Goal: Information Seeking & Learning: Learn about a topic

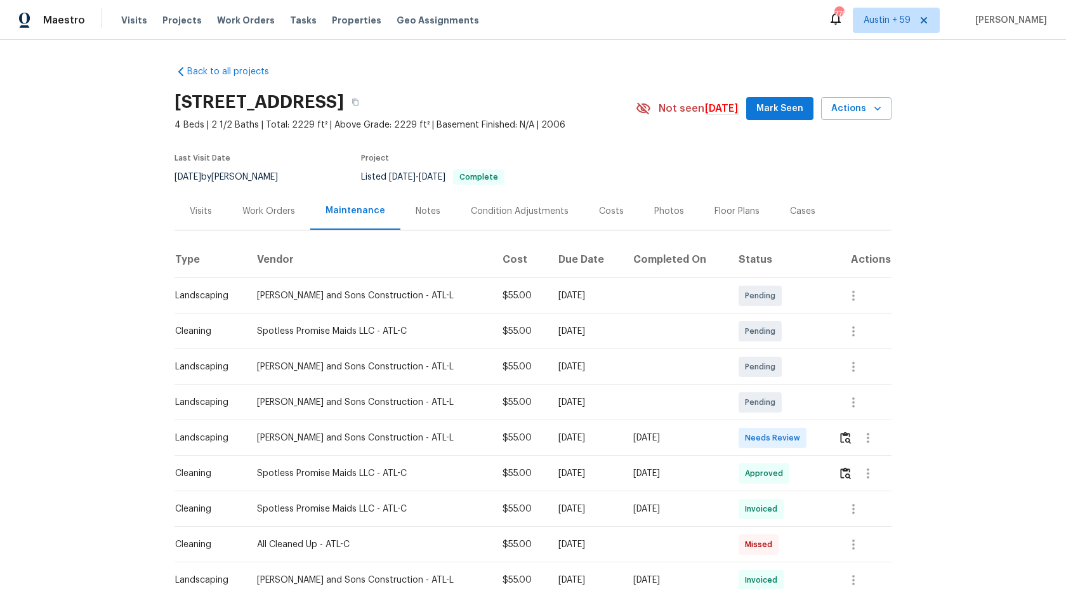
scroll to position [114, 0]
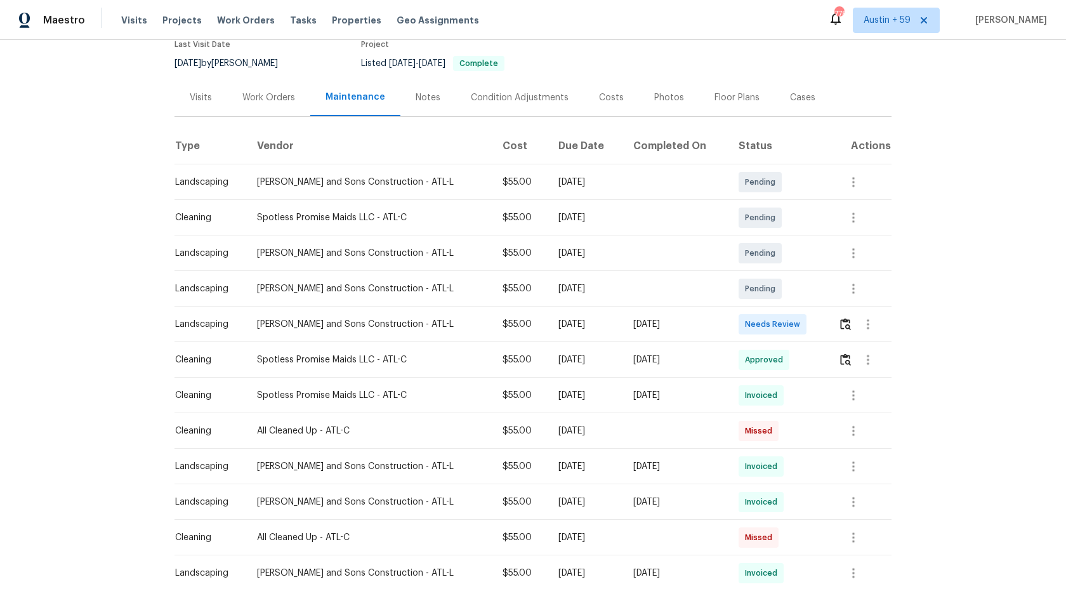
click at [666, 359] on div "[DATE]" at bounding box center [675, 359] width 85 height 13
click at [776, 361] on span "Approved" at bounding box center [766, 359] width 43 height 13
click at [847, 364] on img "button" at bounding box center [845, 359] width 11 height 12
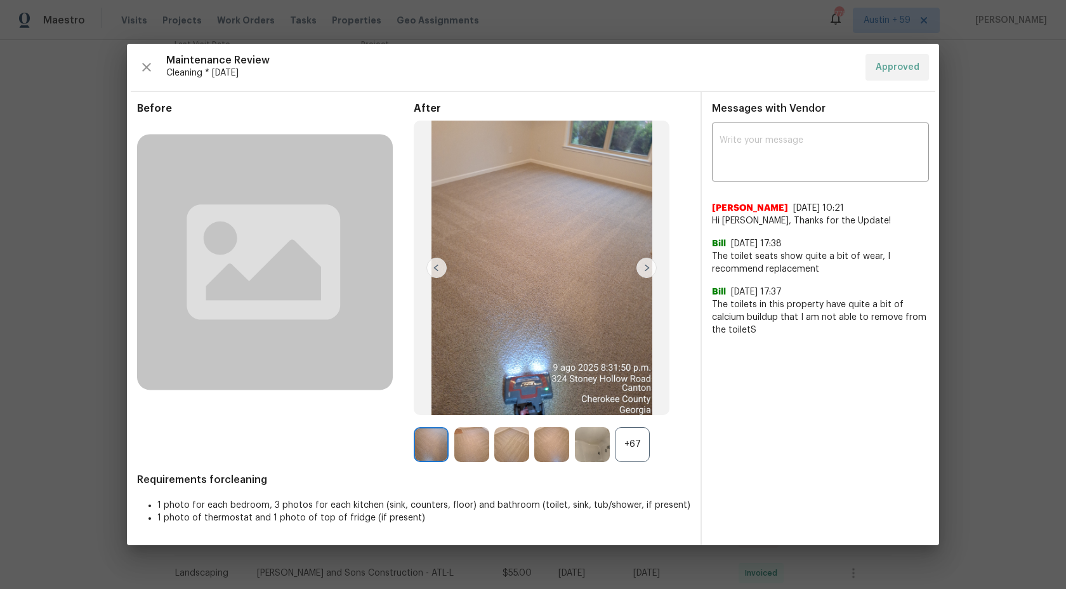
click at [650, 269] on img at bounding box center [646, 268] width 20 height 20
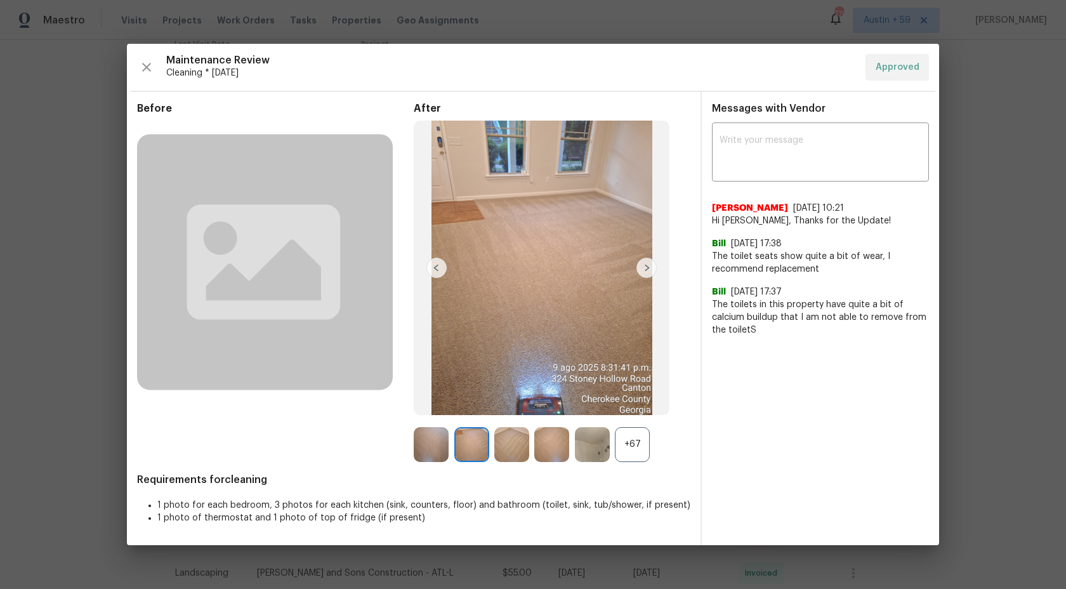
click at [650, 269] on img at bounding box center [646, 268] width 20 height 20
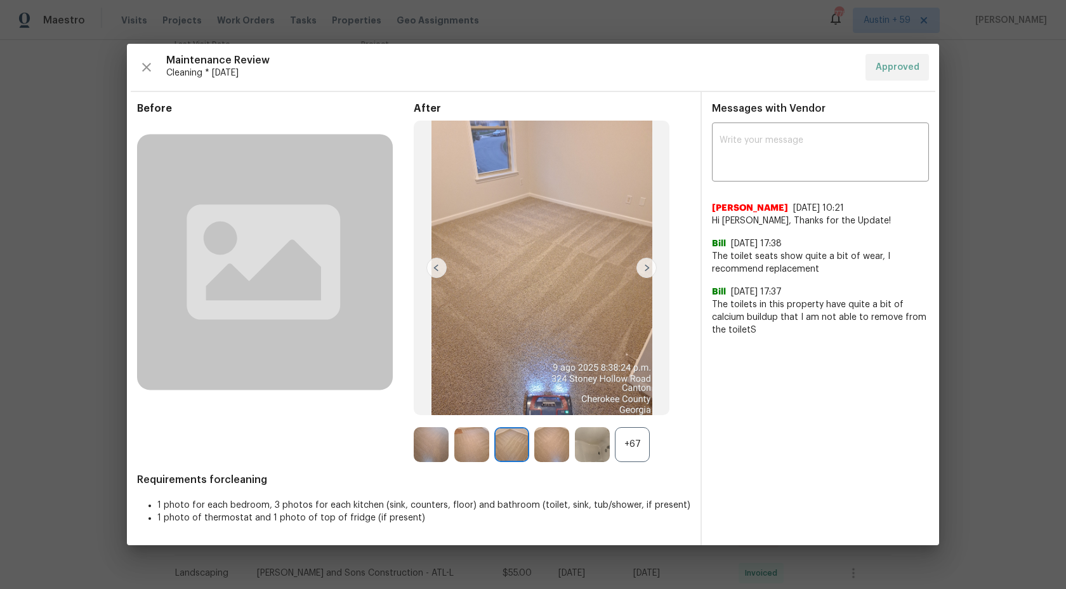
click at [441, 268] on img at bounding box center [436, 268] width 20 height 20
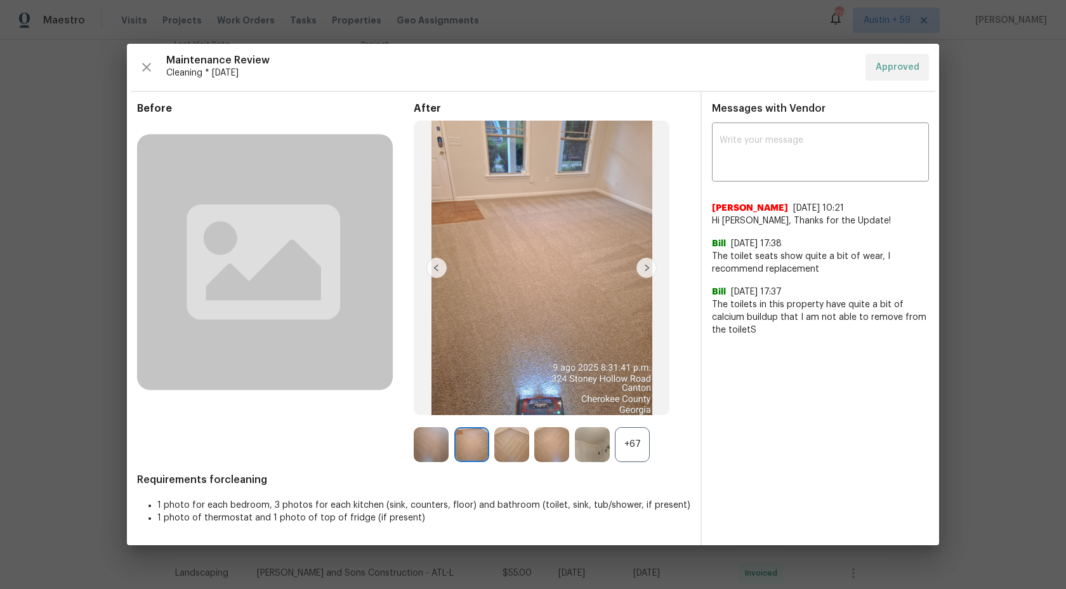
click at [441, 268] on img at bounding box center [436, 268] width 20 height 20
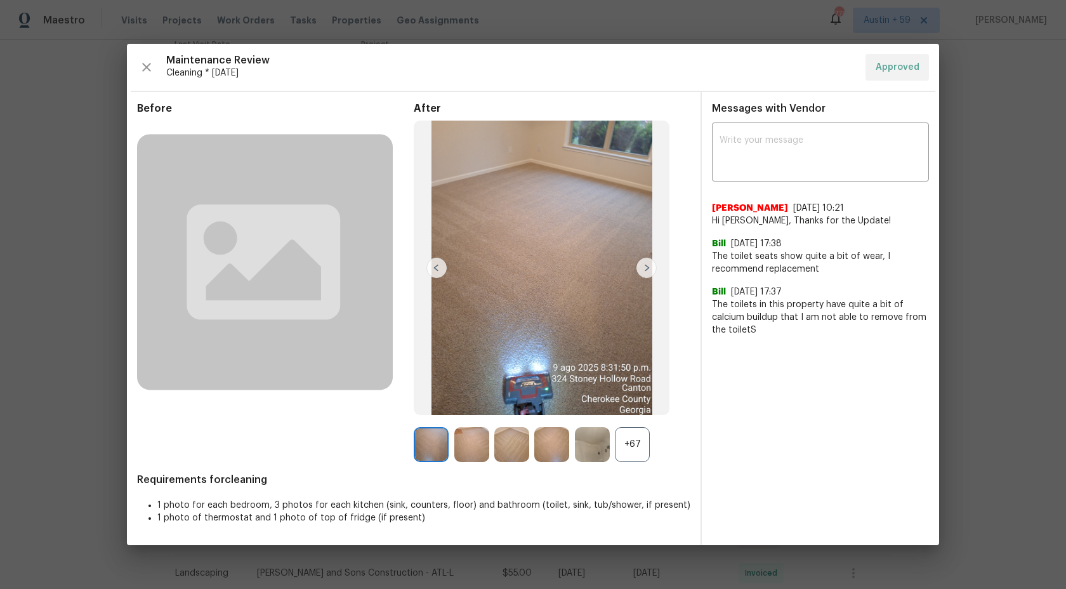
click at [431, 443] on img at bounding box center [431, 444] width 35 height 35
click at [636, 447] on div "+67" at bounding box center [632, 444] width 35 height 35
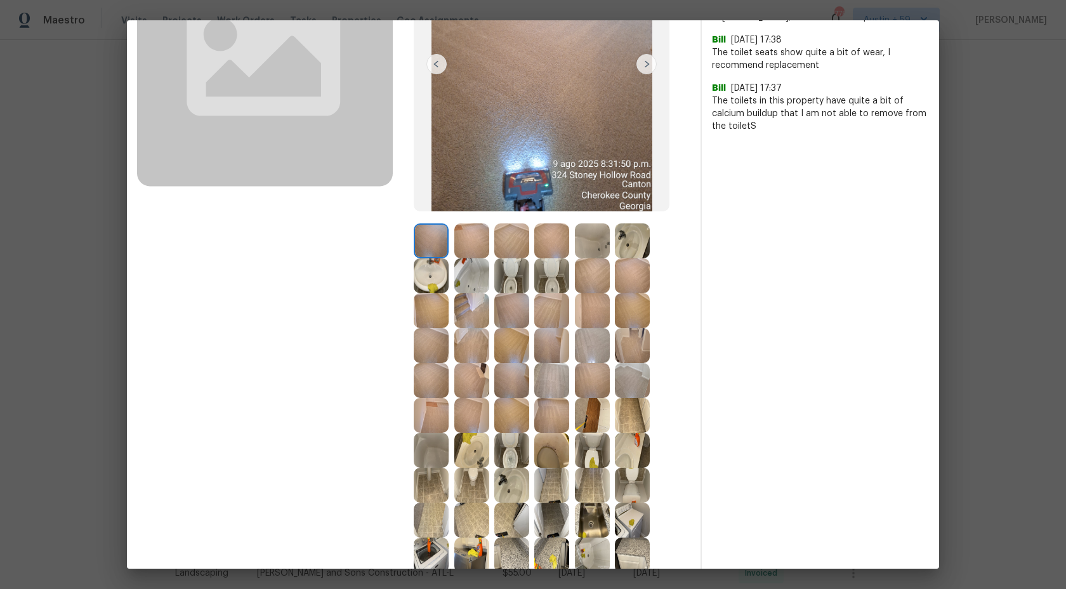
scroll to position [0, 0]
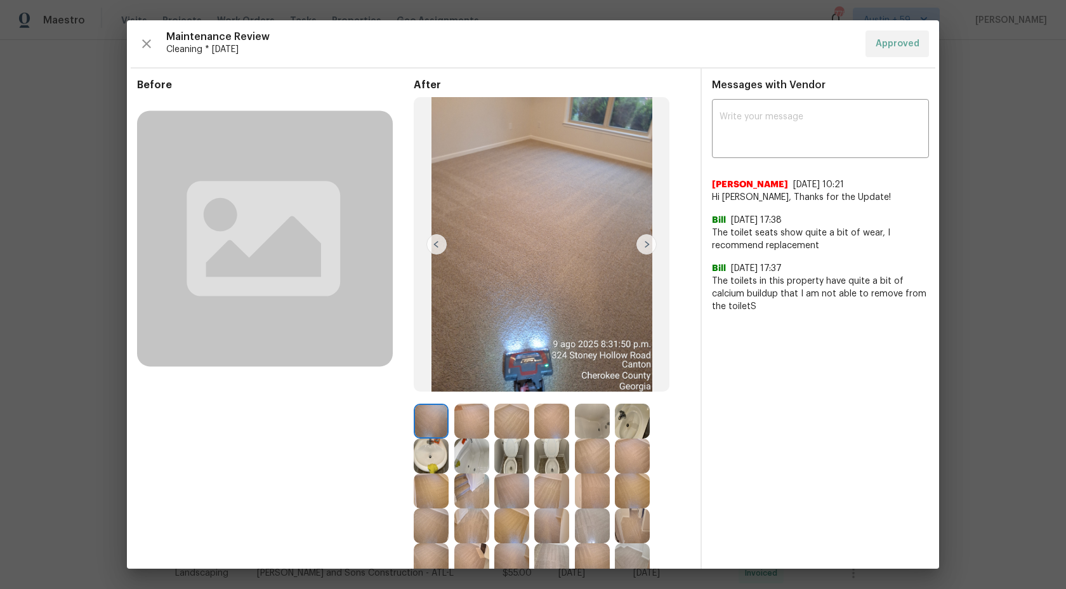
click at [651, 244] on img at bounding box center [646, 244] width 20 height 20
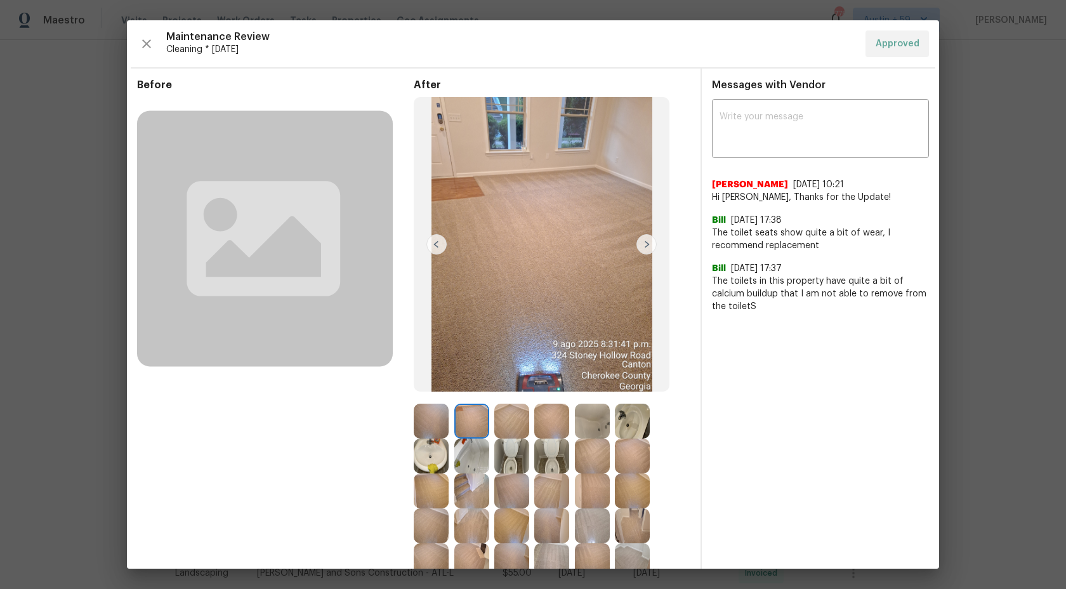
click at [649, 244] on img at bounding box center [646, 244] width 20 height 20
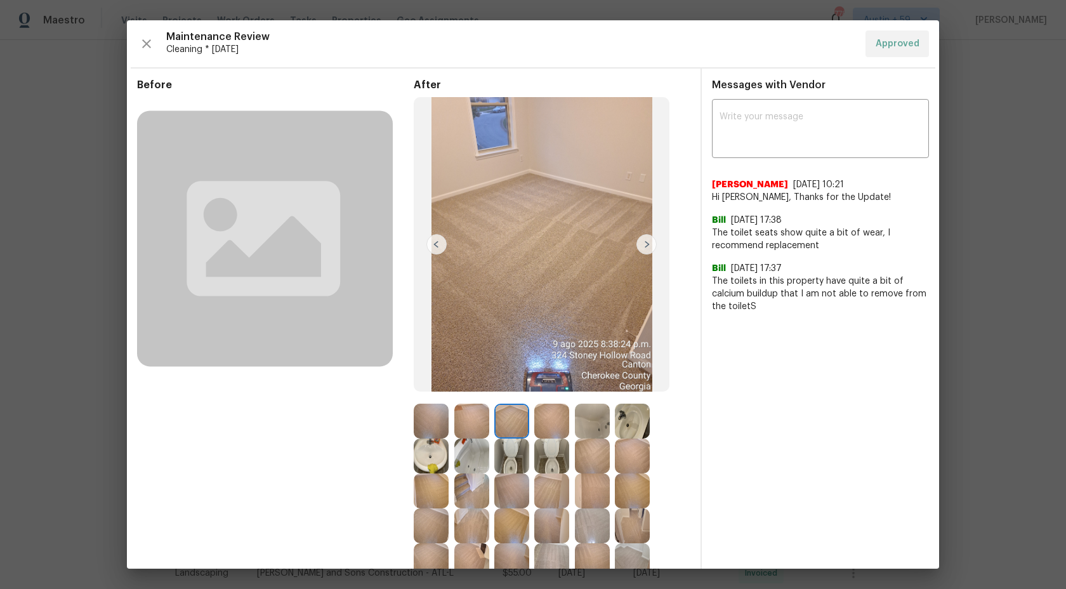
click at [649, 244] on img at bounding box center [646, 244] width 20 height 20
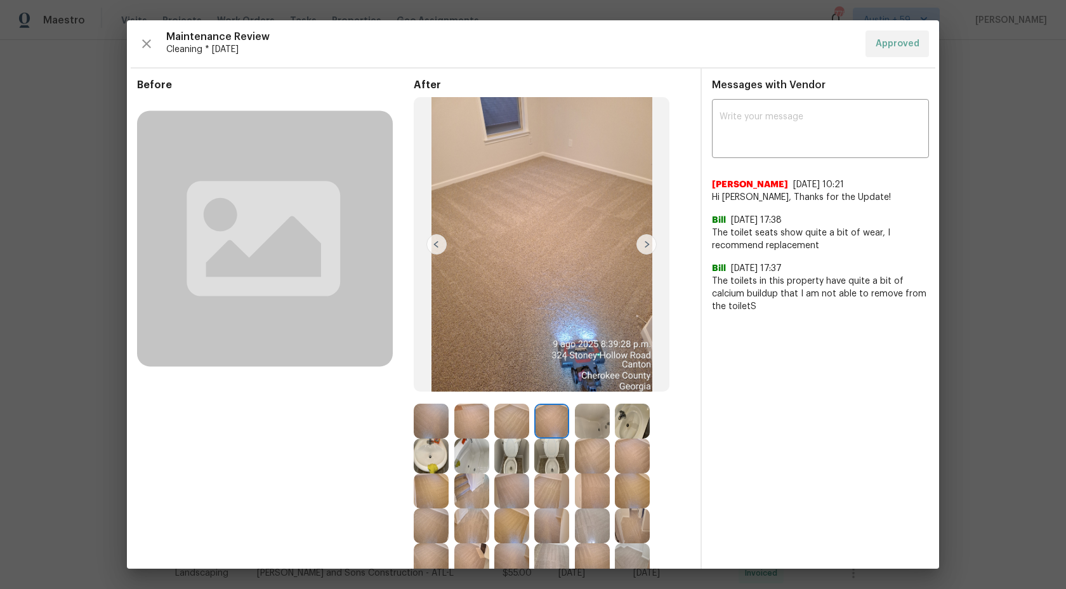
click at [655, 245] on img at bounding box center [646, 244] width 20 height 20
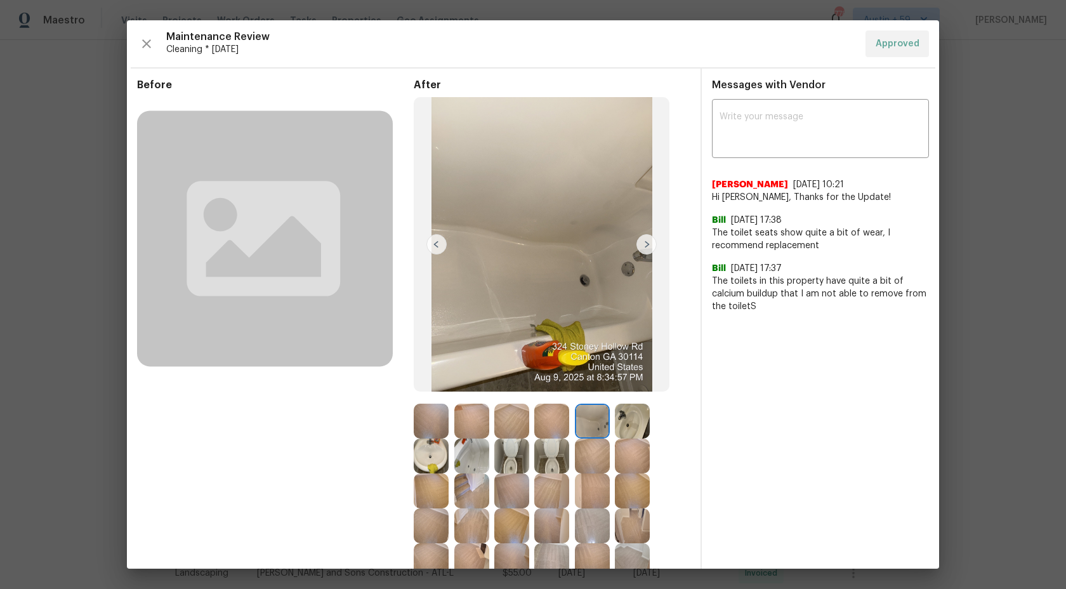
click at [647, 245] on img at bounding box center [646, 244] width 20 height 20
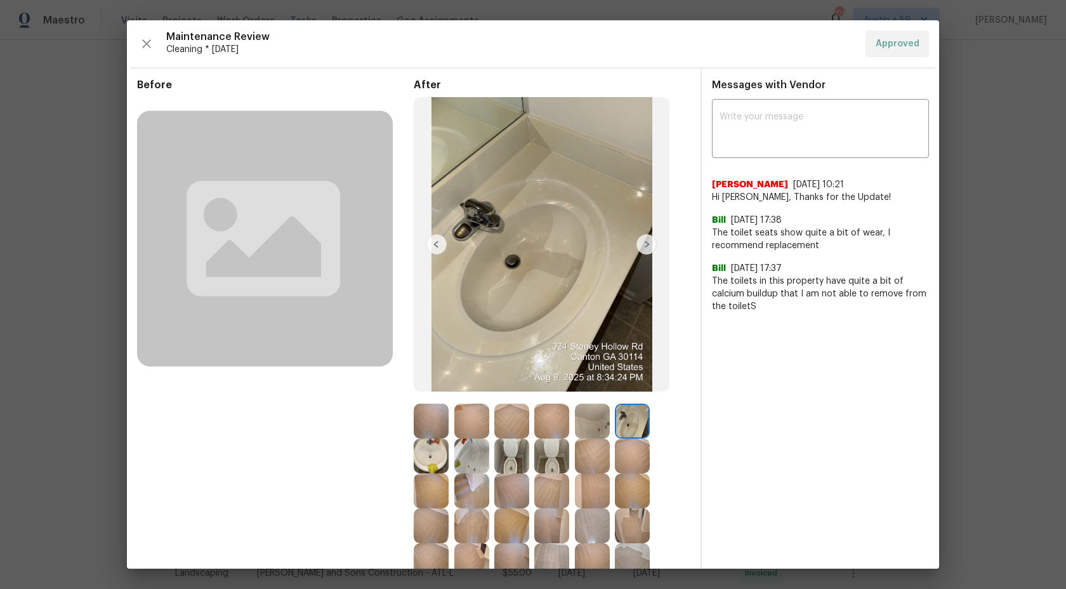
click at [647, 245] on img at bounding box center [646, 244] width 20 height 20
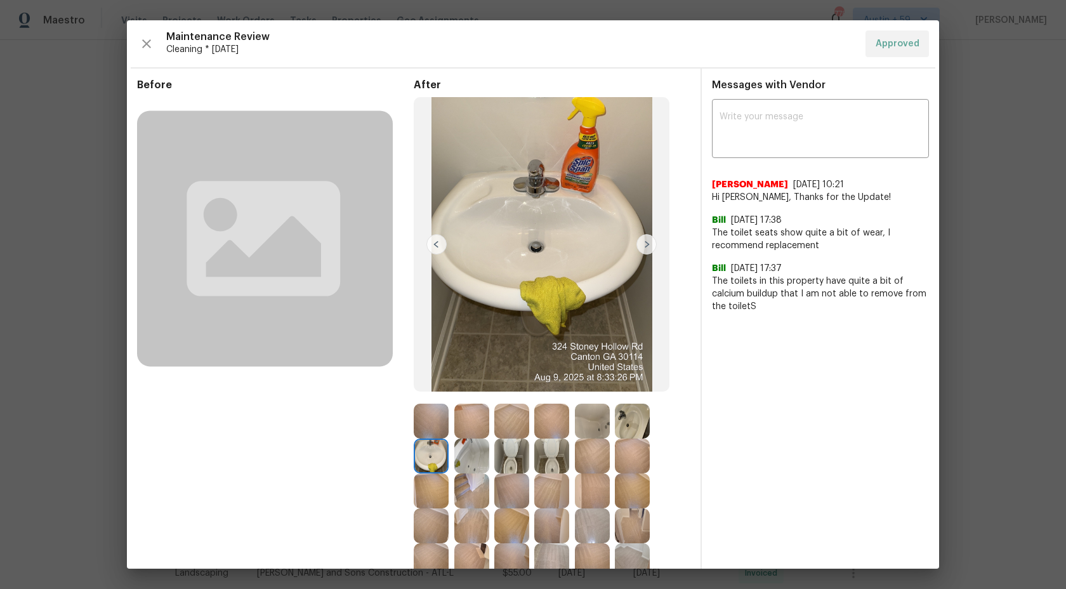
click at [634, 417] on img at bounding box center [632, 420] width 35 height 35
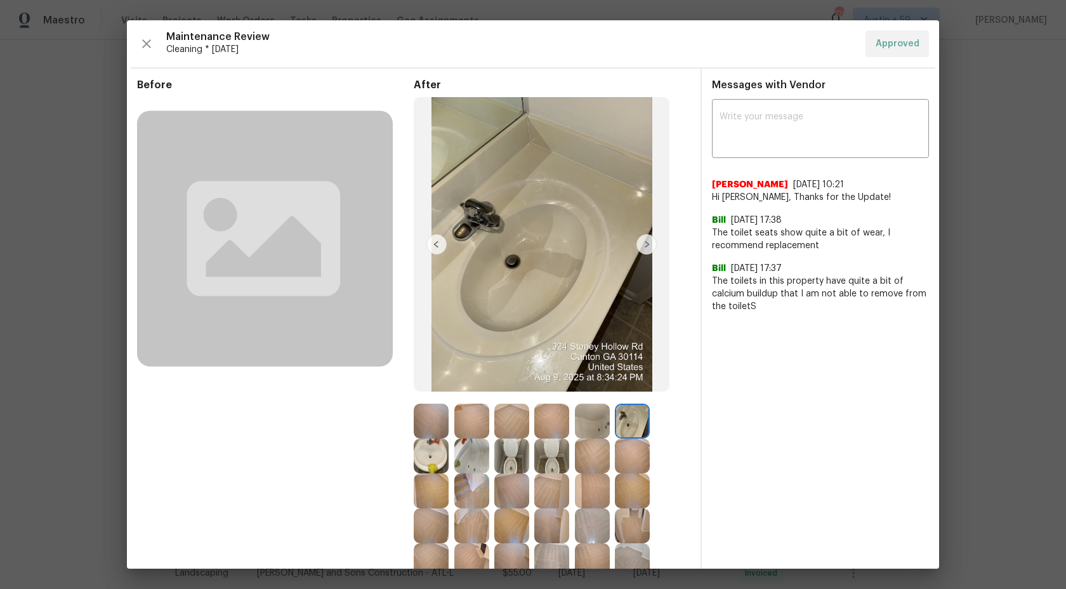
click at [440, 445] on img at bounding box center [431, 455] width 35 height 35
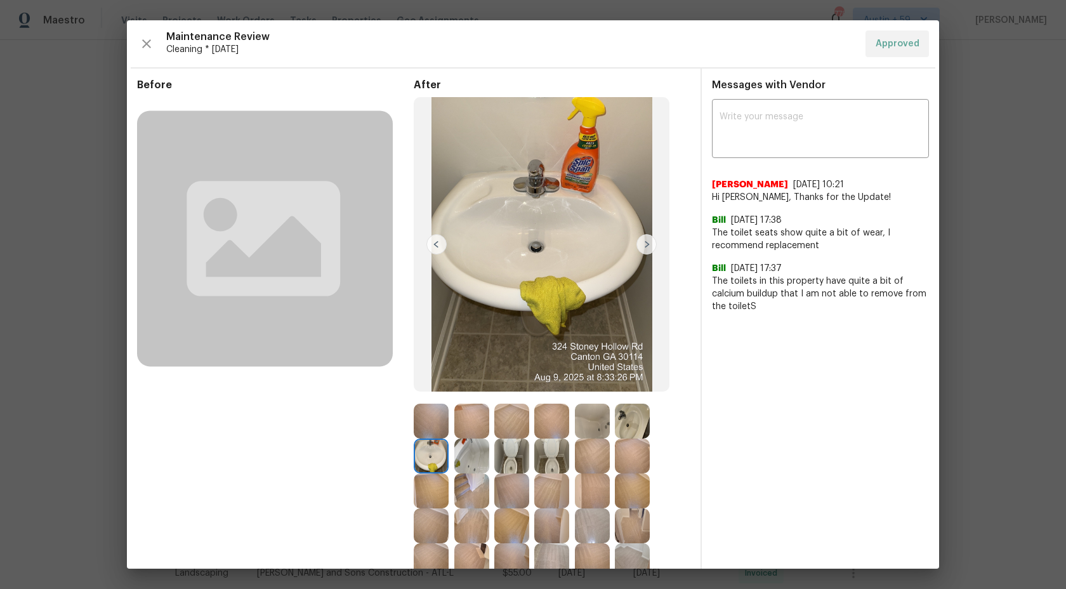
scroll to position [337, 0]
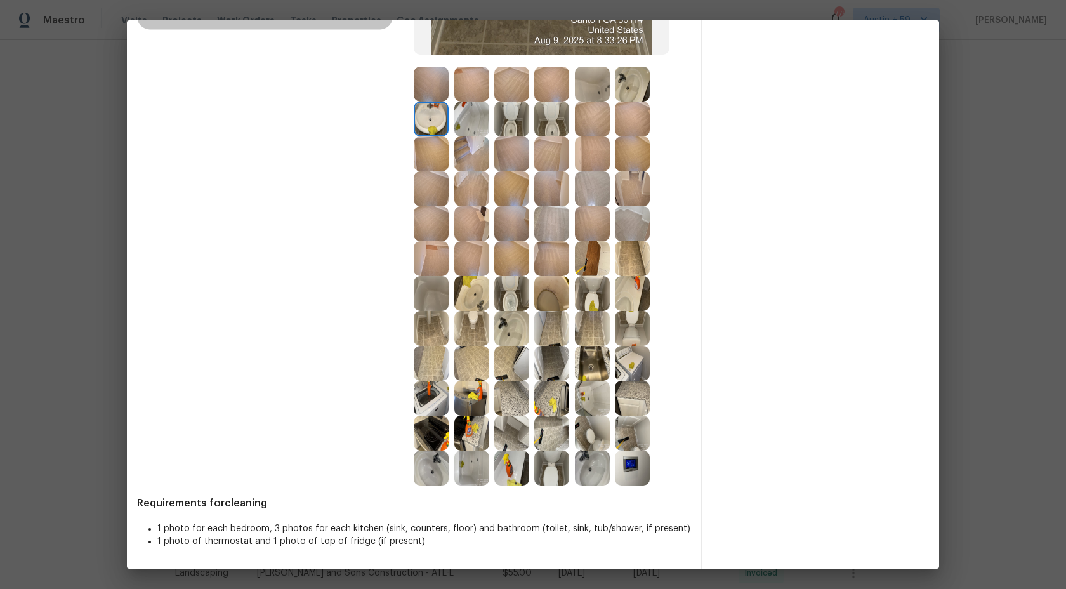
click at [208, 533] on li "1 photo for each bedroom, 3 photos for each kitchen (sink, counters, floor) and…" at bounding box center [423, 528] width 533 height 13
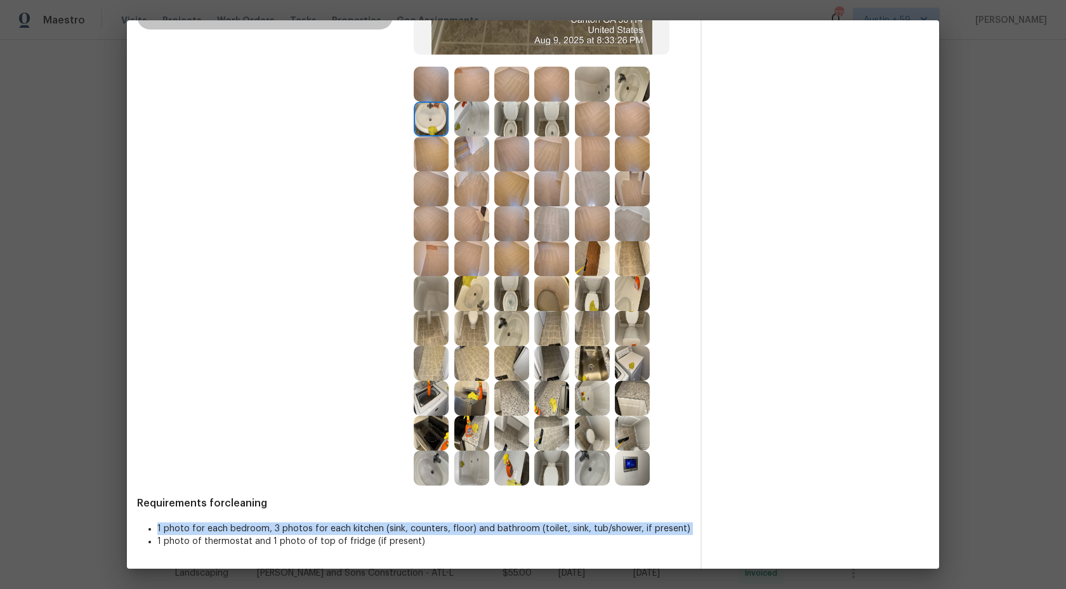
click at [208, 533] on li "1 photo for each bedroom, 3 photos for each kitchen (sink, counters, floor) and…" at bounding box center [423, 528] width 533 height 13
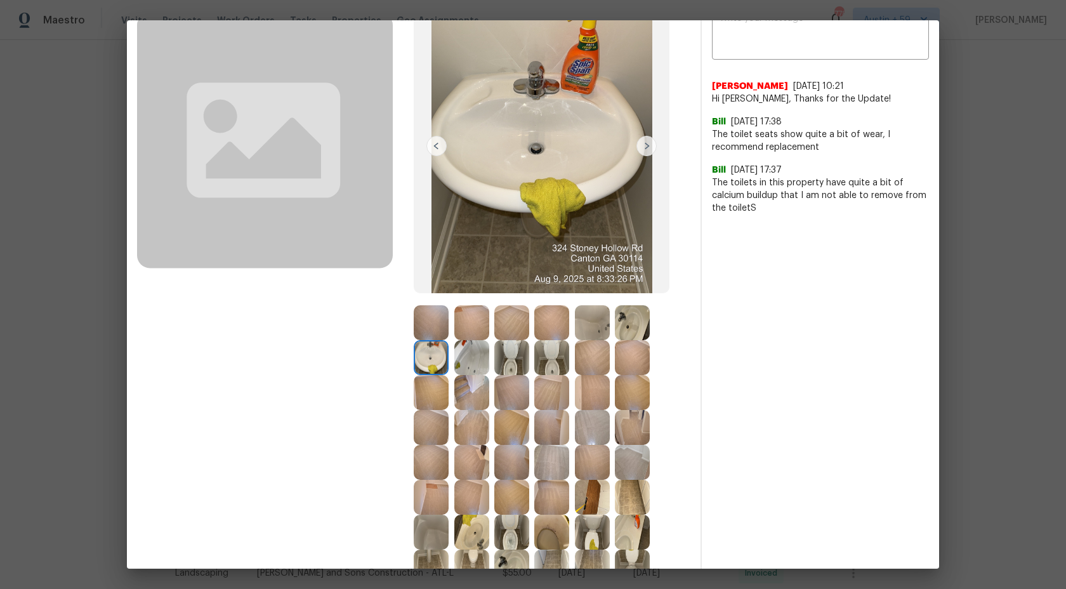
scroll to position [0, 0]
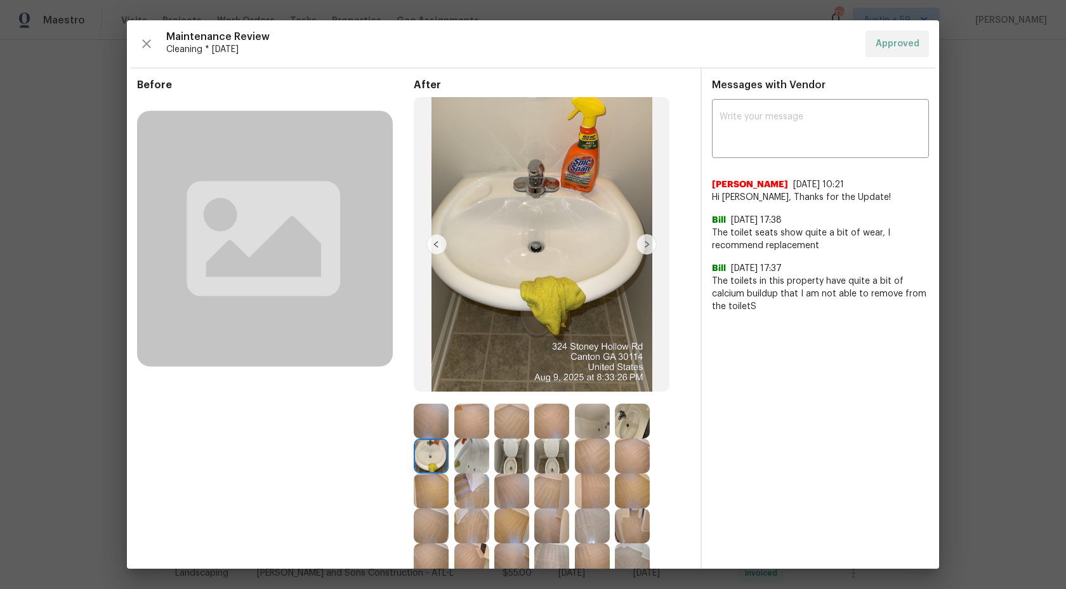
click at [537, 233] on img at bounding box center [542, 244] width 256 height 294
click at [438, 244] on img at bounding box center [436, 244] width 20 height 20
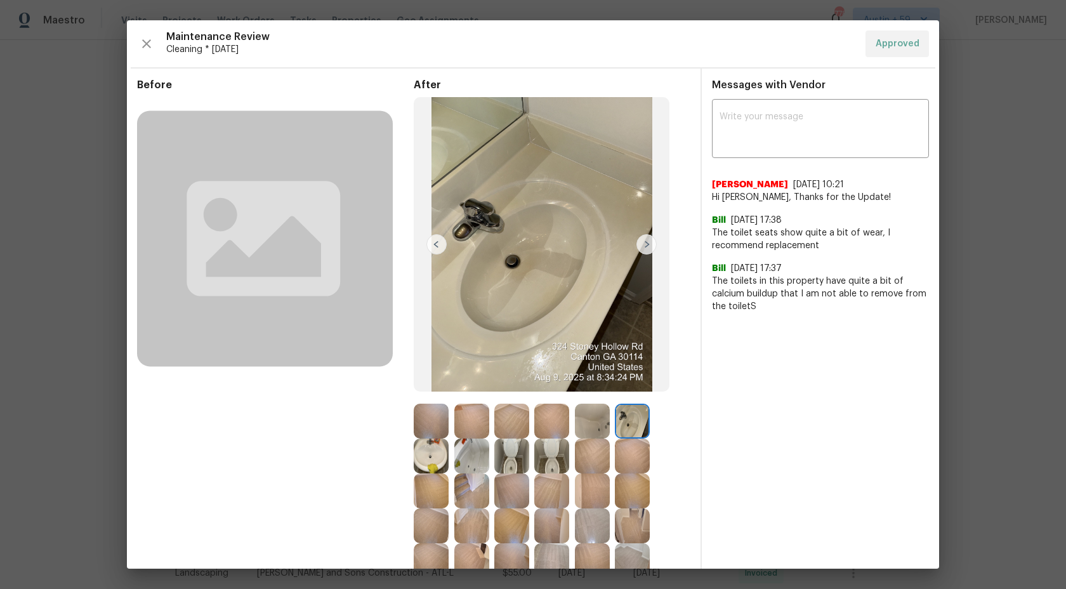
click at [438, 244] on img at bounding box center [436, 244] width 20 height 20
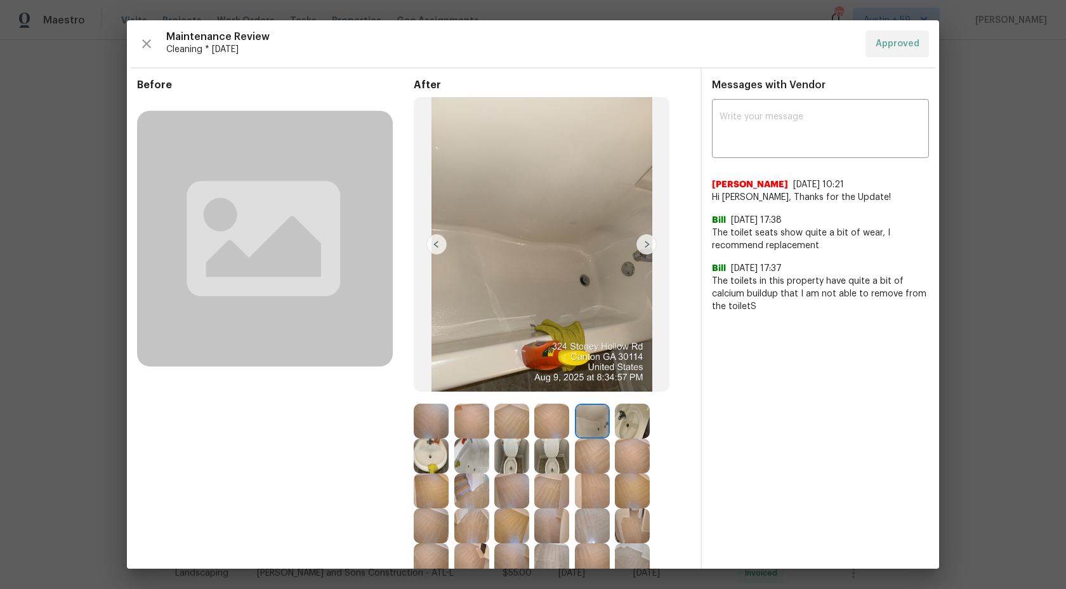
click at [438, 244] on img at bounding box center [436, 244] width 20 height 20
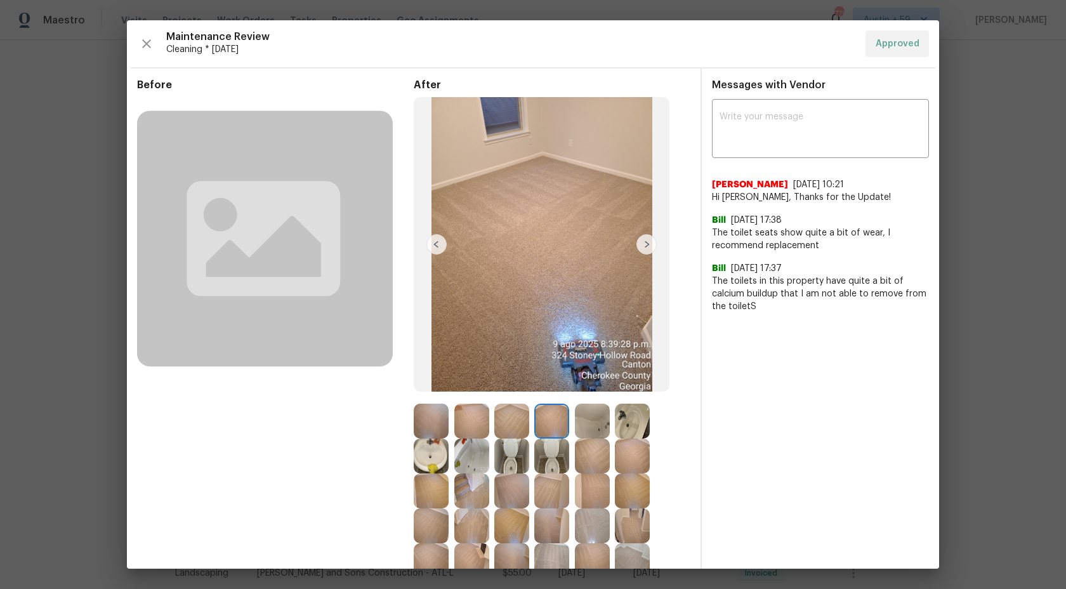
click at [437, 247] on img at bounding box center [436, 244] width 20 height 20
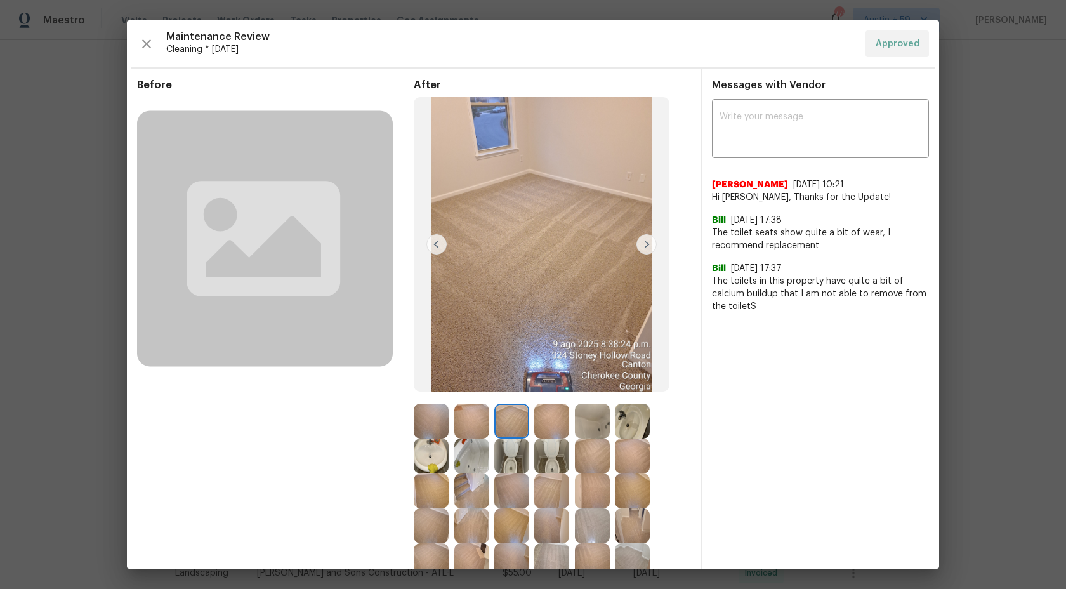
click at [649, 245] on img at bounding box center [646, 244] width 20 height 20
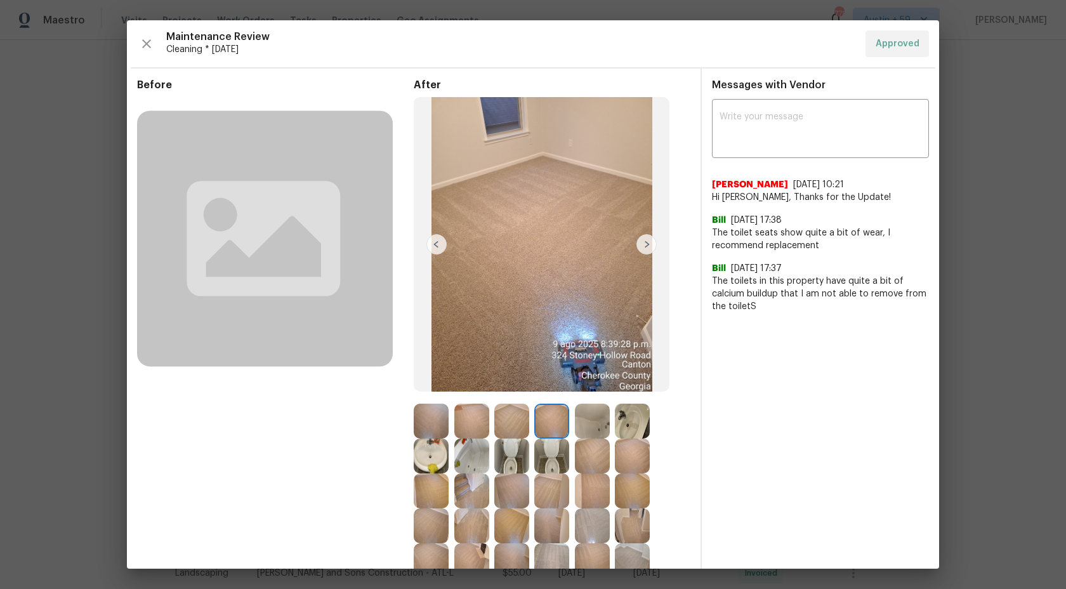
click at [649, 245] on img at bounding box center [646, 244] width 20 height 20
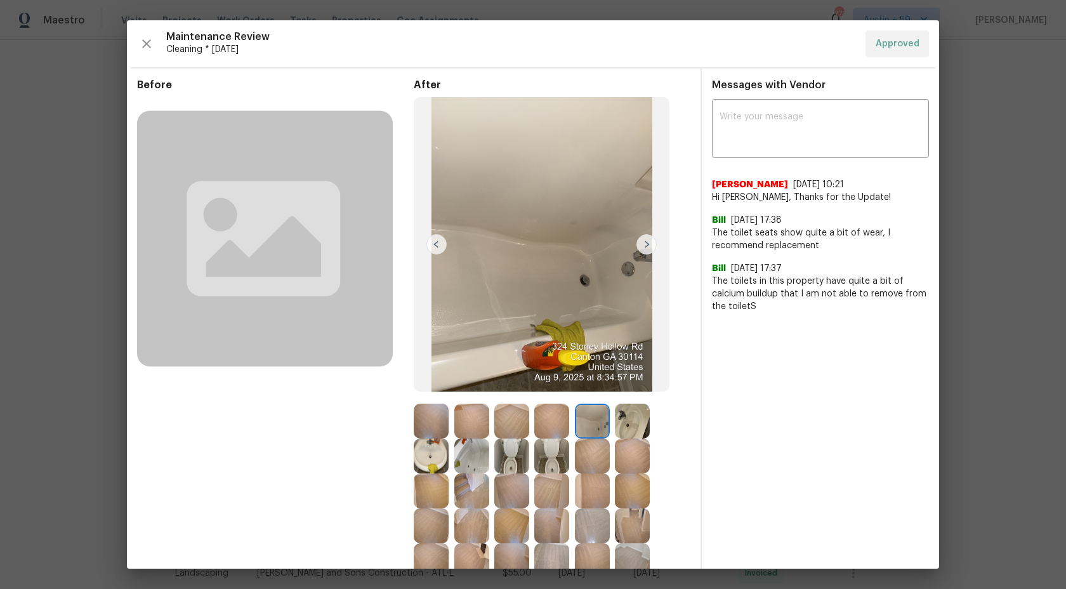
click at [649, 245] on img at bounding box center [646, 244] width 20 height 20
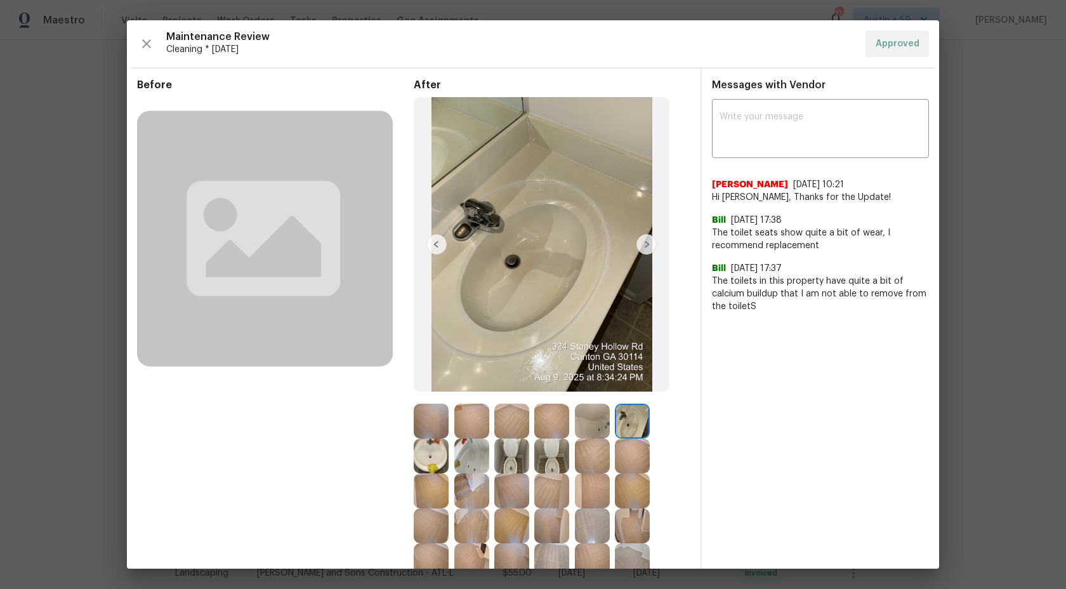
click at [435, 247] on img at bounding box center [436, 244] width 20 height 20
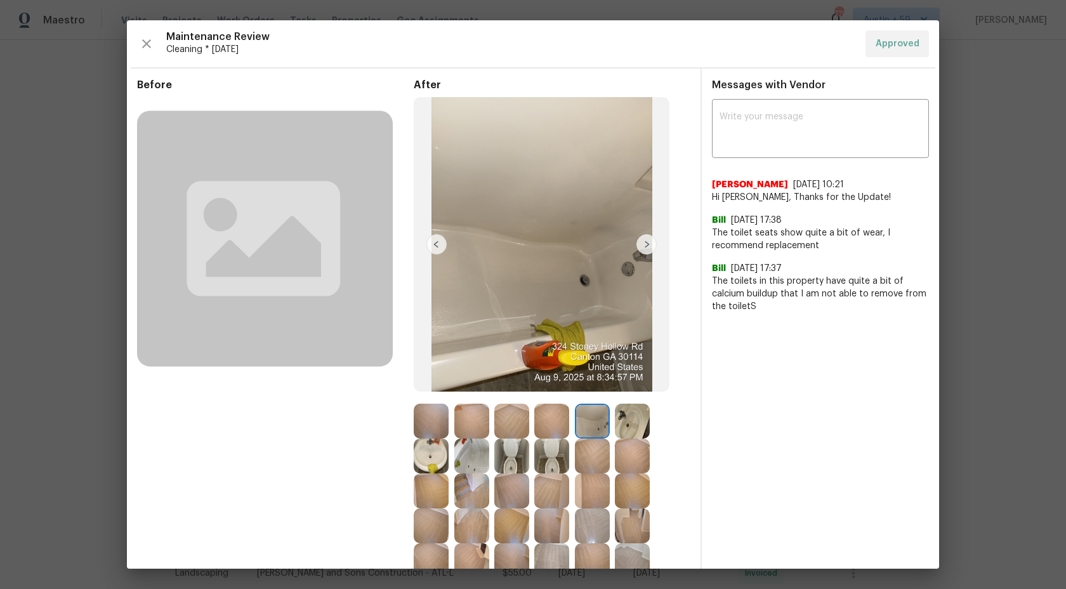
click at [648, 245] on img at bounding box center [646, 244] width 20 height 20
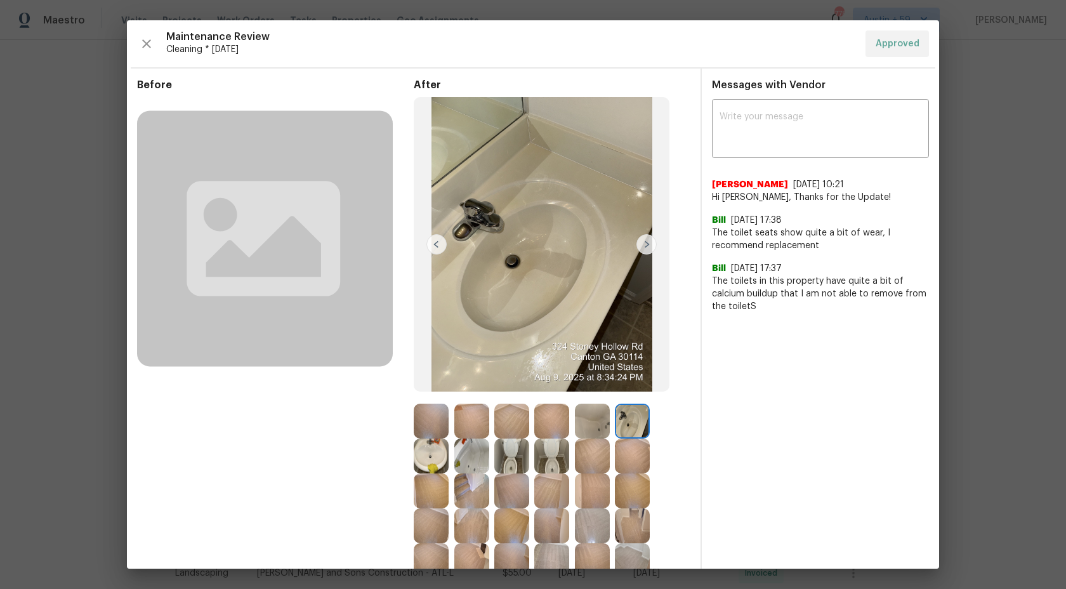
click at [648, 245] on img at bounding box center [646, 244] width 20 height 20
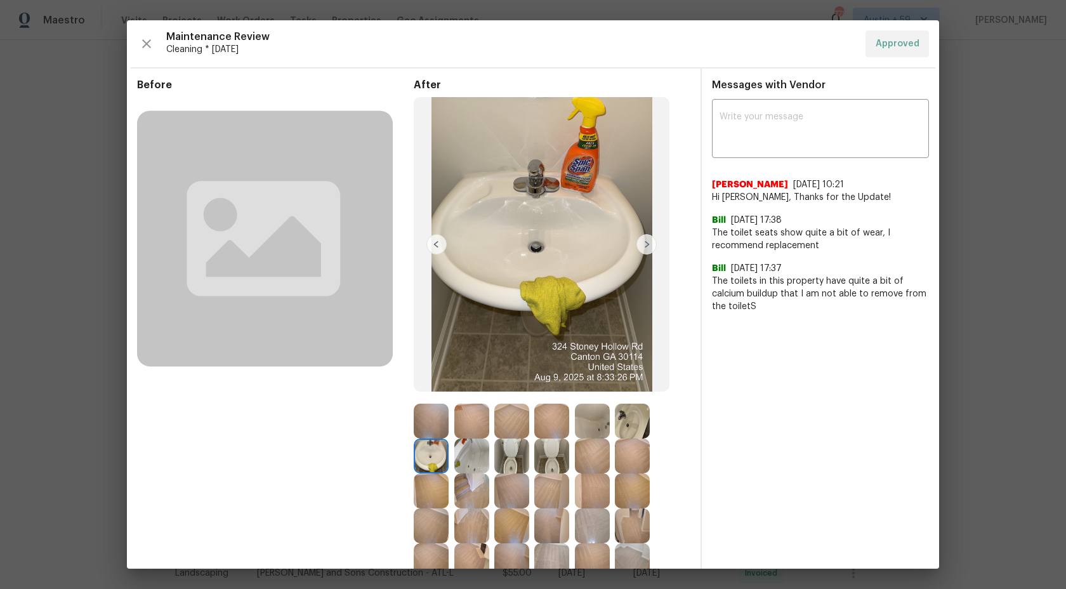
click at [648, 245] on img at bounding box center [646, 244] width 20 height 20
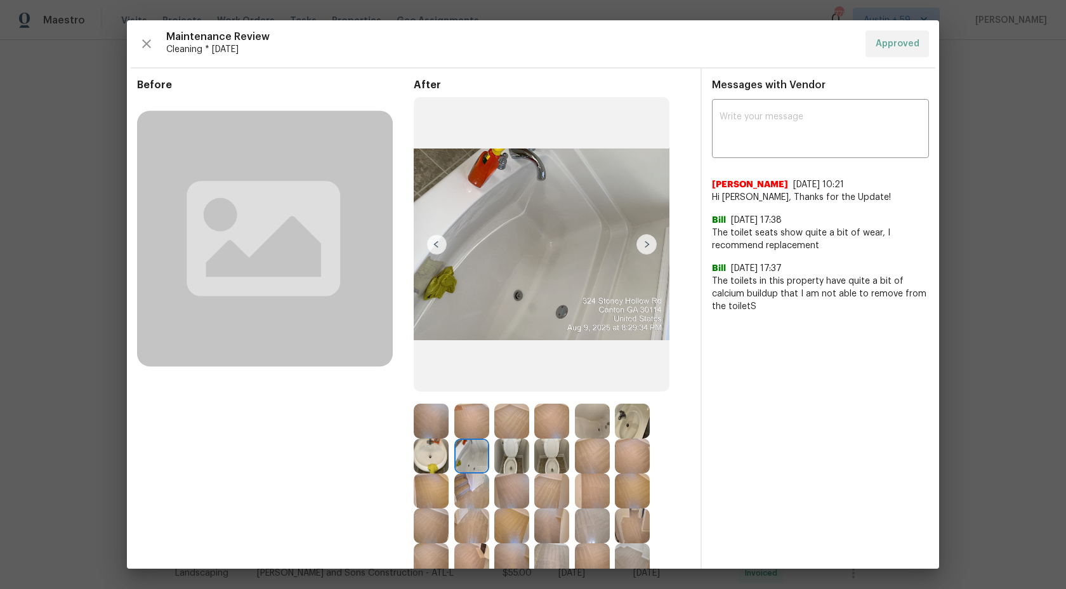
click at [648, 245] on img at bounding box center [646, 244] width 20 height 20
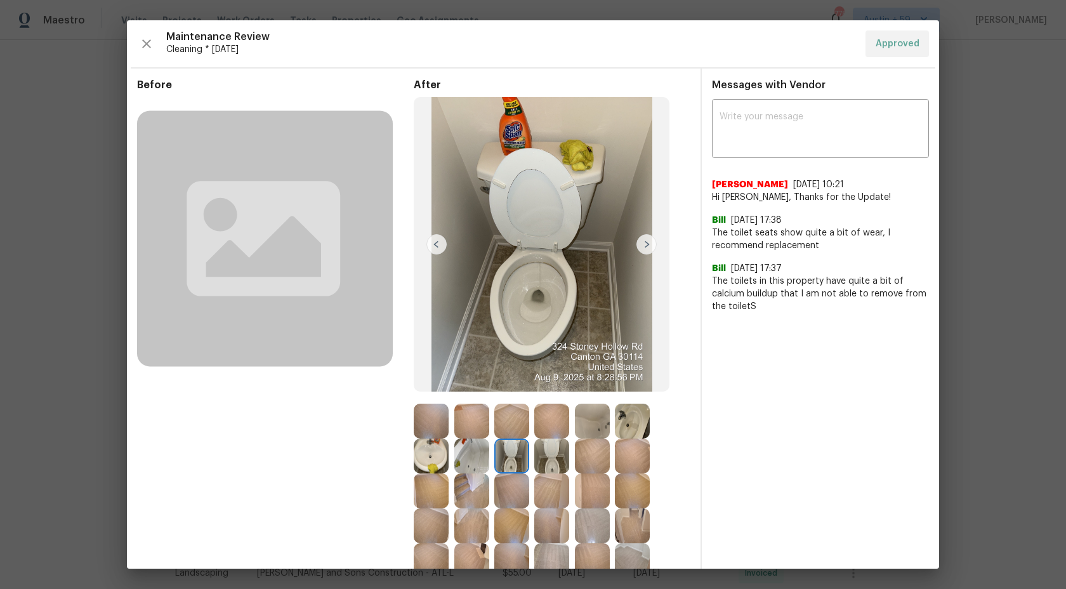
click at [648, 245] on img at bounding box center [646, 244] width 20 height 20
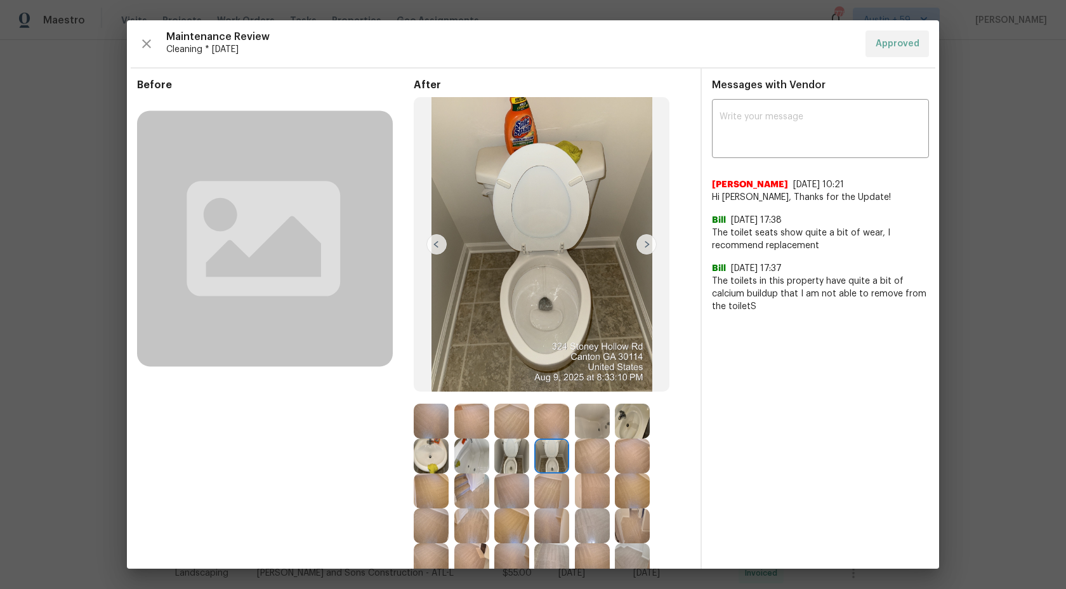
click at [648, 245] on img at bounding box center [646, 244] width 20 height 20
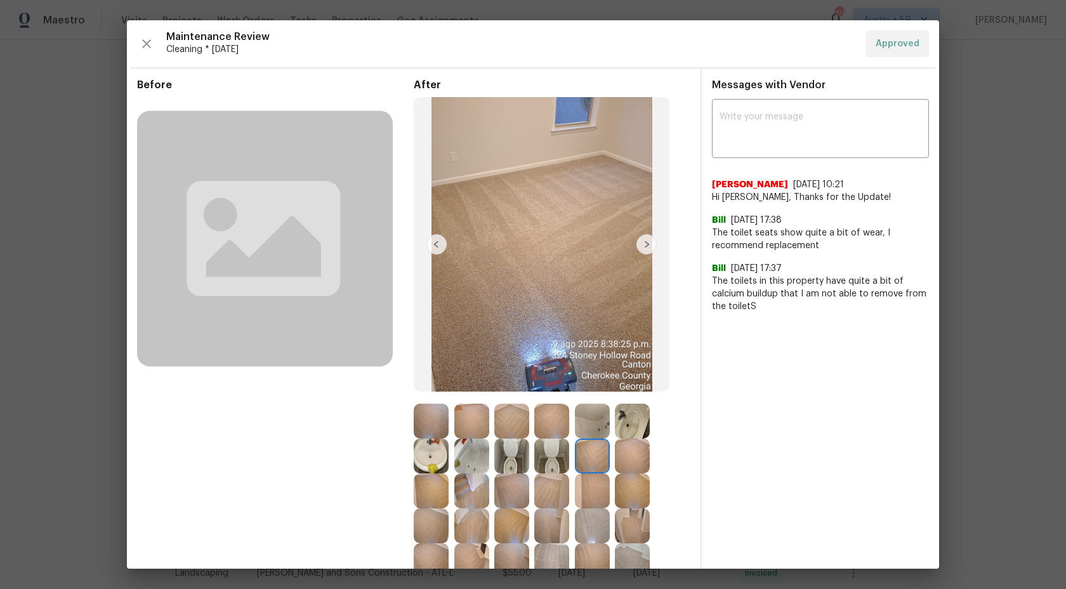
click at [648, 245] on img at bounding box center [646, 244] width 20 height 20
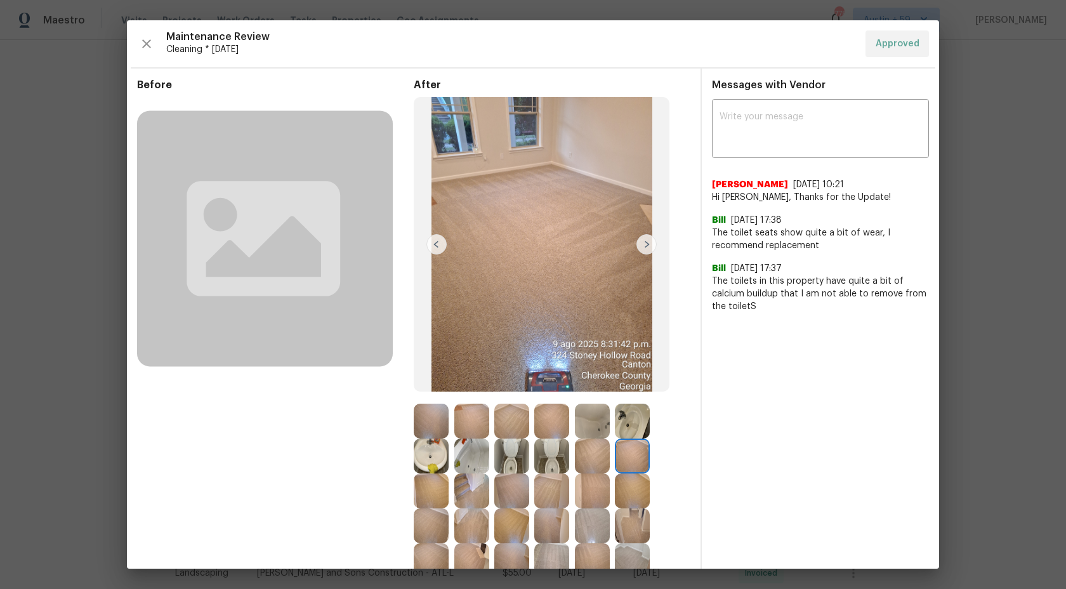
click at [648, 245] on img at bounding box center [646, 244] width 20 height 20
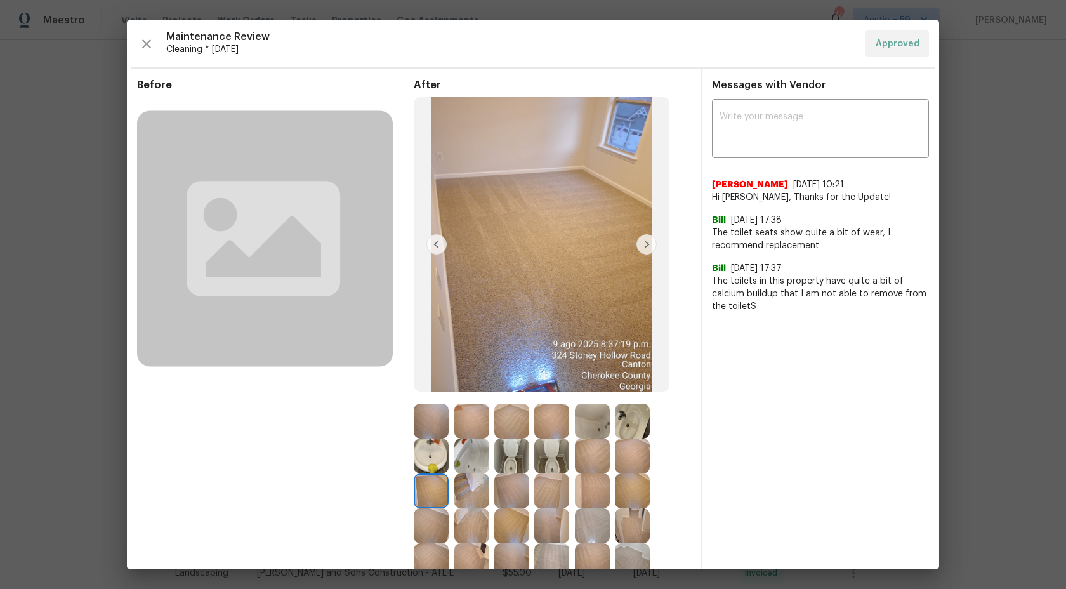
click at [648, 245] on img at bounding box center [646, 244] width 20 height 20
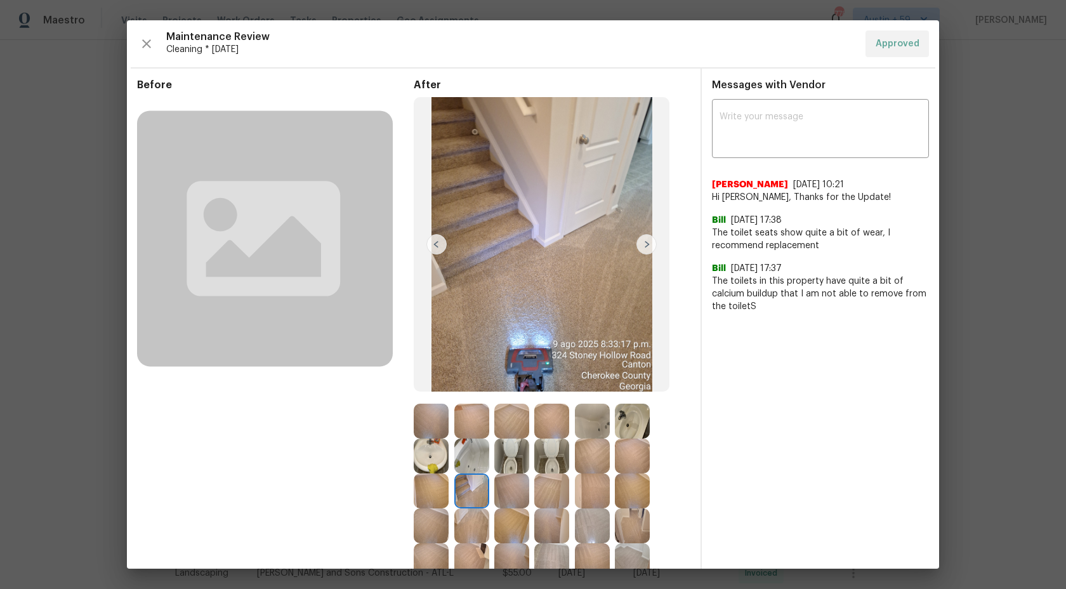
click at [648, 245] on img at bounding box center [646, 244] width 20 height 20
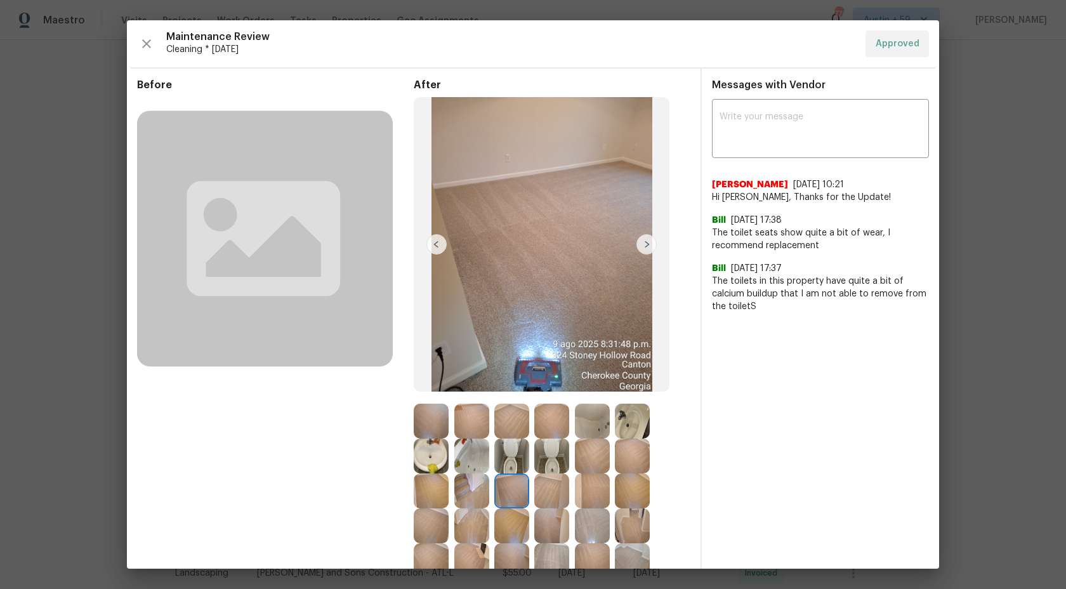
click at [648, 245] on img at bounding box center [646, 244] width 20 height 20
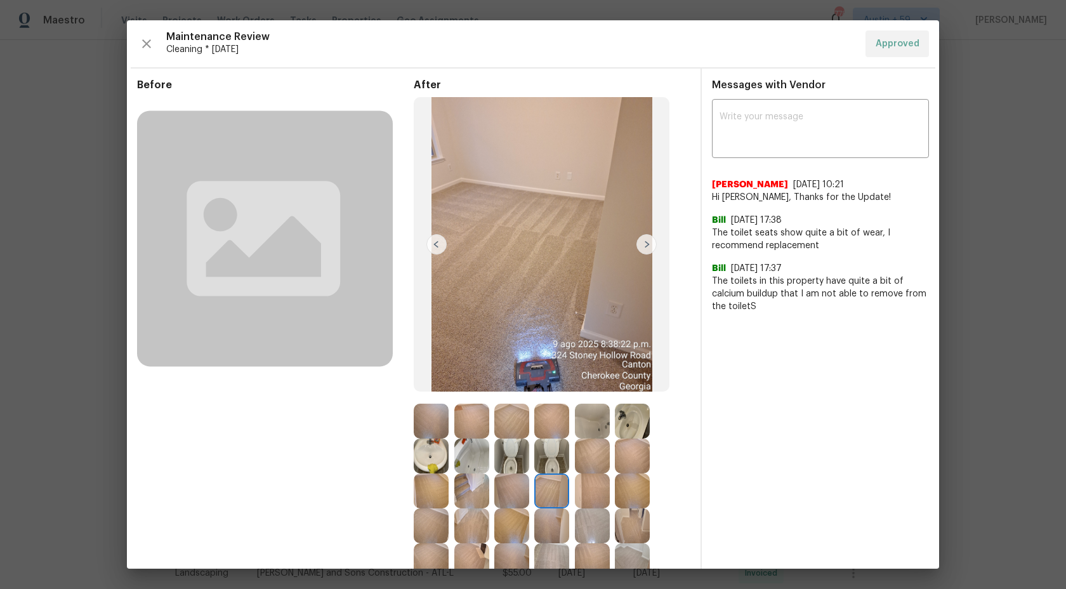
click at [648, 245] on img at bounding box center [646, 244] width 20 height 20
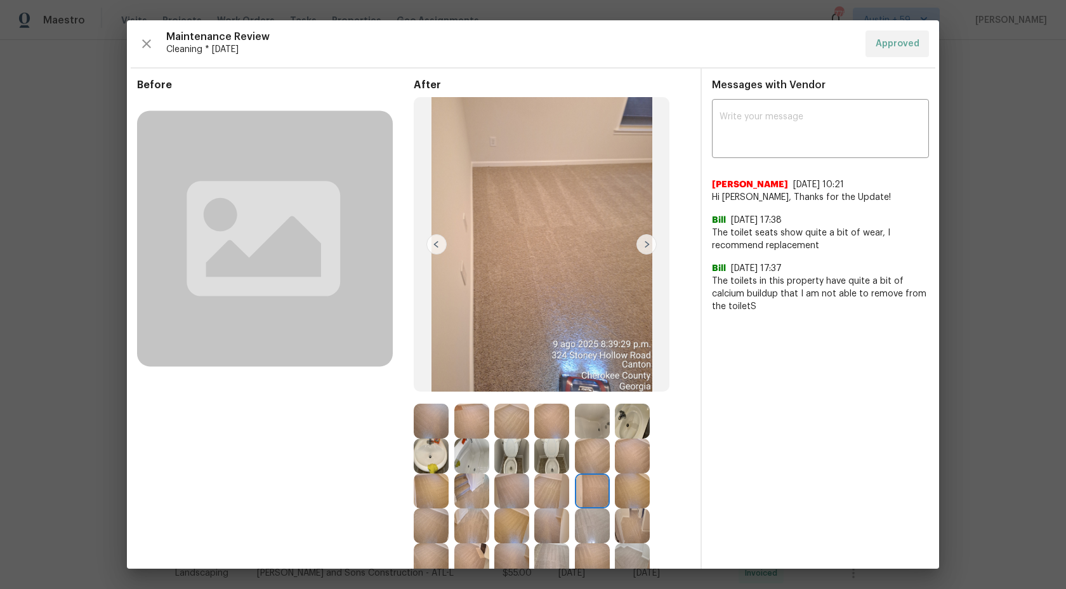
click at [648, 245] on img at bounding box center [646, 244] width 20 height 20
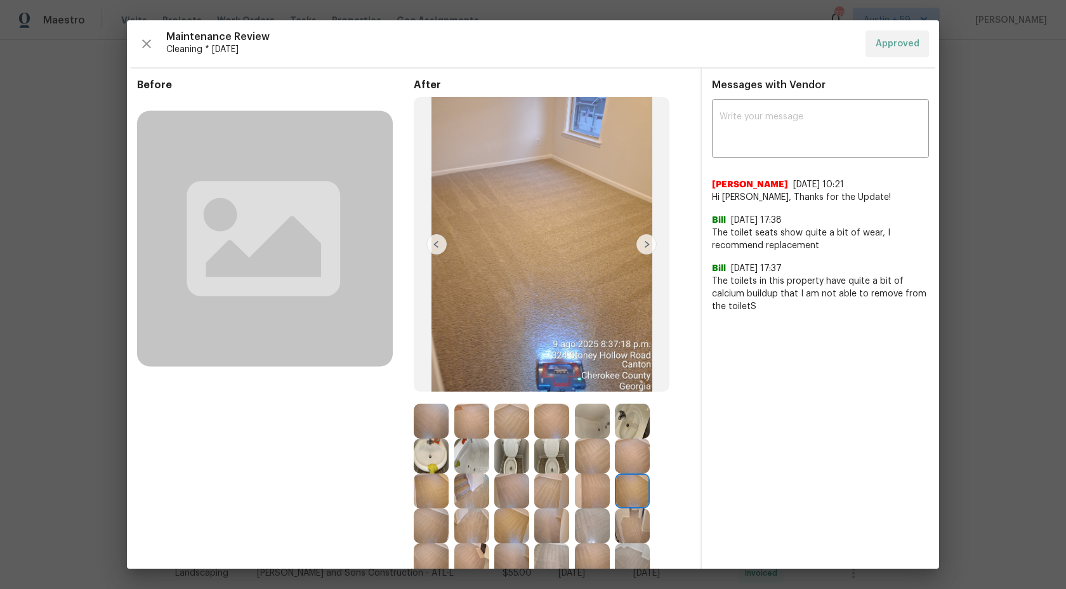
click at [648, 245] on img at bounding box center [646, 244] width 20 height 20
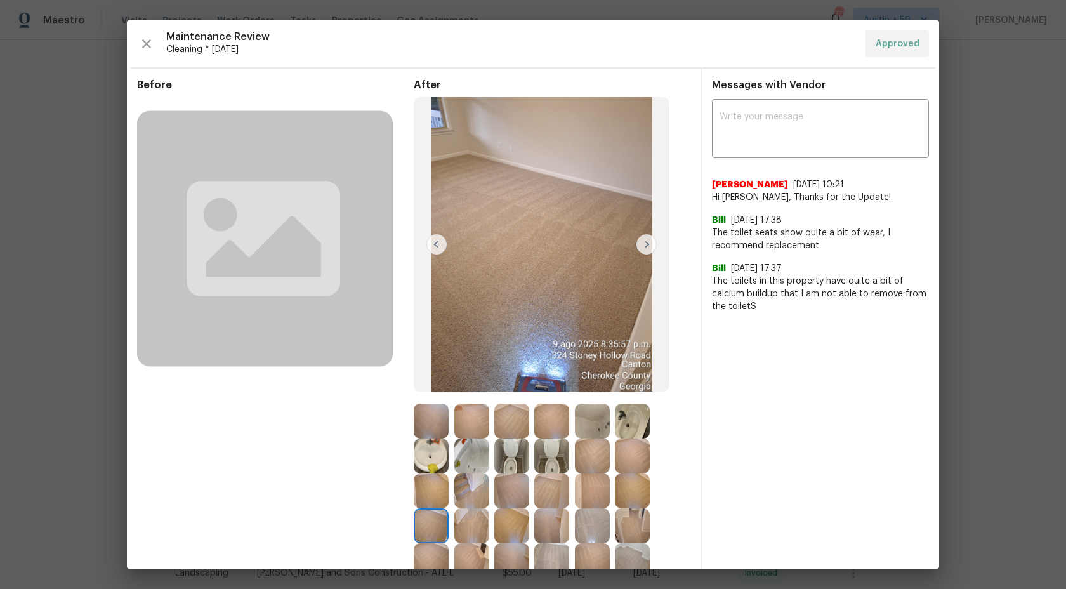
click at [648, 245] on img at bounding box center [646, 244] width 20 height 20
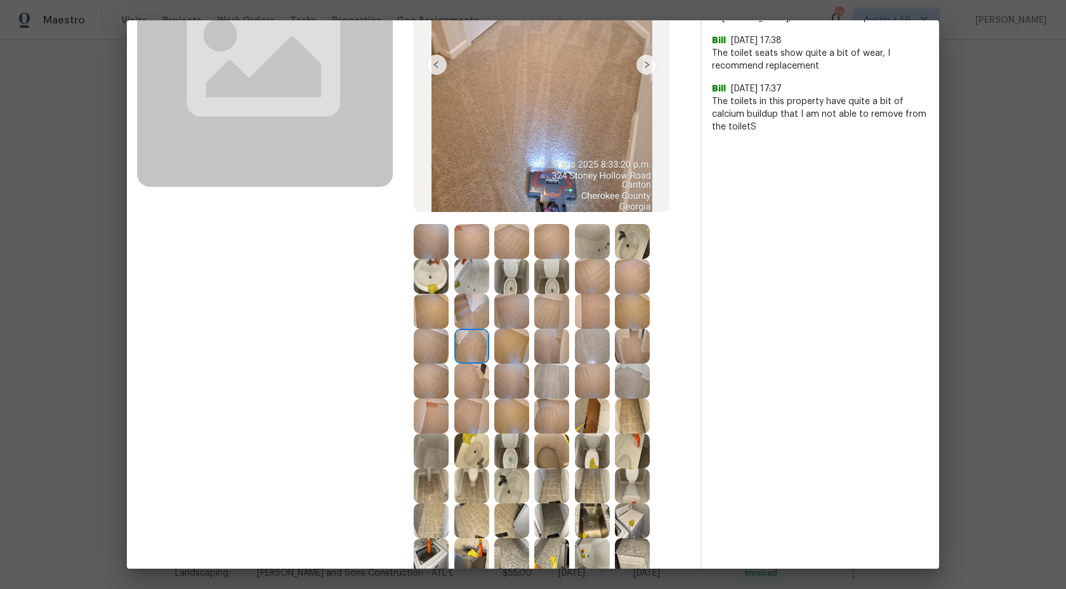
scroll to position [159, 0]
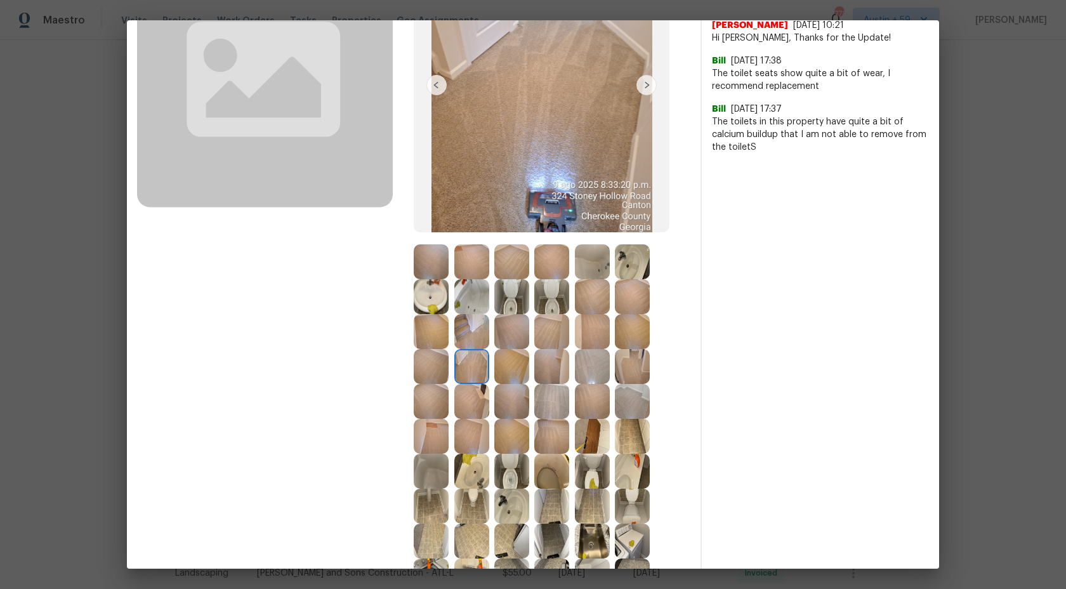
click at [646, 85] on img at bounding box center [646, 85] width 20 height 20
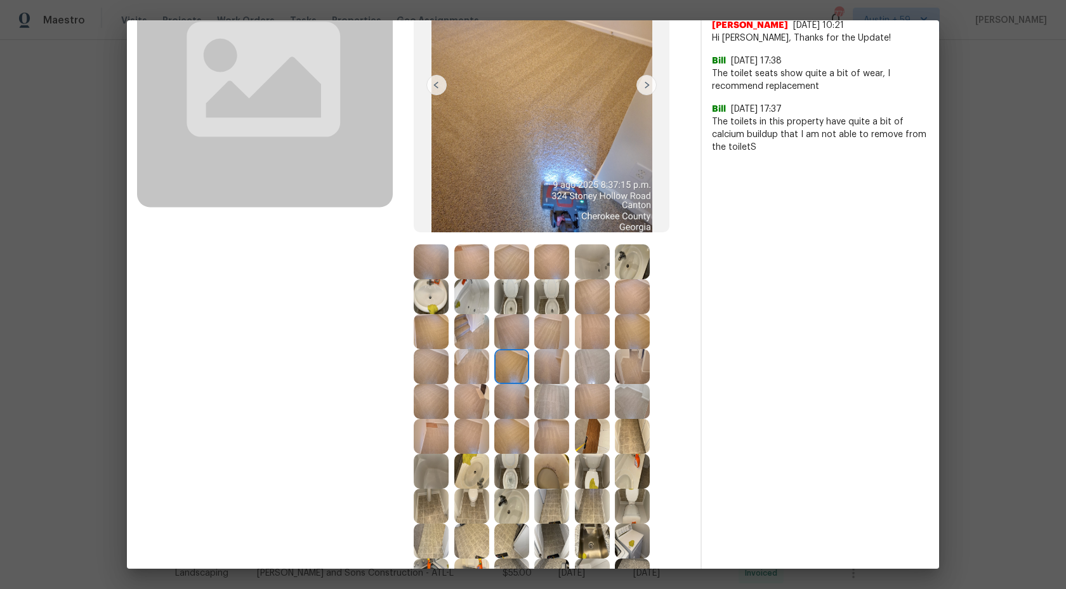
click at [646, 85] on img at bounding box center [646, 85] width 20 height 20
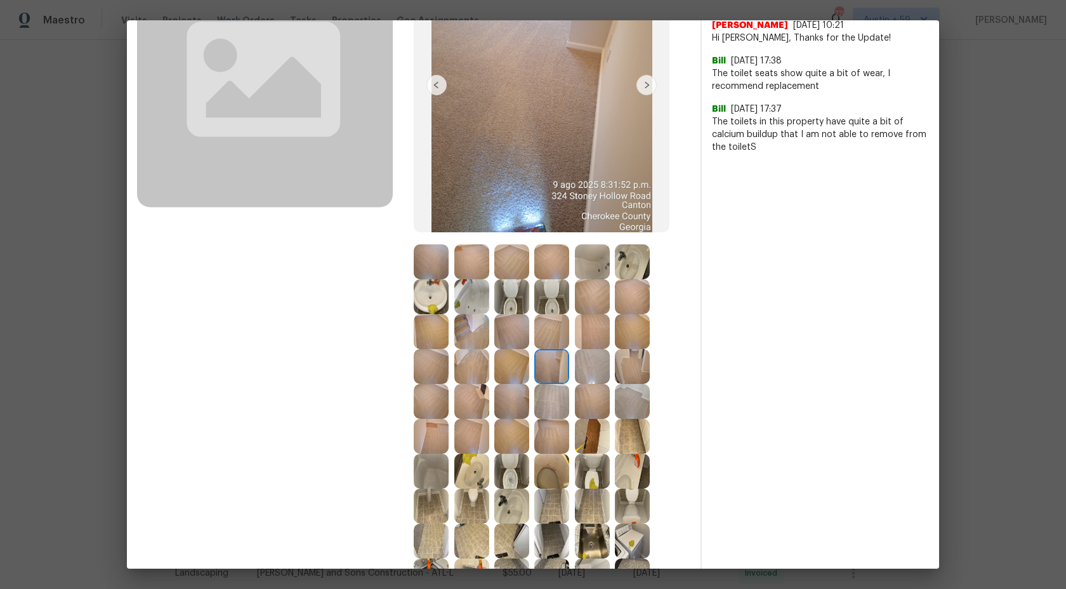
click at [646, 85] on img at bounding box center [646, 85] width 20 height 20
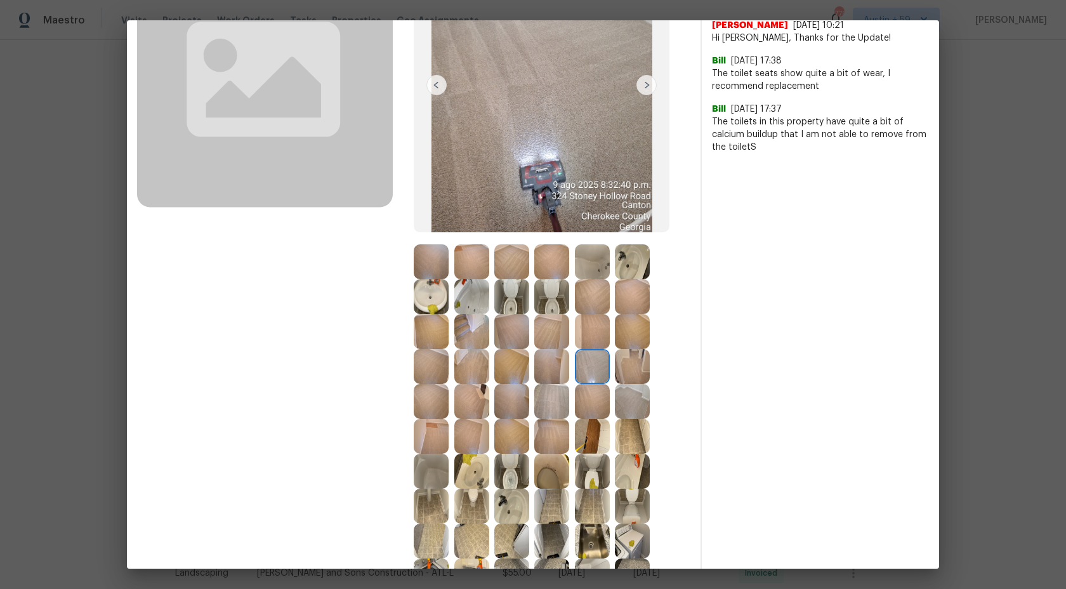
click at [646, 85] on img at bounding box center [646, 85] width 20 height 20
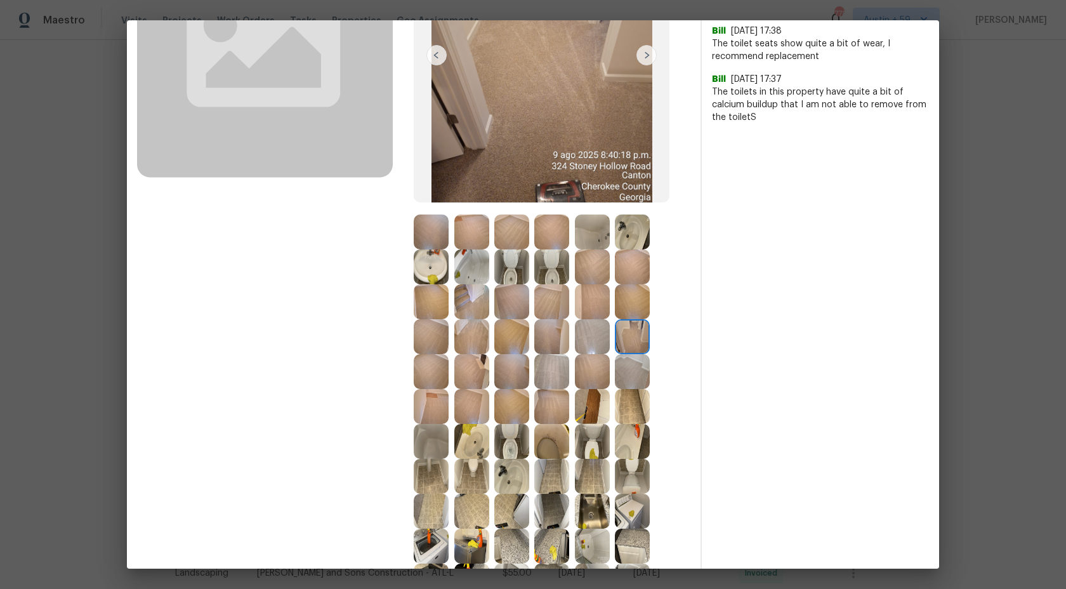
scroll to position [214, 0]
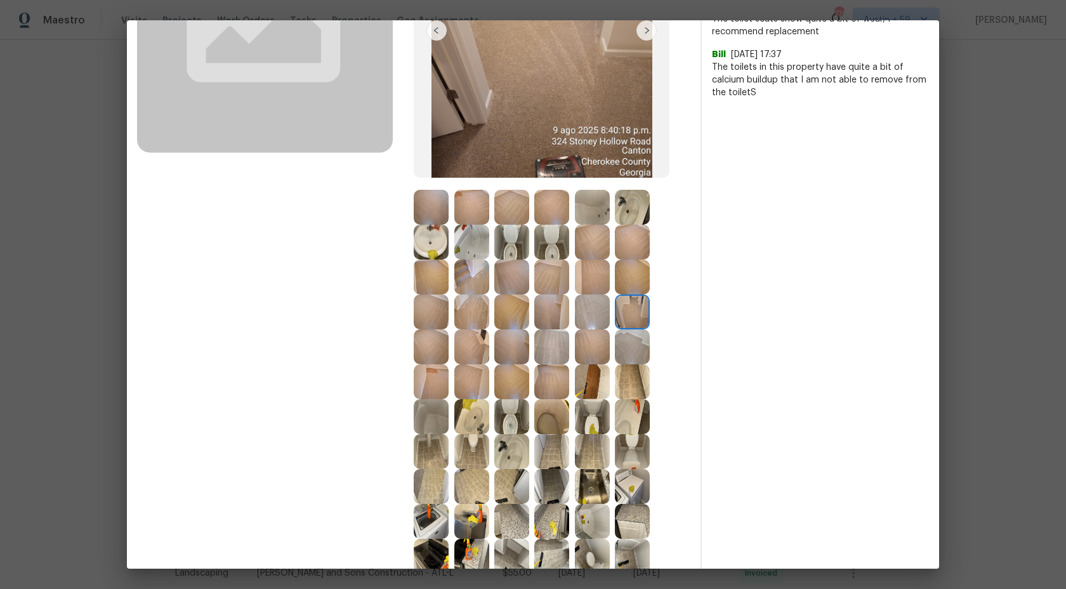
click at [438, 424] on img at bounding box center [431, 416] width 35 height 35
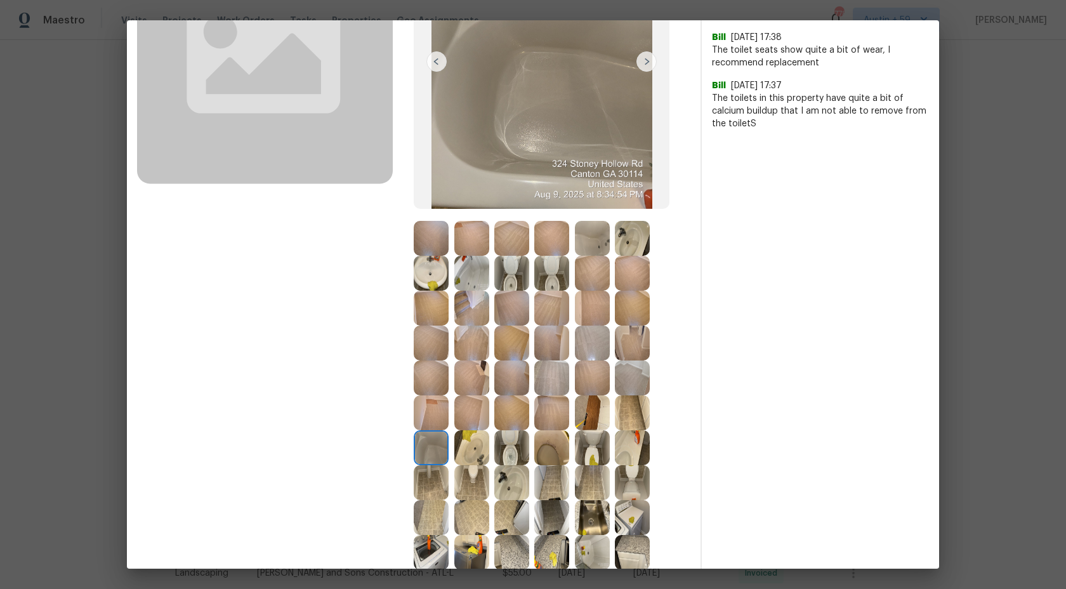
scroll to position [145, 0]
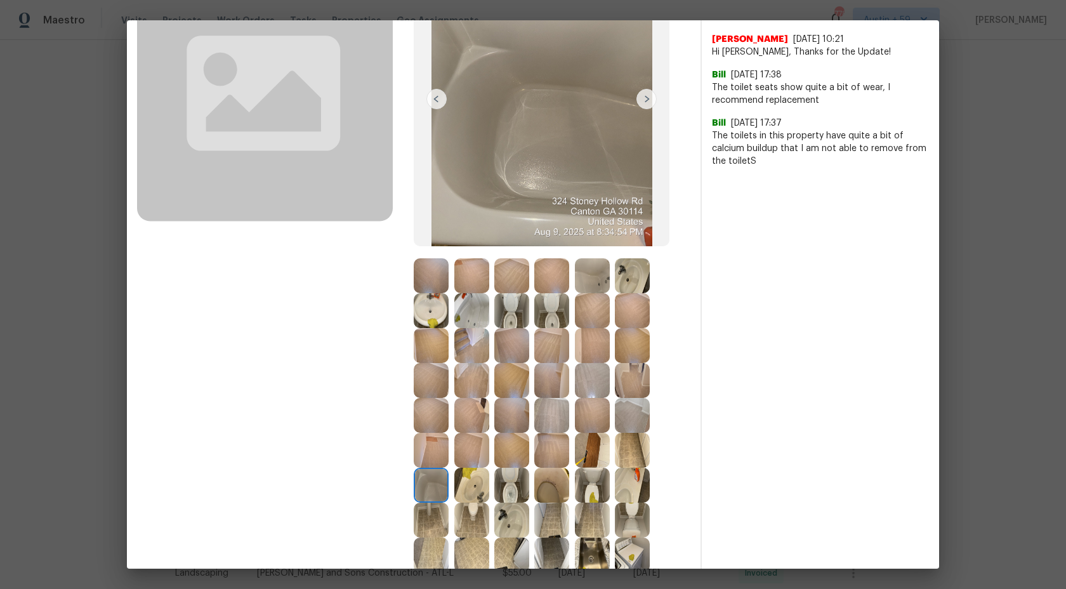
click at [645, 99] on img at bounding box center [646, 99] width 20 height 20
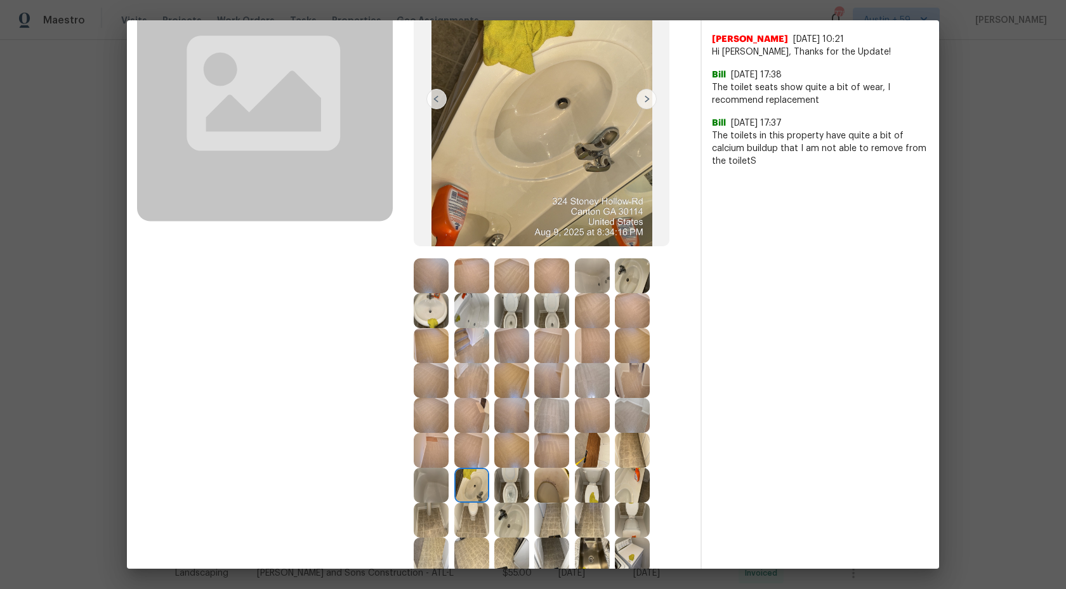
click at [476, 486] on img at bounding box center [471, 485] width 35 height 35
click at [513, 481] on img at bounding box center [511, 485] width 35 height 35
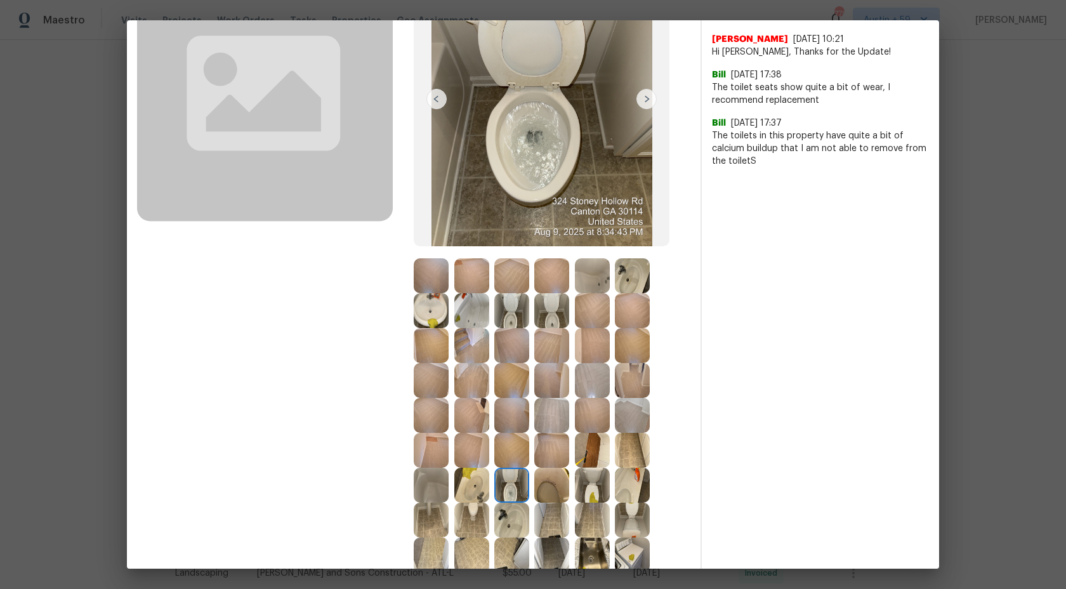
click at [551, 485] on img at bounding box center [551, 485] width 35 height 35
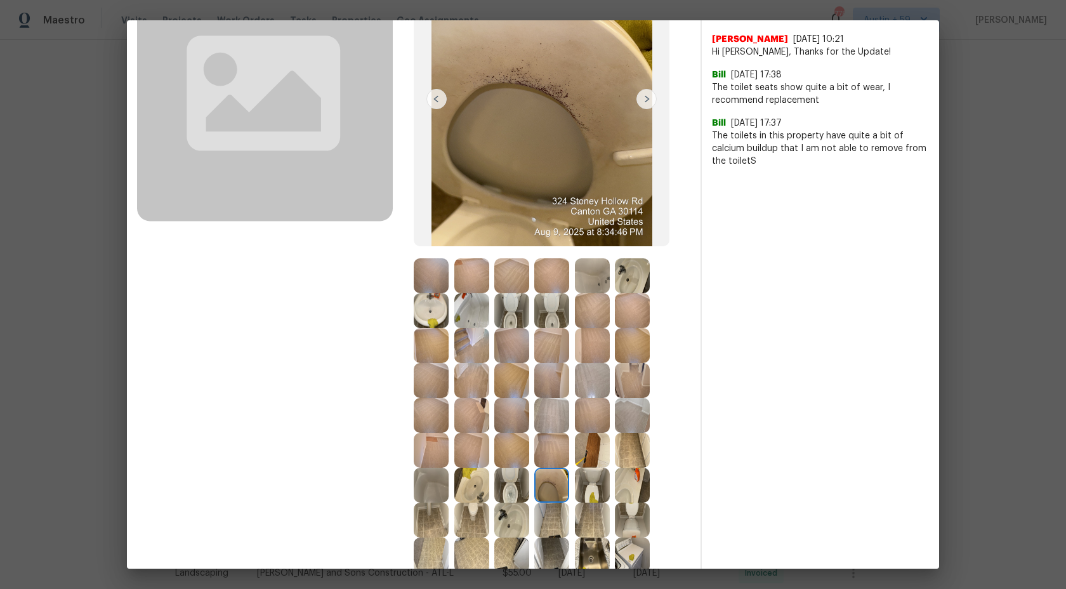
click at [587, 489] on img at bounding box center [592, 485] width 35 height 35
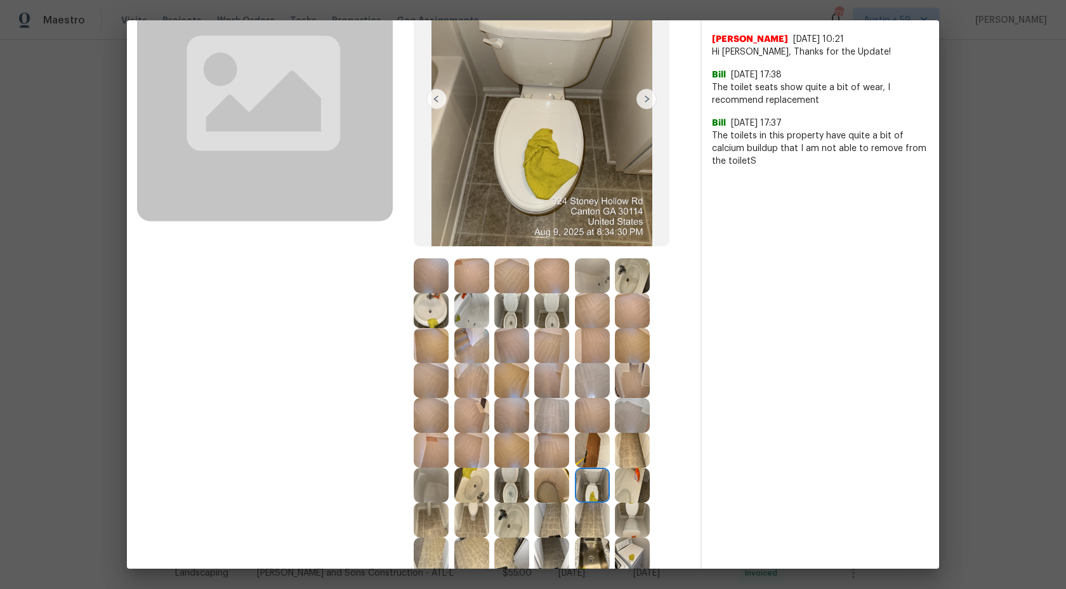
click at [627, 491] on img at bounding box center [632, 485] width 35 height 35
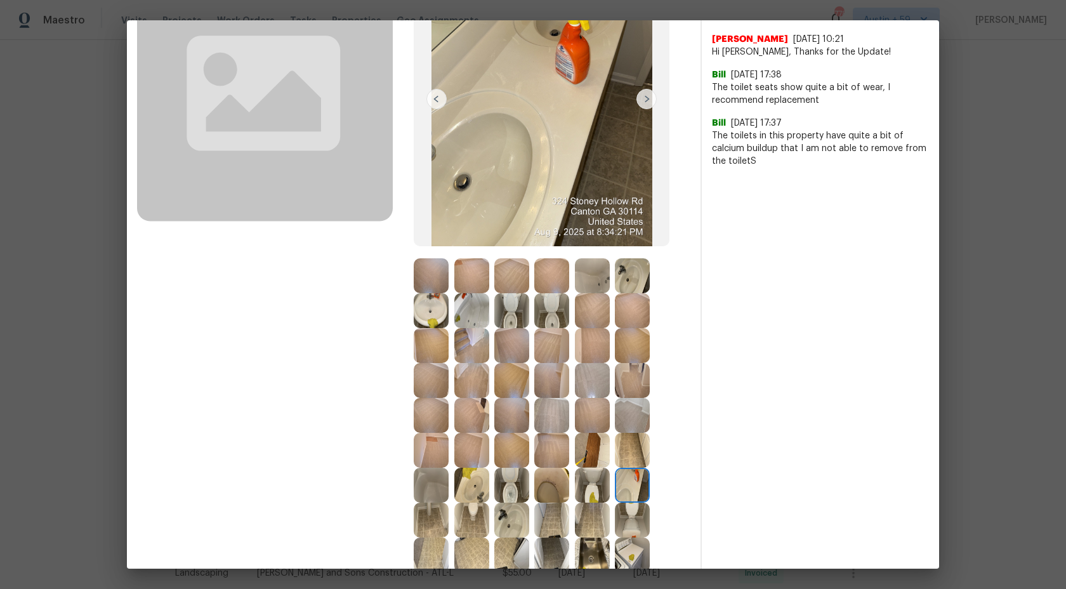
click at [429, 520] on img at bounding box center [431, 519] width 35 height 35
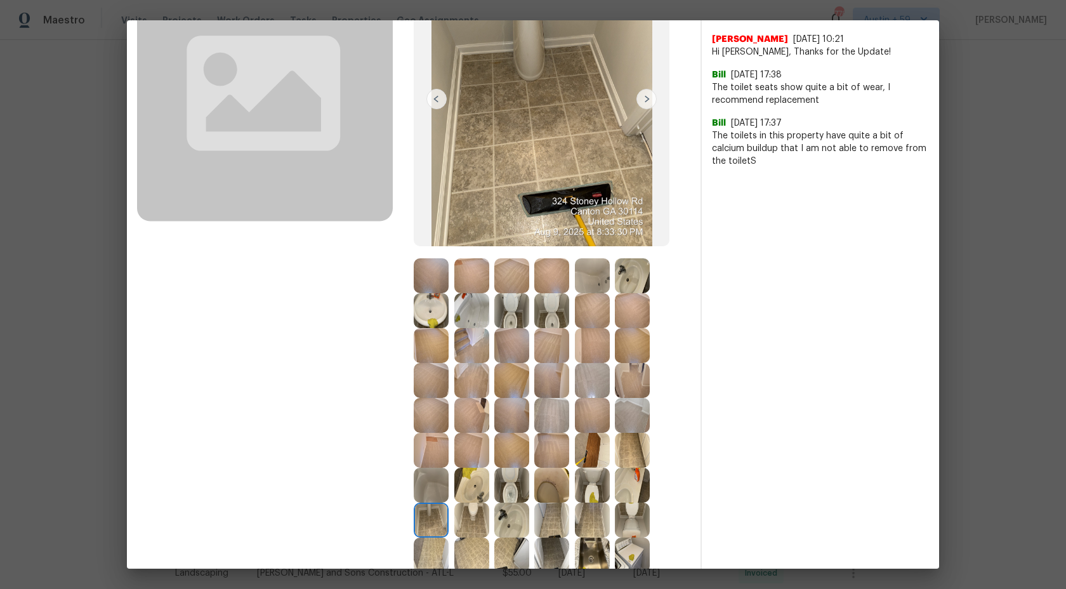
scroll to position [242, 0]
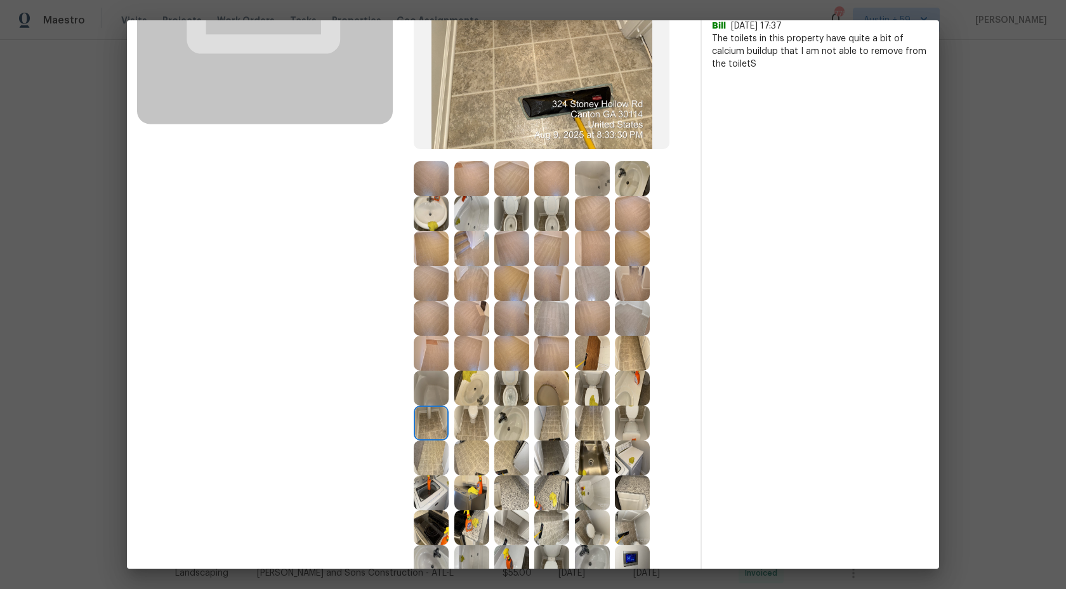
click at [472, 422] on img at bounding box center [471, 422] width 35 height 35
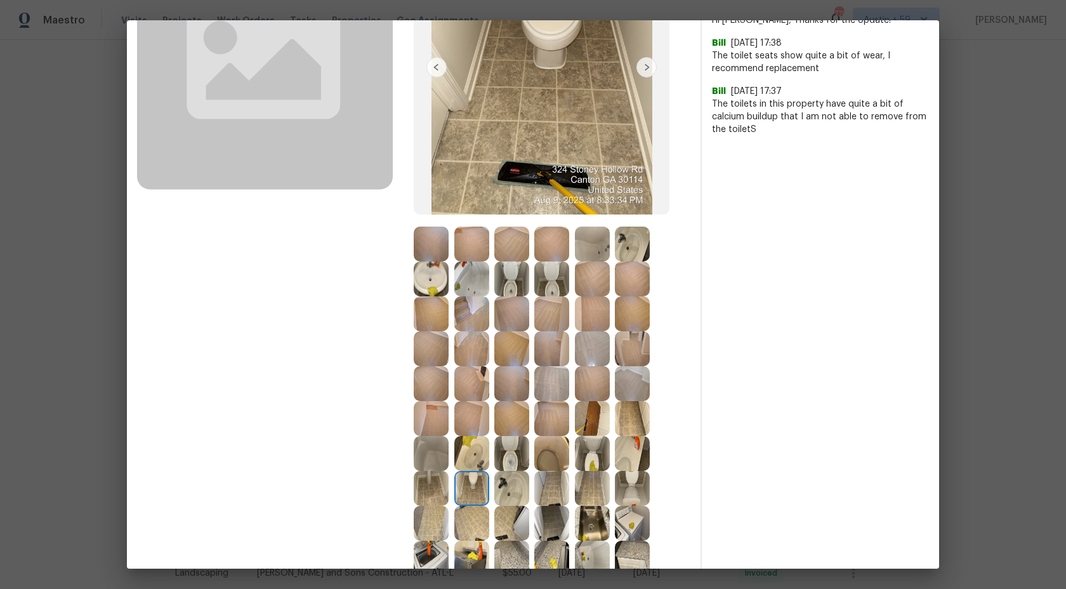
scroll to position [136, 0]
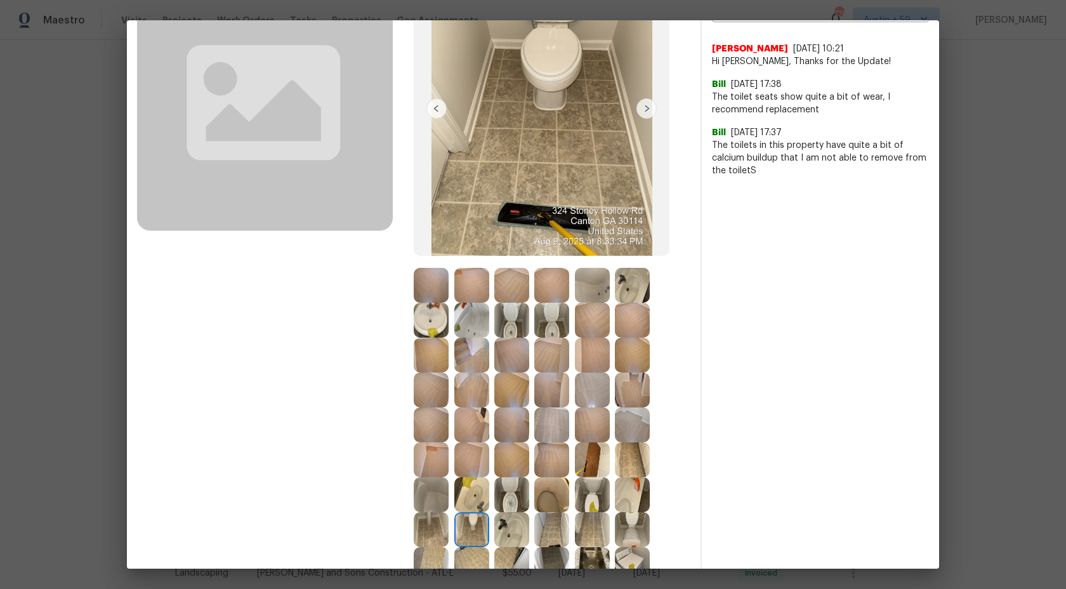
click at [511, 536] on img at bounding box center [511, 529] width 35 height 35
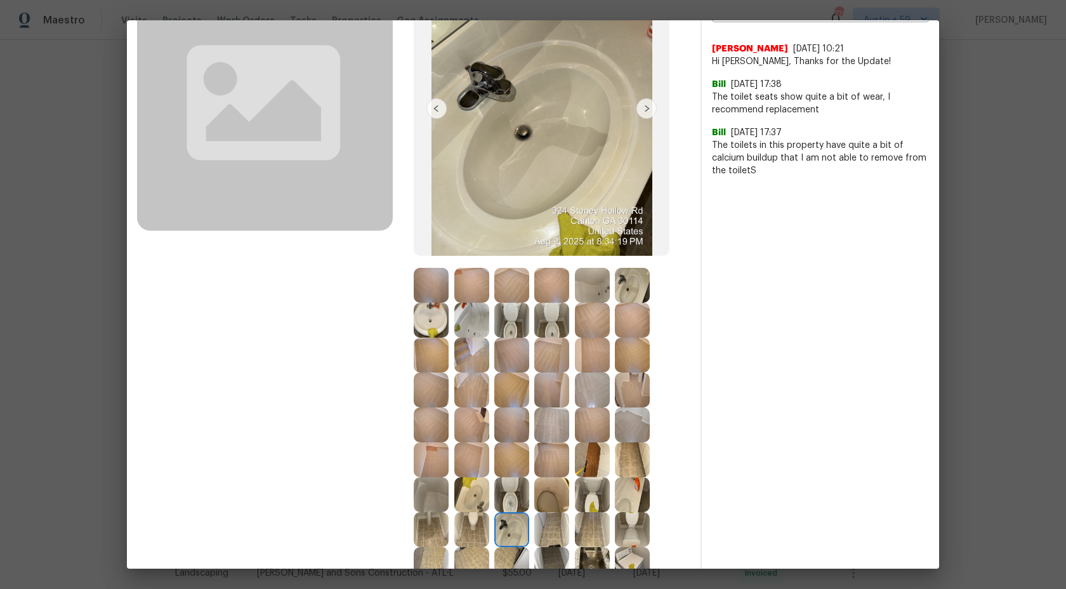
click at [555, 531] on img at bounding box center [551, 529] width 35 height 35
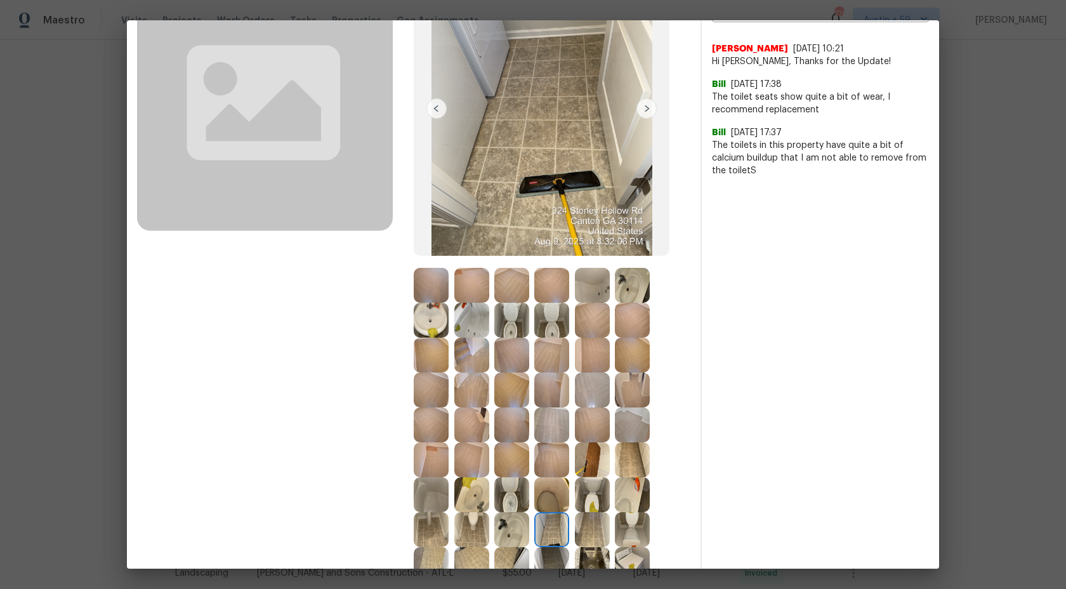
click at [591, 531] on img at bounding box center [592, 529] width 35 height 35
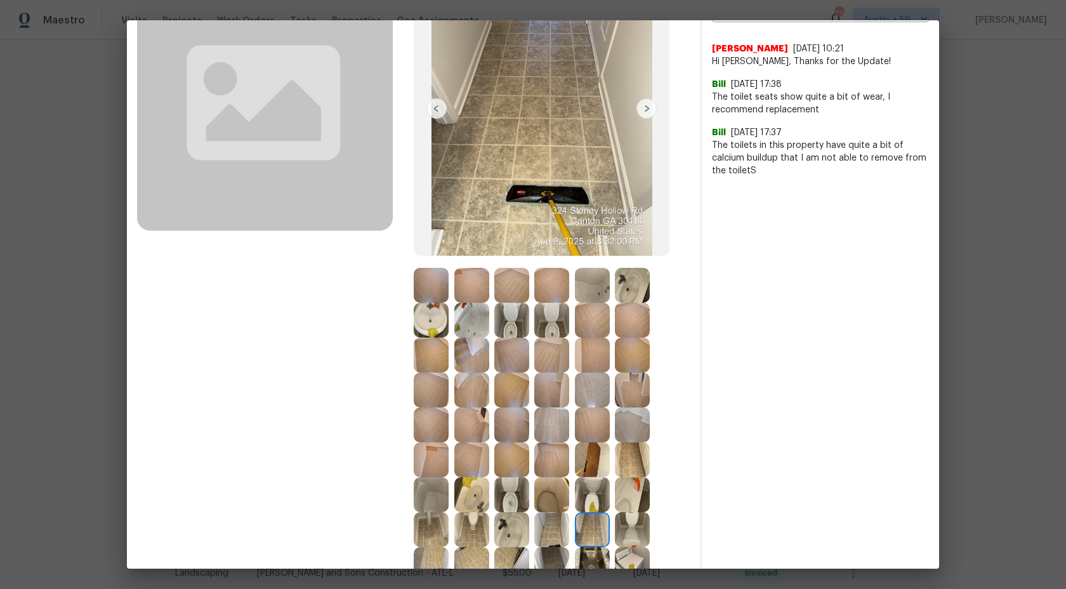
click at [637, 528] on img at bounding box center [632, 529] width 35 height 35
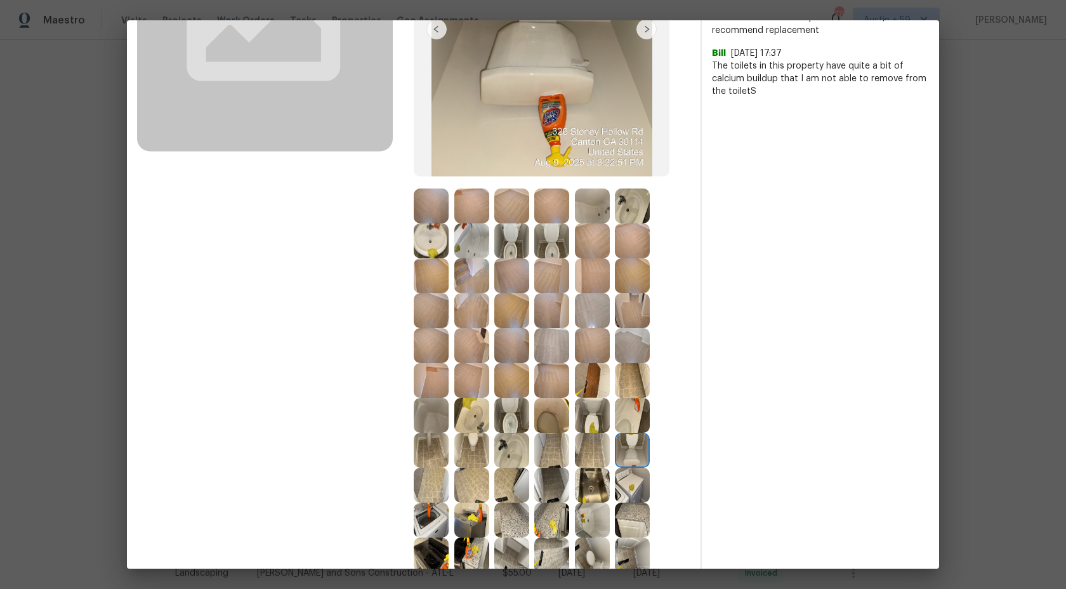
scroll to position [234, 0]
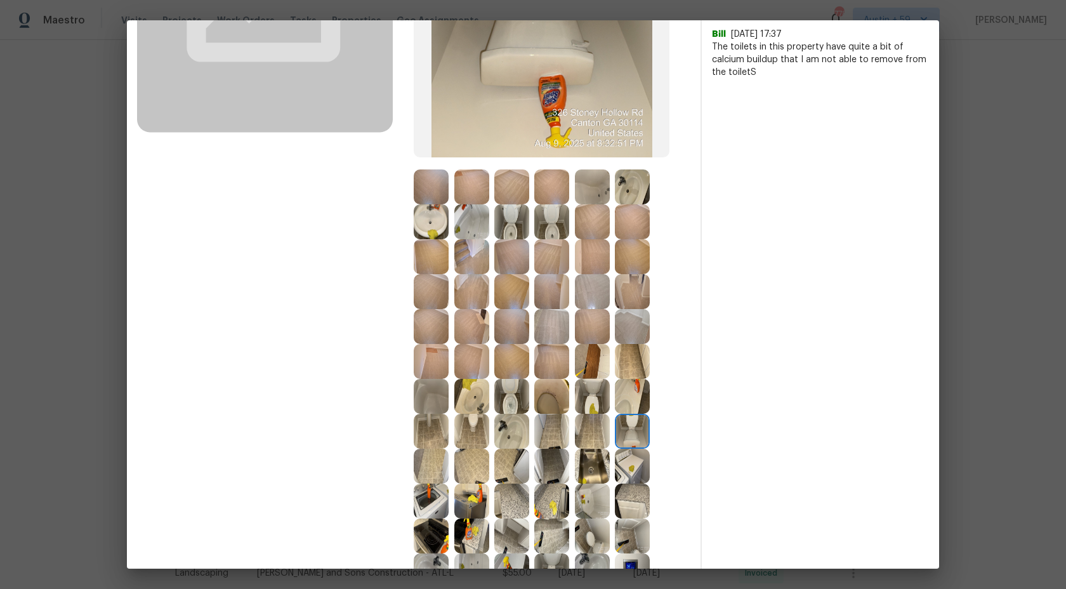
click at [431, 468] on img at bounding box center [431, 465] width 35 height 35
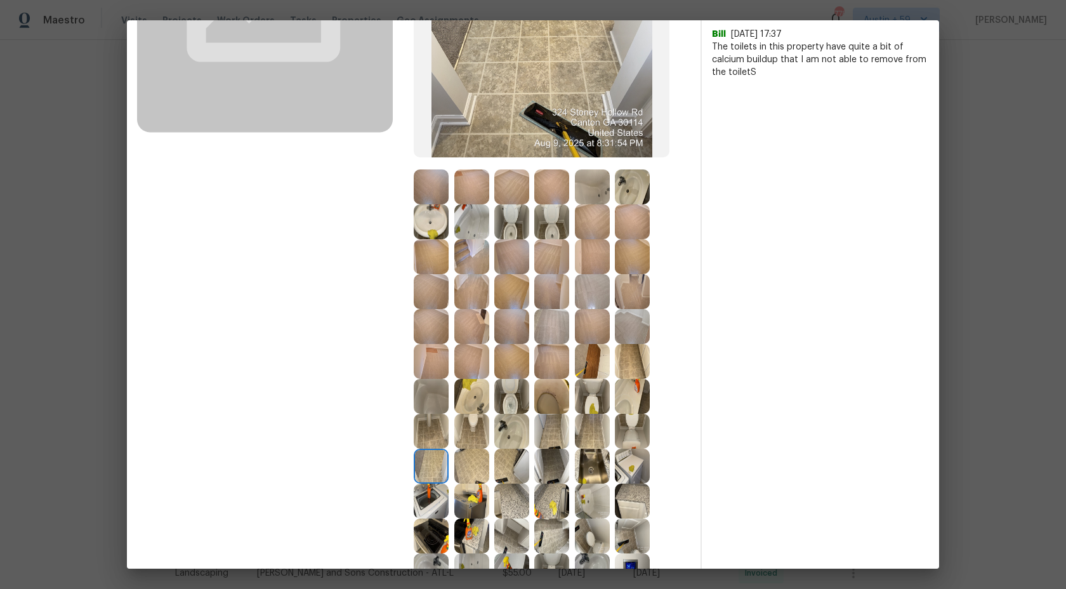
click at [474, 466] on img at bounding box center [471, 465] width 35 height 35
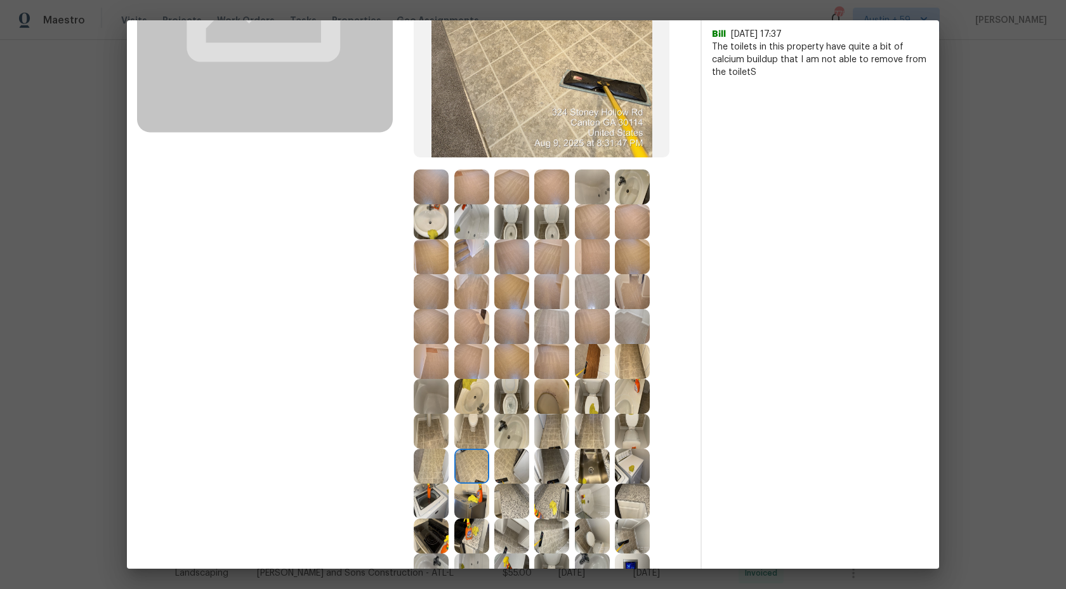
click at [516, 466] on img at bounding box center [511, 465] width 35 height 35
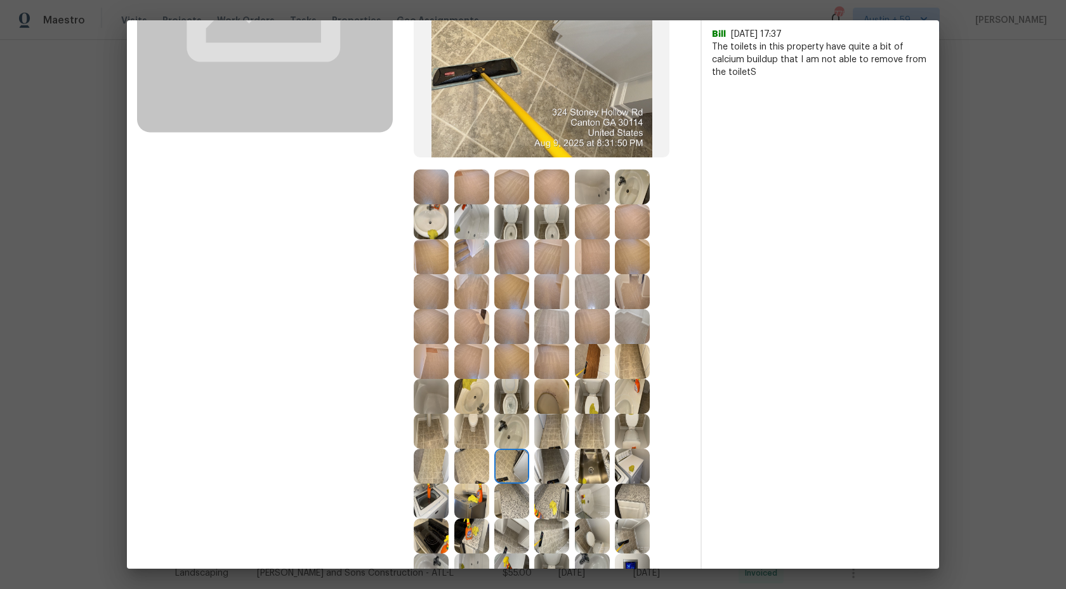
click at [556, 468] on img at bounding box center [551, 465] width 35 height 35
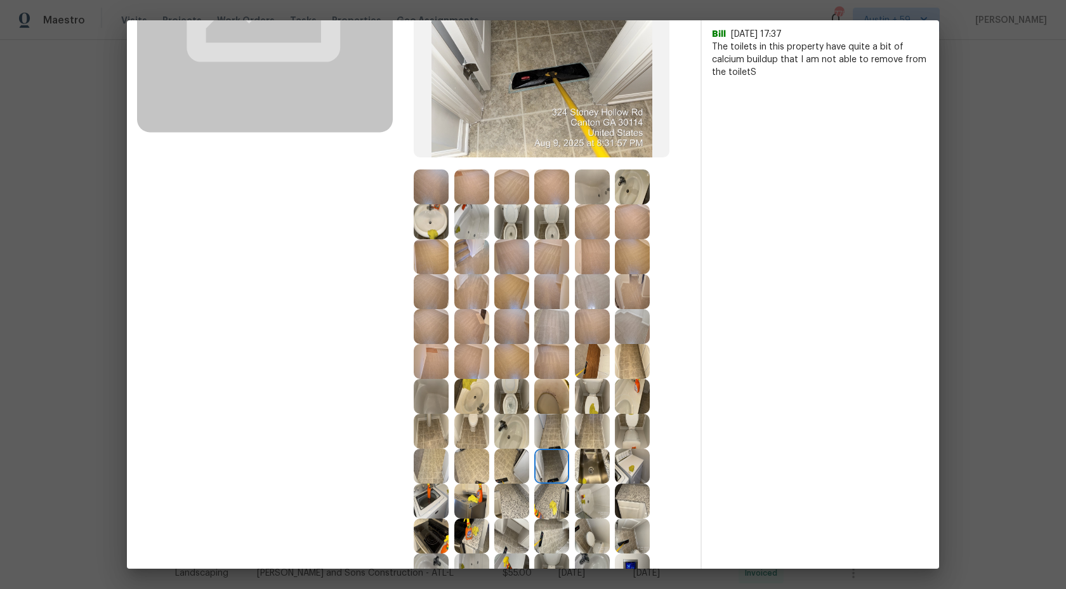
click at [601, 467] on img at bounding box center [592, 465] width 35 height 35
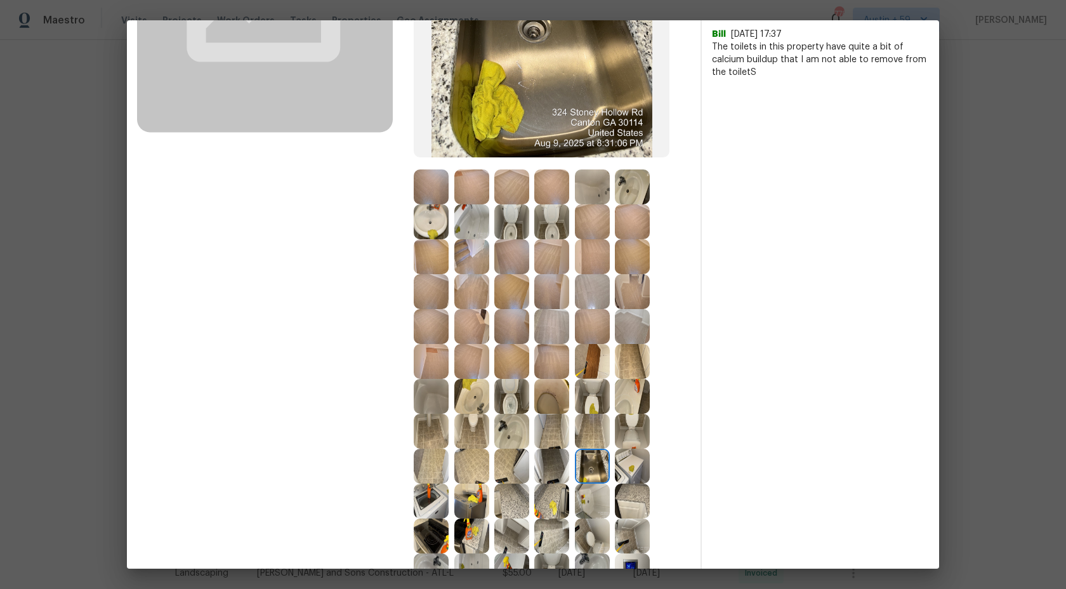
click at [639, 461] on img at bounding box center [632, 465] width 35 height 35
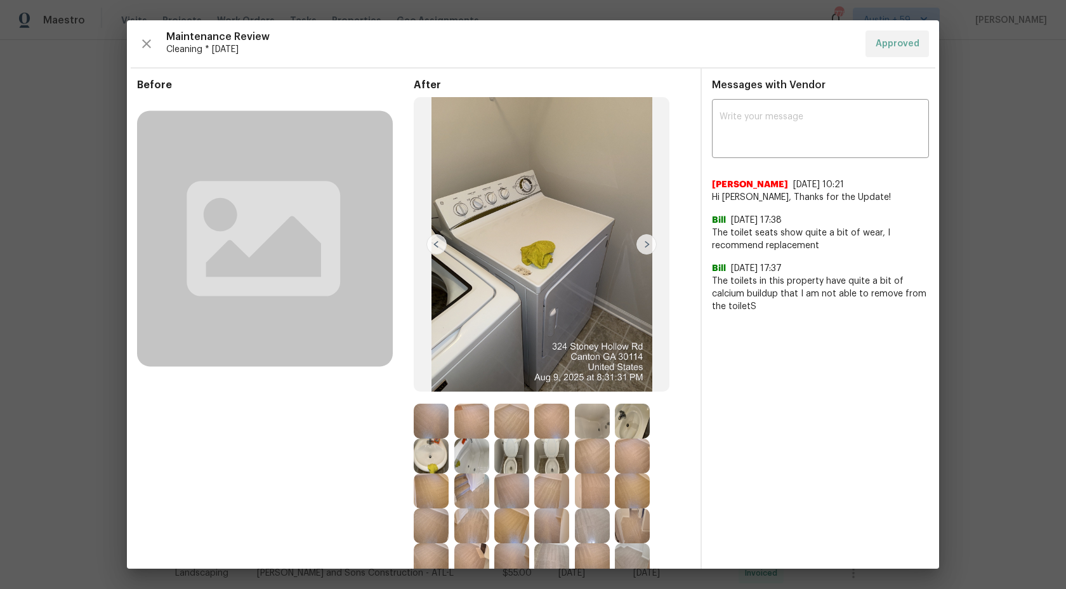
scroll to position [310, 0]
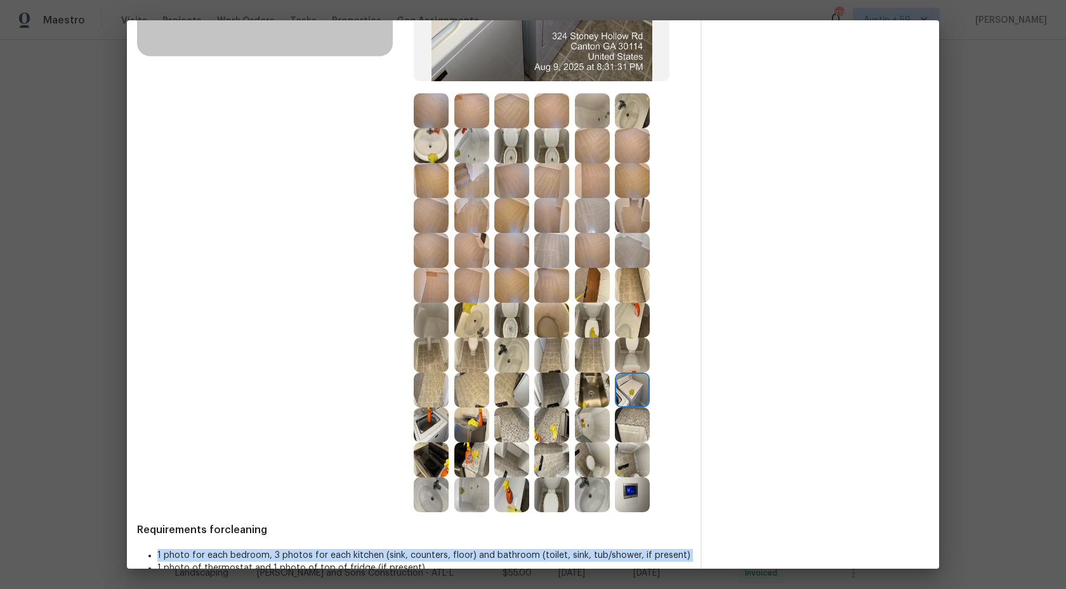
click at [431, 421] on img at bounding box center [431, 424] width 35 height 35
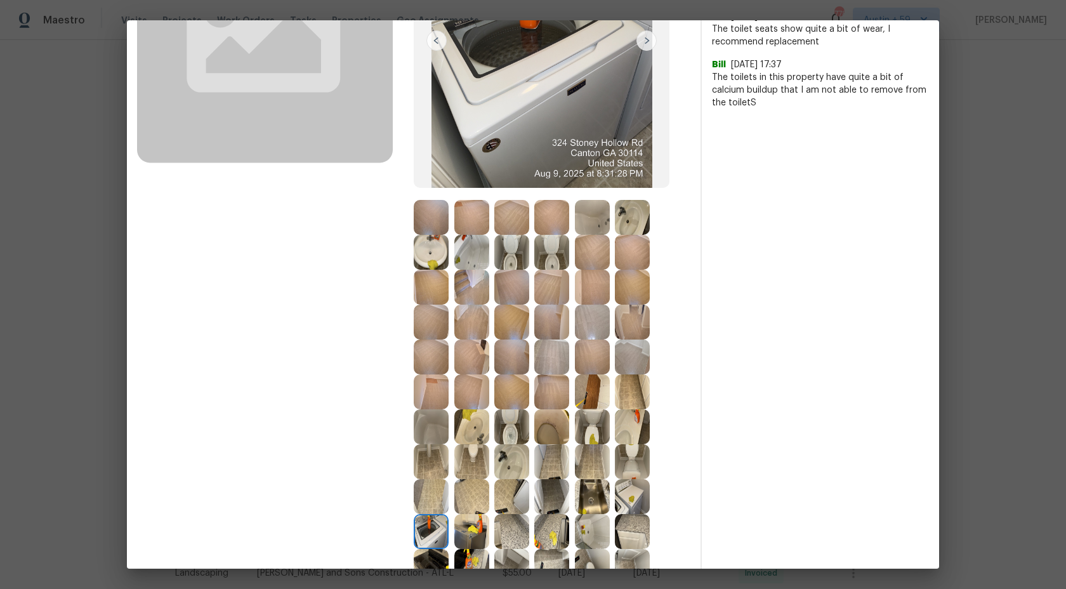
scroll to position [228, 0]
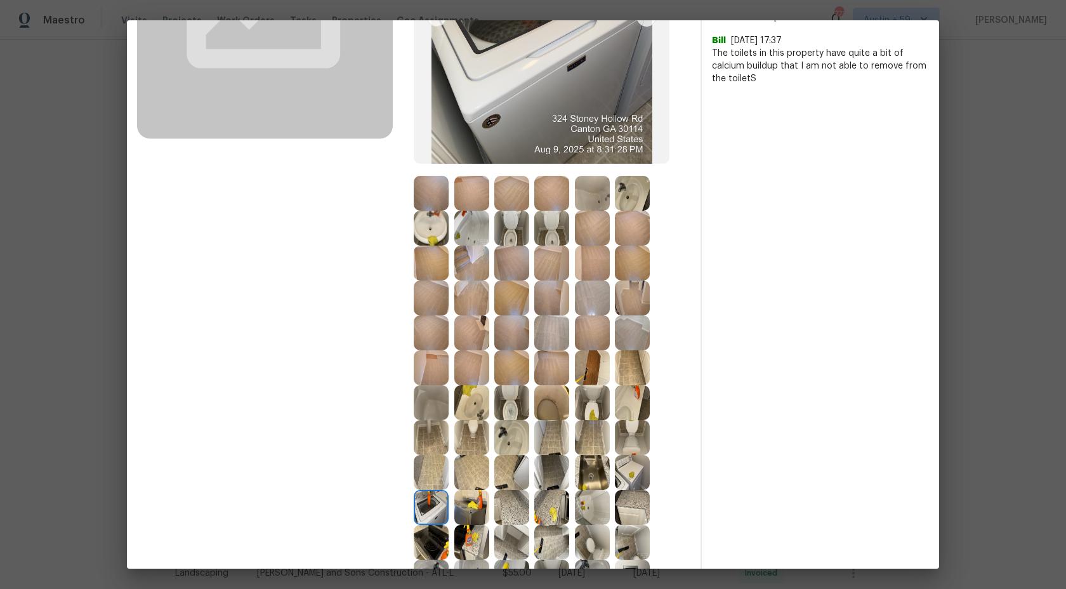
click at [472, 509] on img at bounding box center [471, 507] width 35 height 35
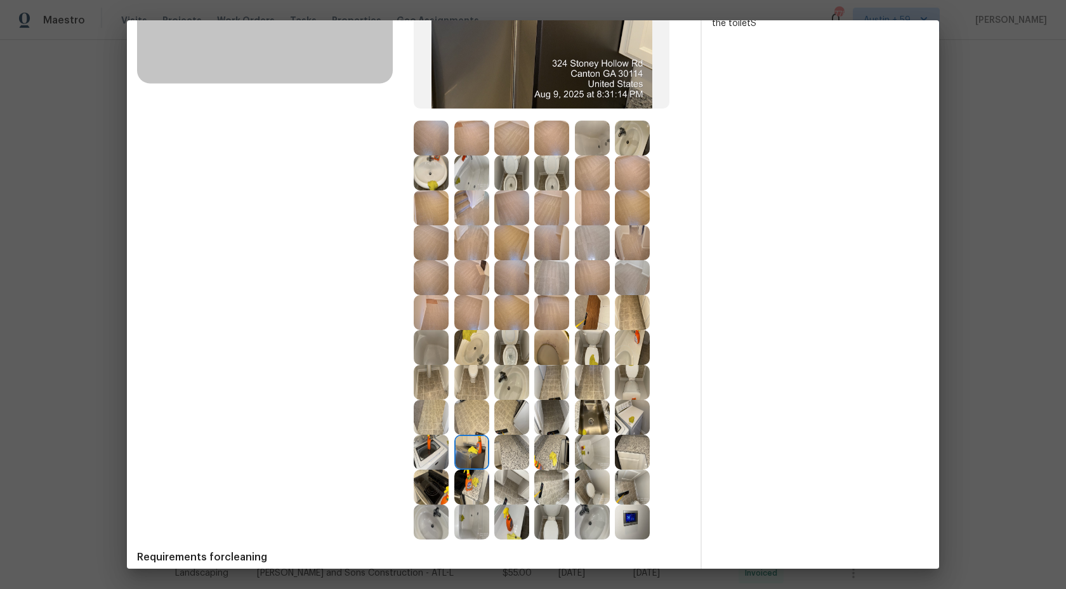
scroll to position [319, 0]
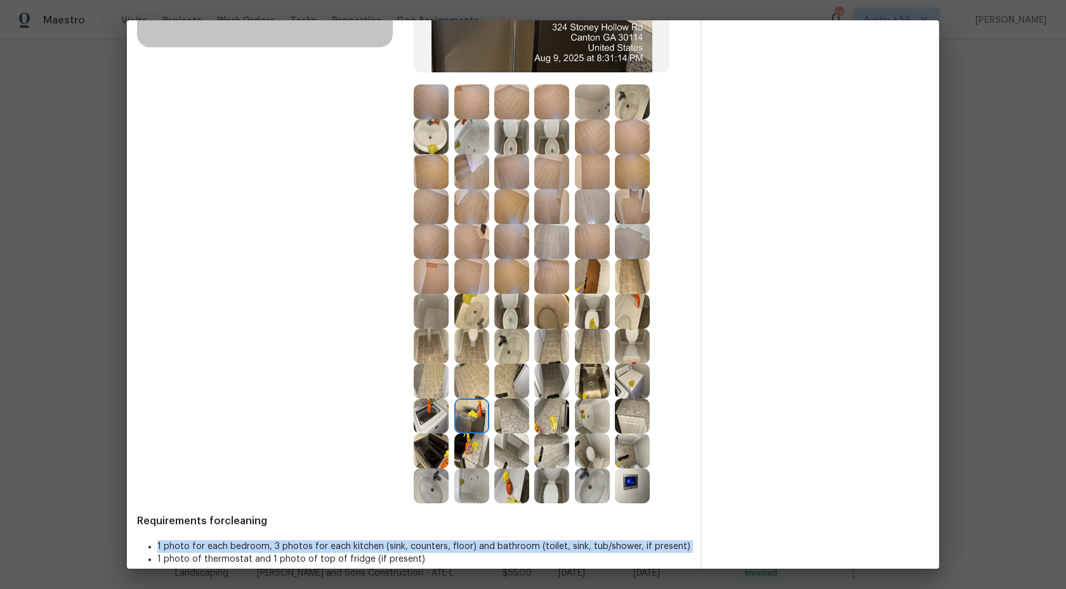
click at [514, 417] on img at bounding box center [511, 415] width 35 height 35
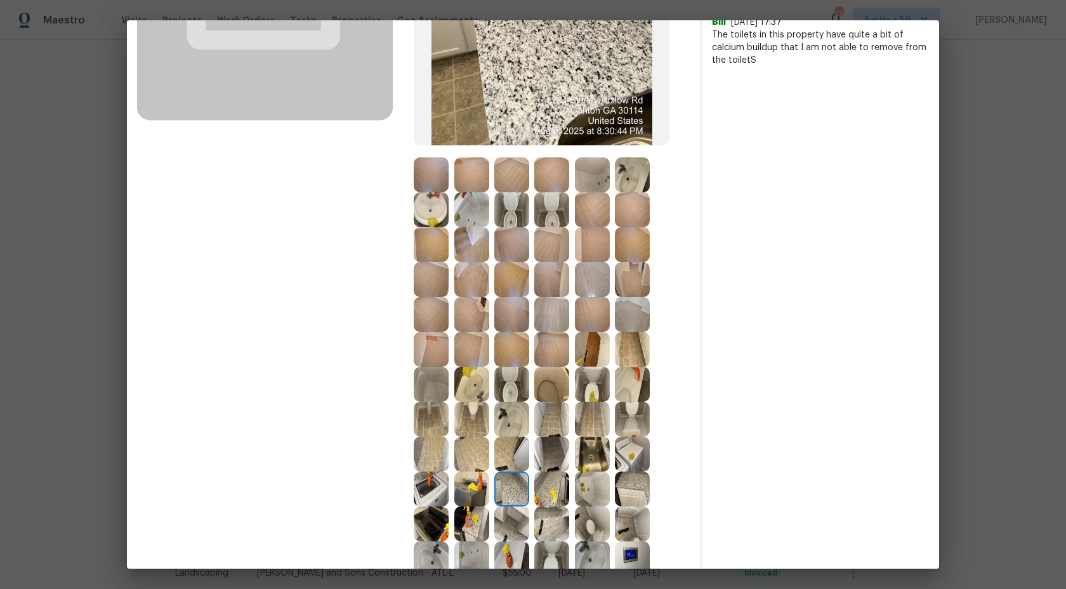
scroll to position [285, 0]
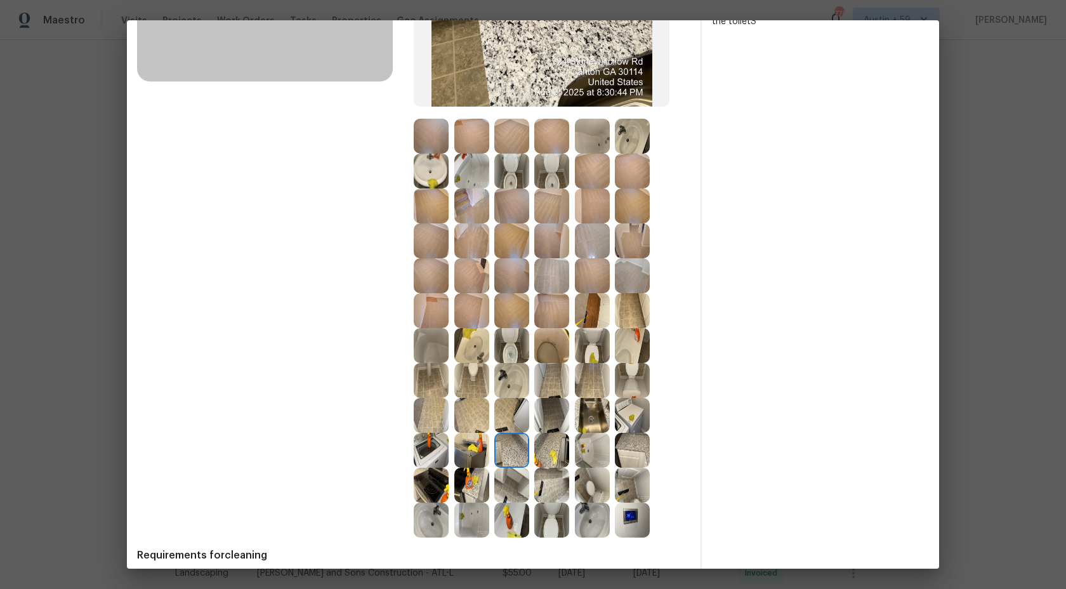
click at [556, 448] on img at bounding box center [551, 450] width 35 height 35
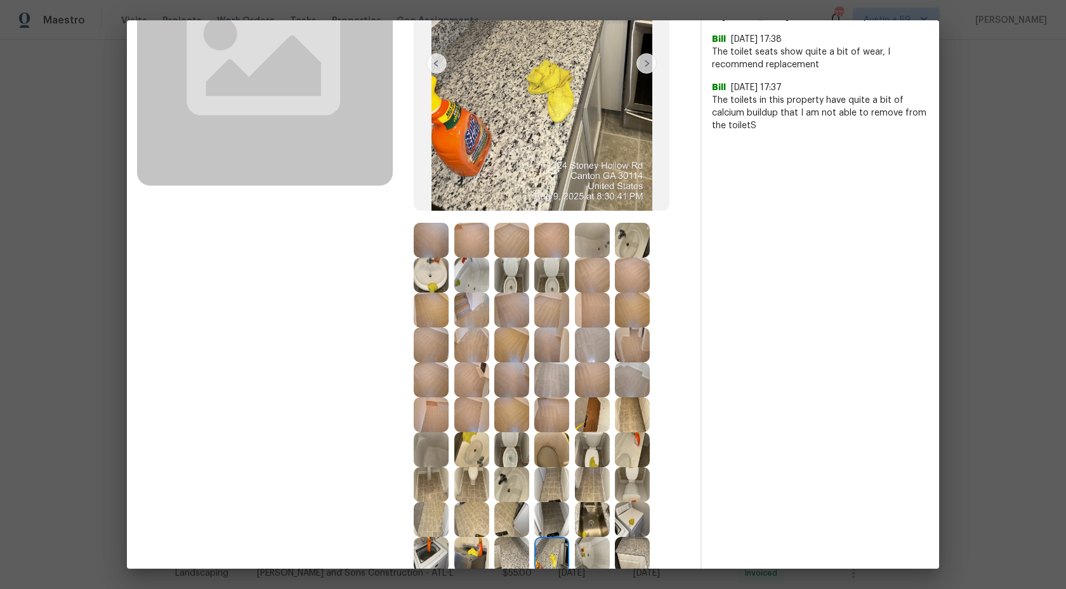
scroll to position [251, 0]
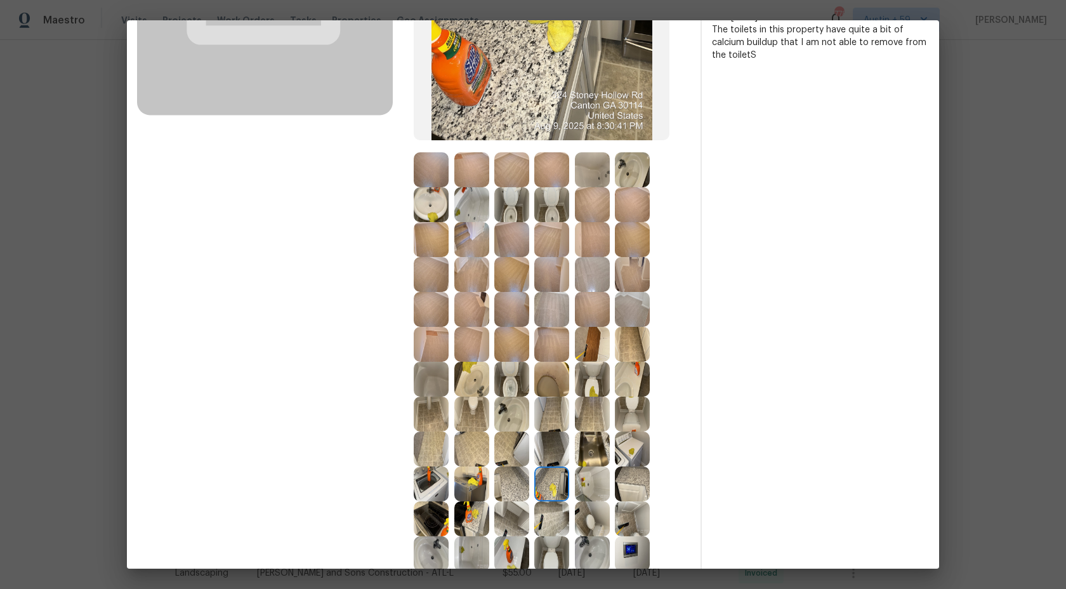
click at [598, 484] on img at bounding box center [592, 483] width 35 height 35
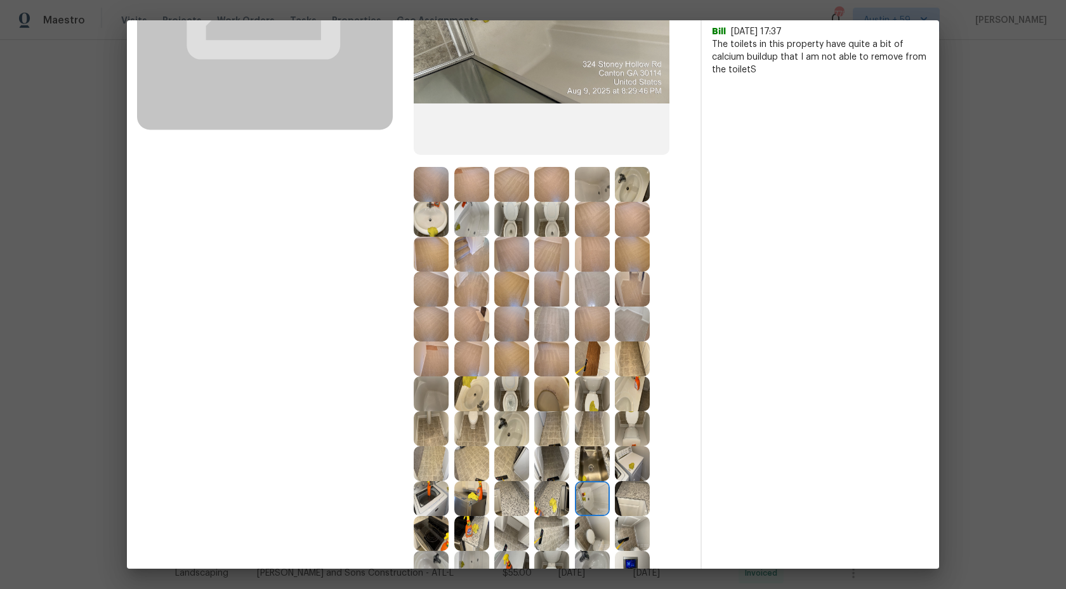
scroll to position [292, 0]
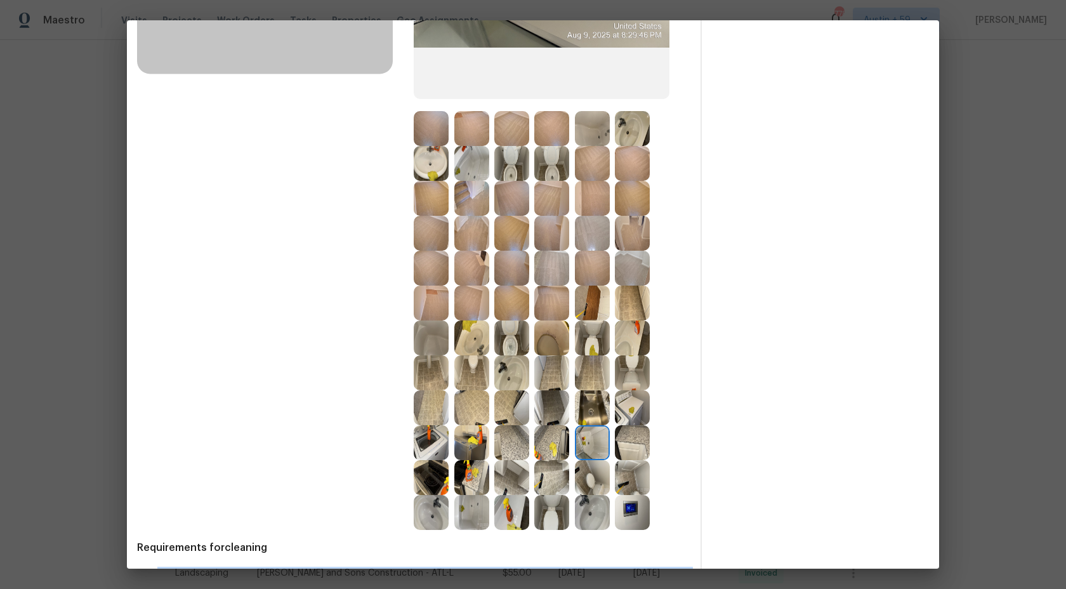
click at [636, 447] on img at bounding box center [632, 442] width 35 height 35
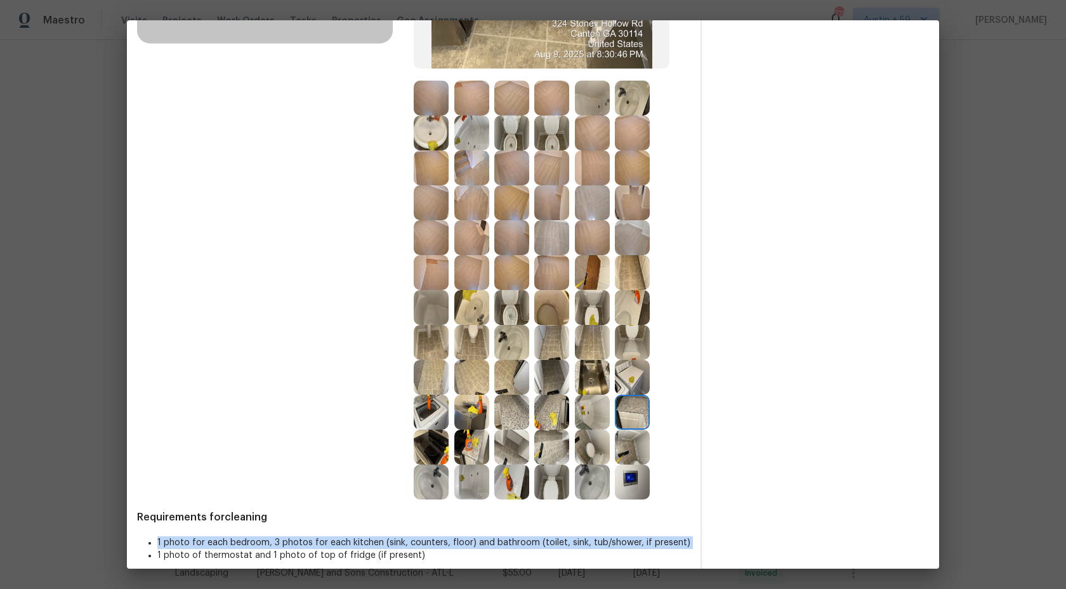
scroll to position [337, 0]
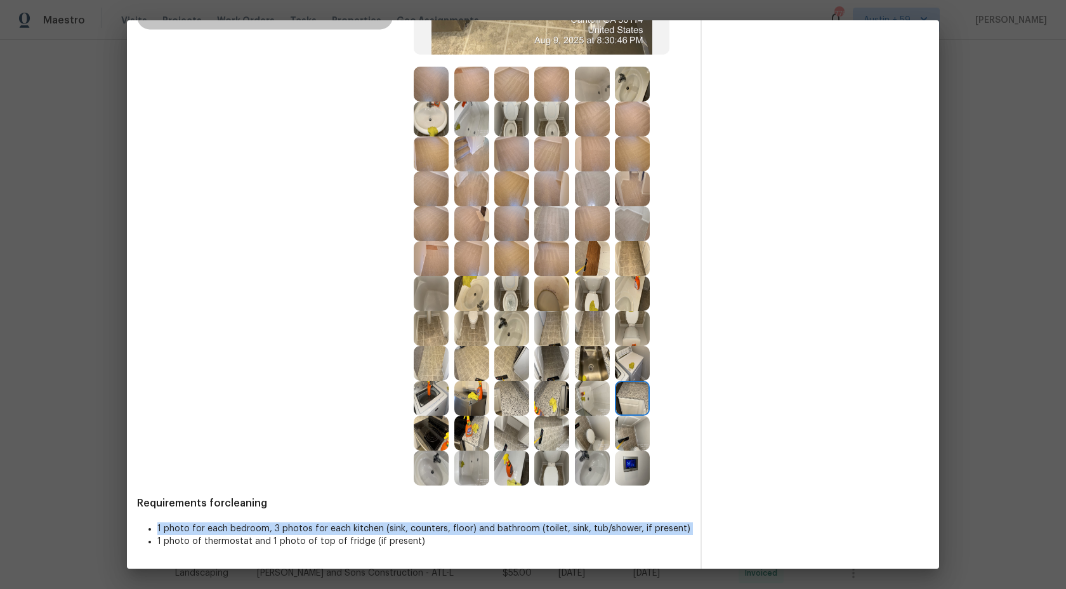
click at [431, 427] on img at bounding box center [431, 432] width 35 height 35
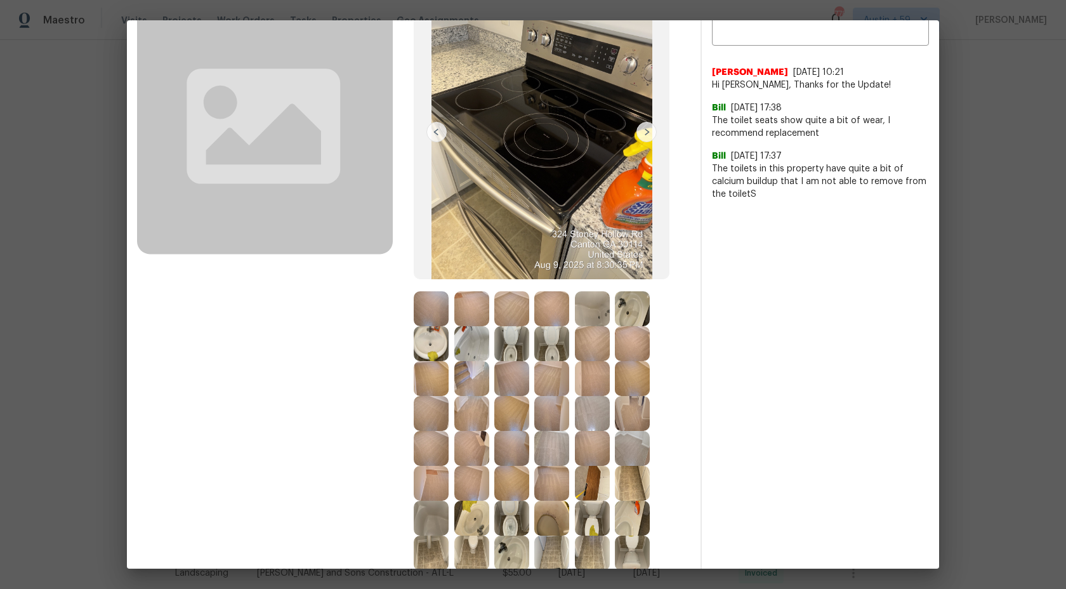
scroll to position [296, 0]
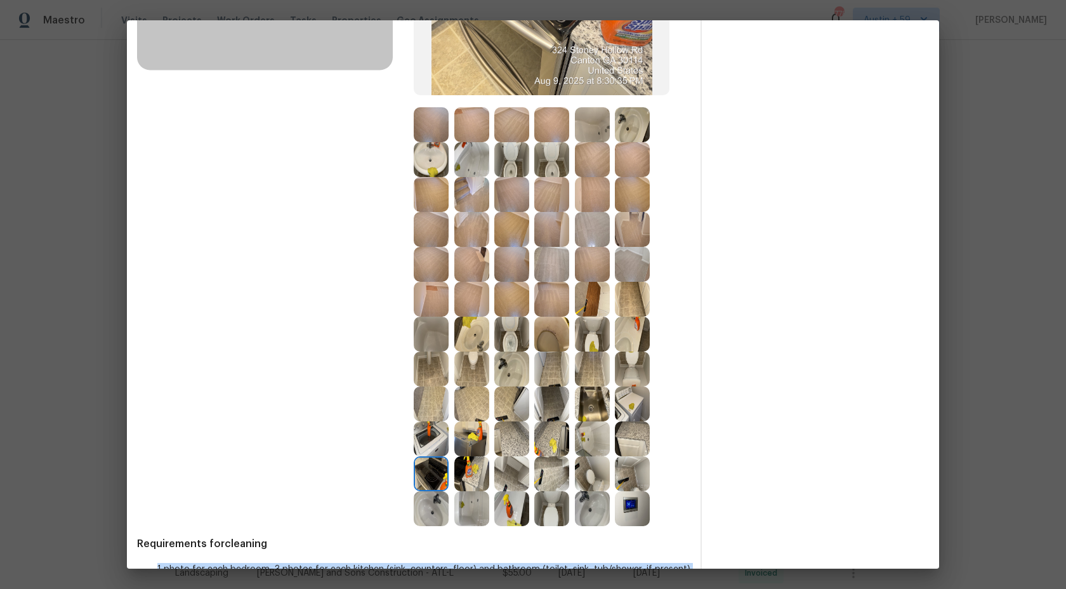
click at [476, 469] on img at bounding box center [471, 473] width 35 height 35
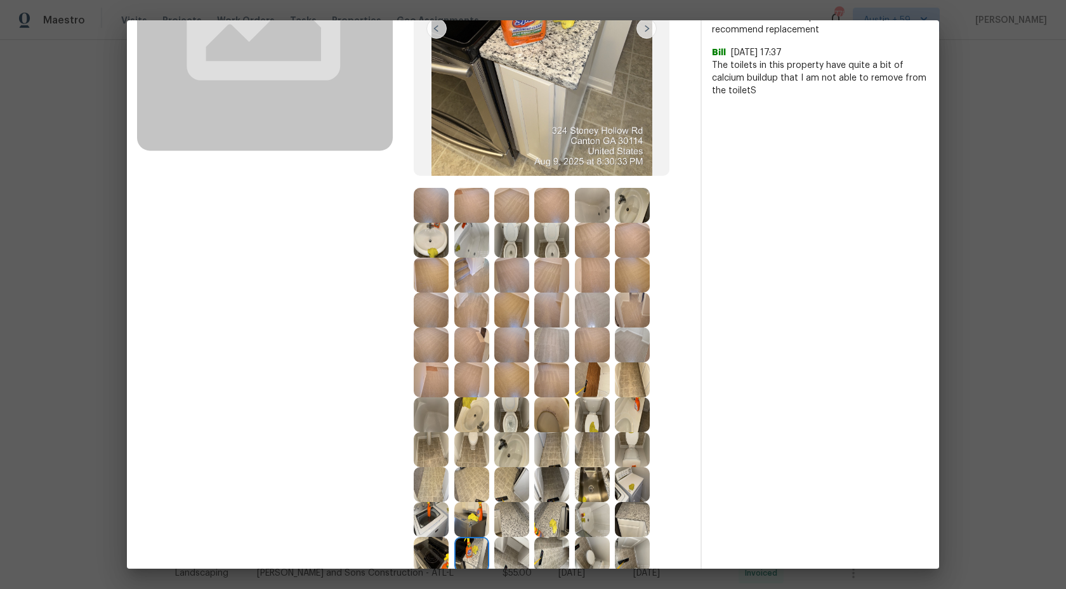
scroll to position [310, 0]
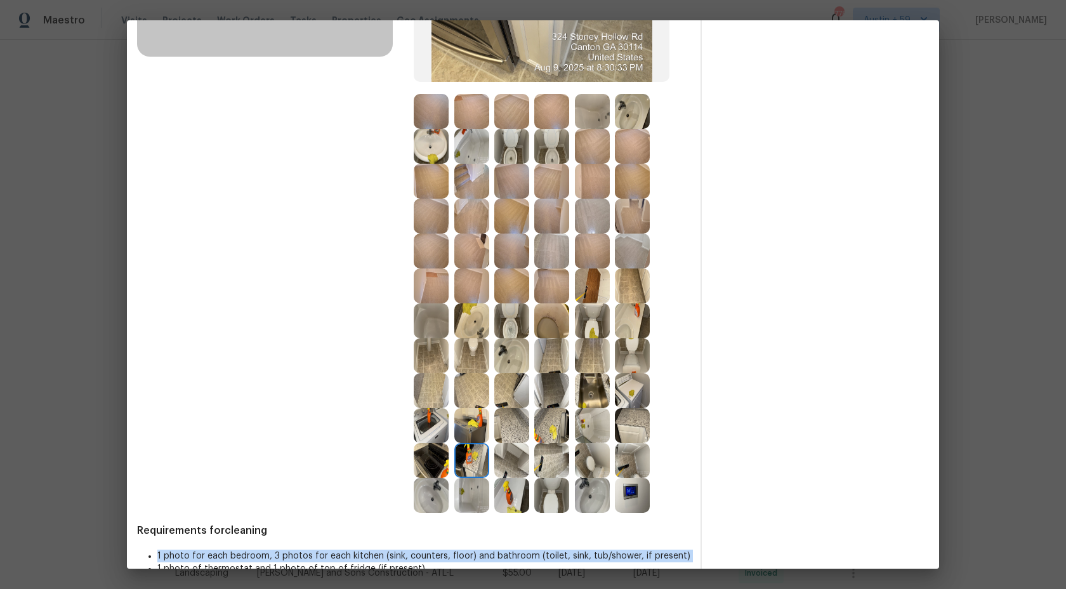
click at [558, 322] on img at bounding box center [551, 320] width 35 height 35
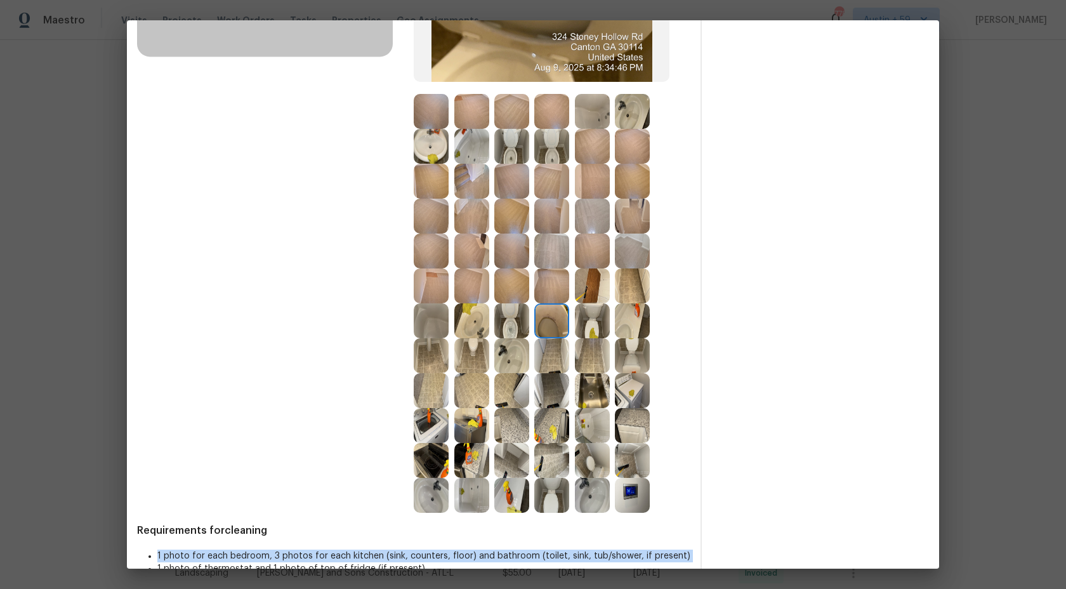
click at [518, 459] on img at bounding box center [511, 460] width 35 height 35
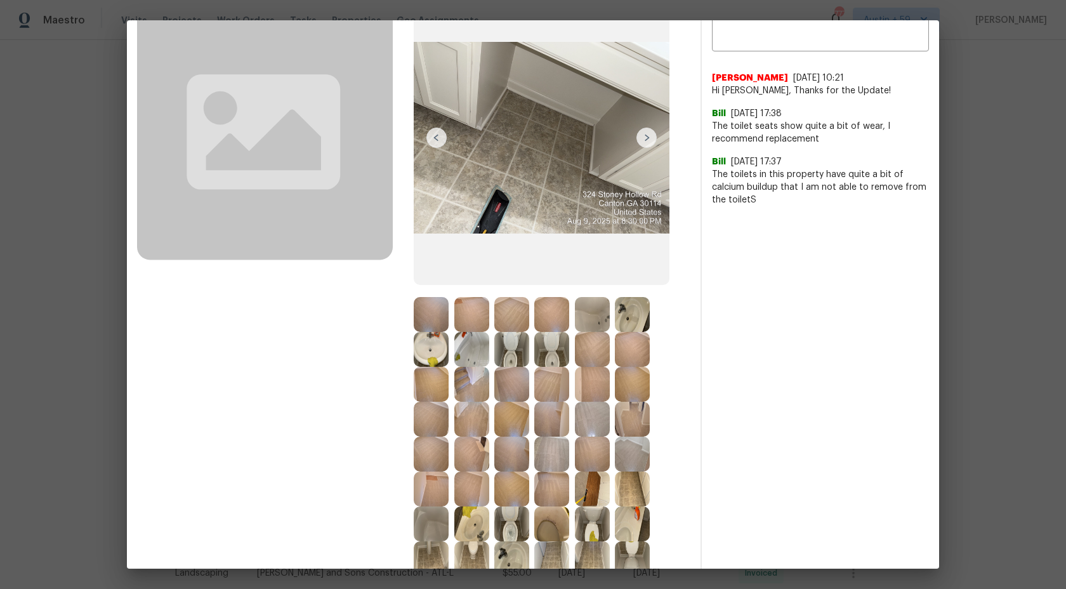
scroll to position [258, 0]
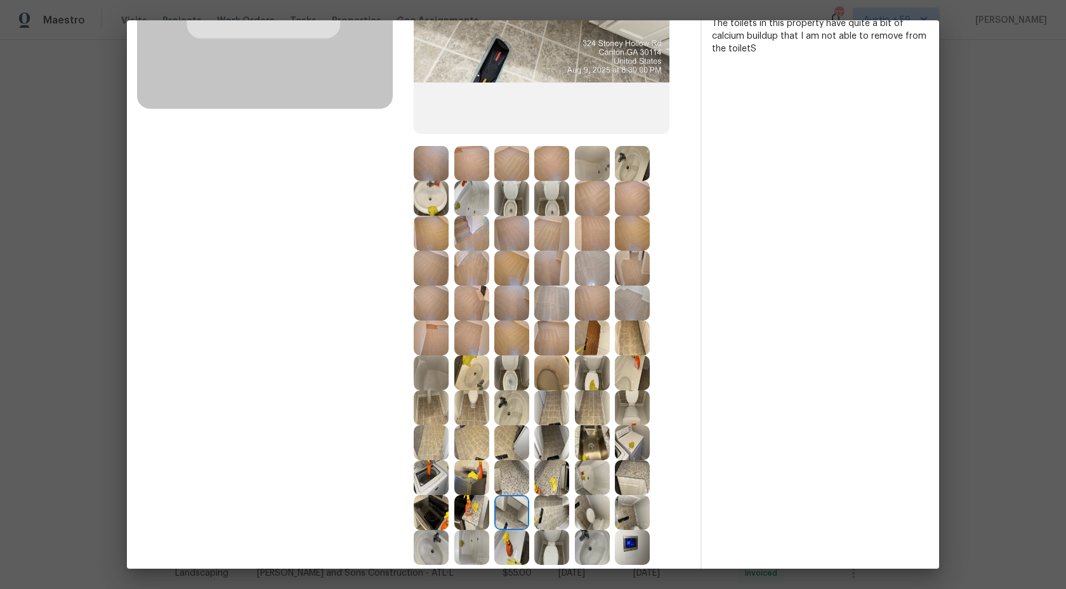
click at [551, 512] on img at bounding box center [551, 512] width 35 height 35
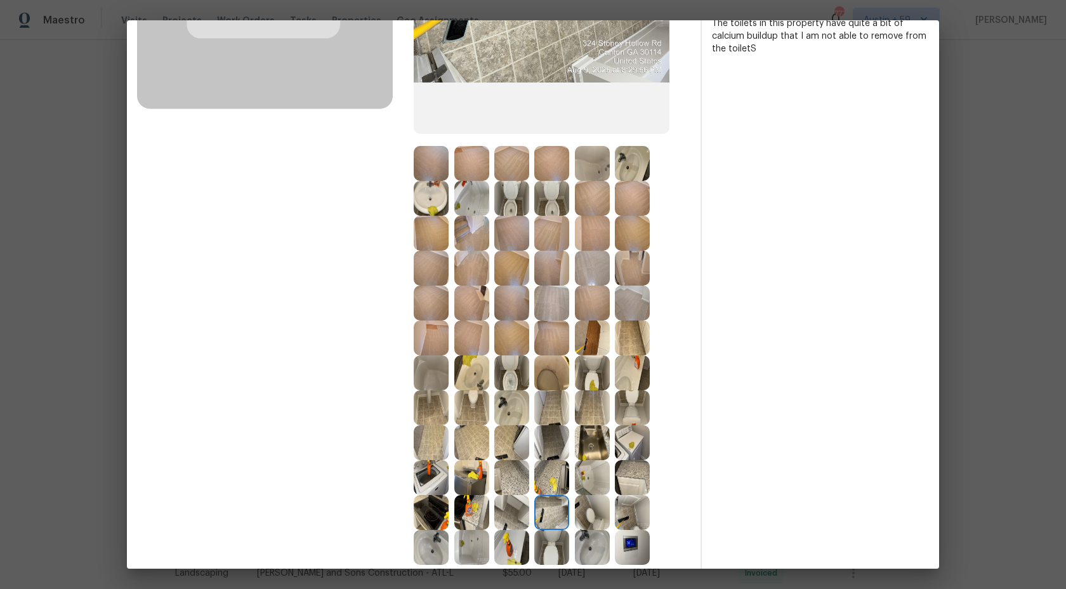
click at [594, 509] on img at bounding box center [592, 512] width 35 height 35
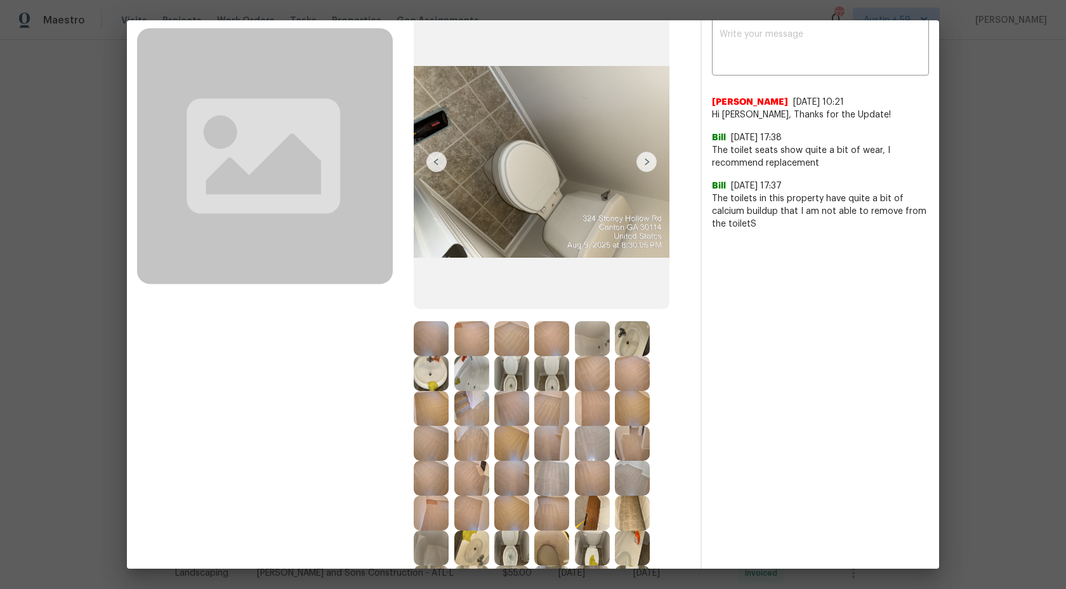
scroll to position [240, 0]
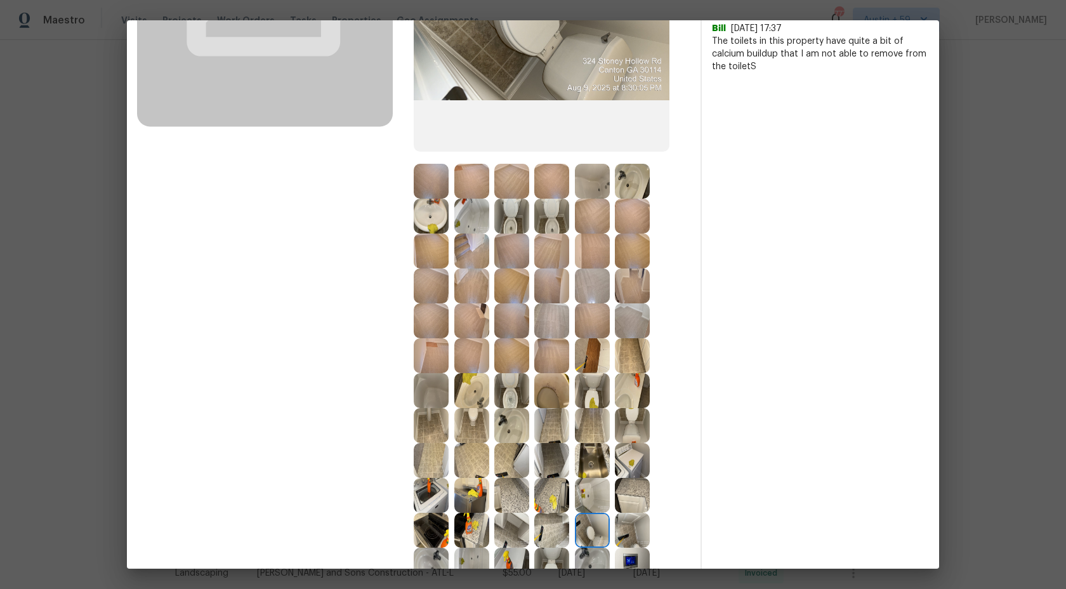
click at [635, 533] on img at bounding box center [632, 530] width 35 height 35
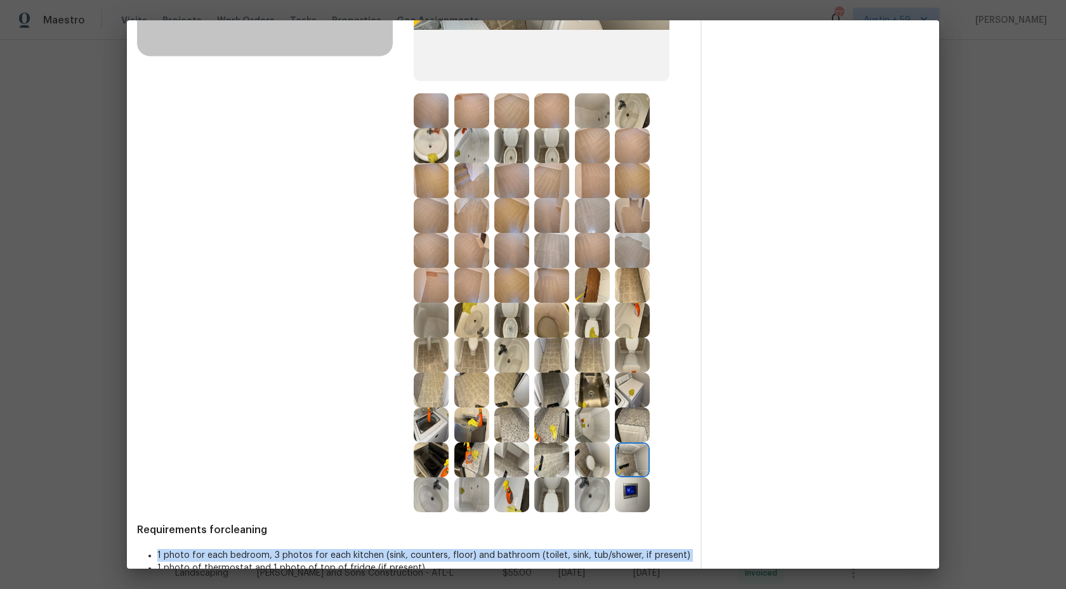
scroll to position [337, 0]
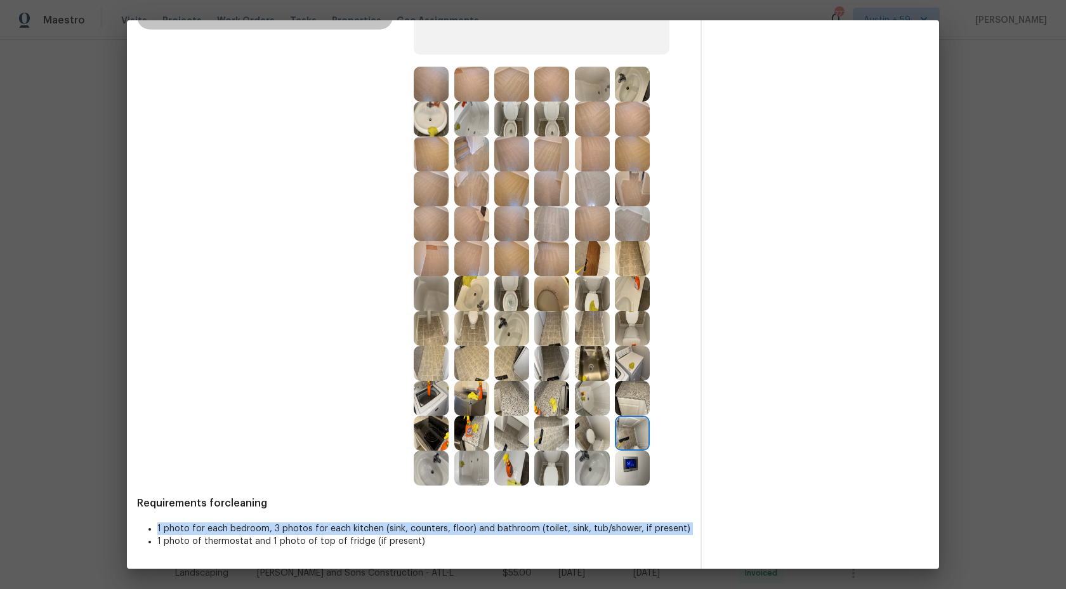
click at [431, 467] on img at bounding box center [431, 467] width 35 height 35
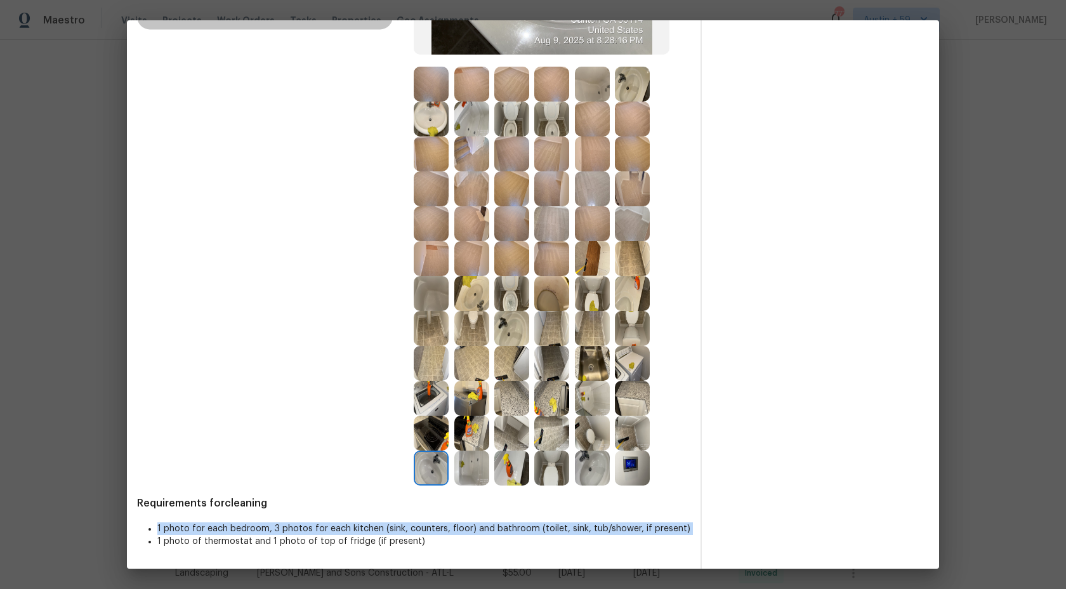
click at [469, 473] on img at bounding box center [471, 467] width 35 height 35
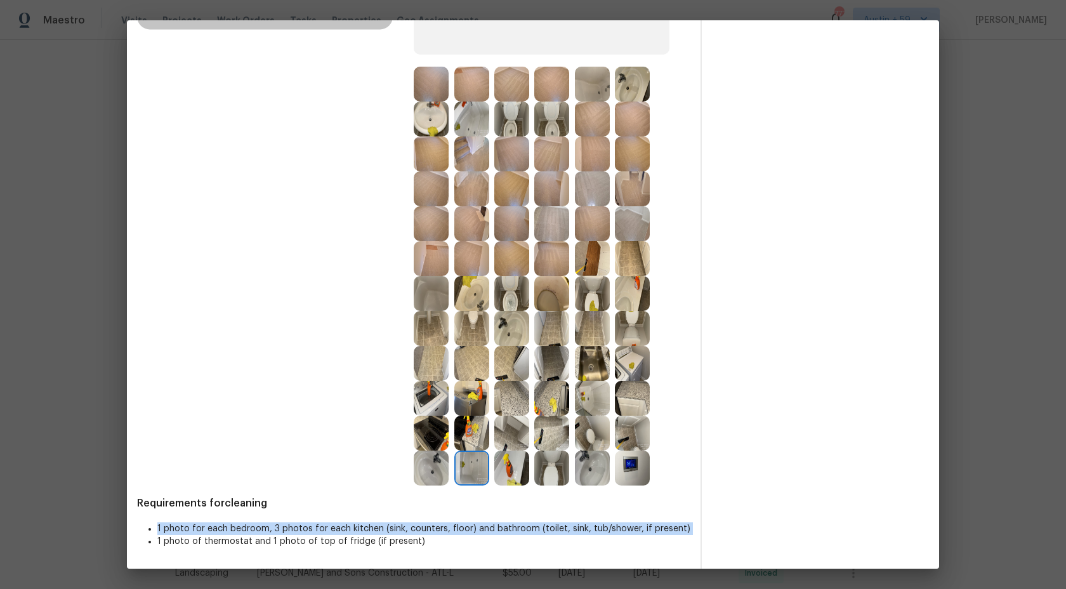
click at [534, 474] on img at bounding box center [551, 467] width 35 height 35
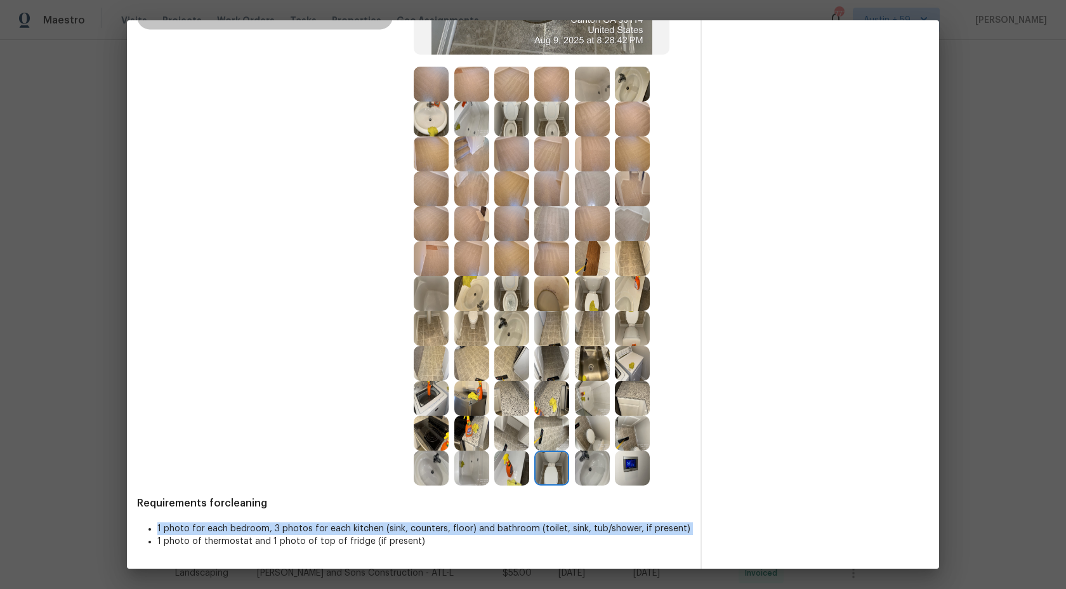
click at [518, 471] on img at bounding box center [511, 467] width 35 height 35
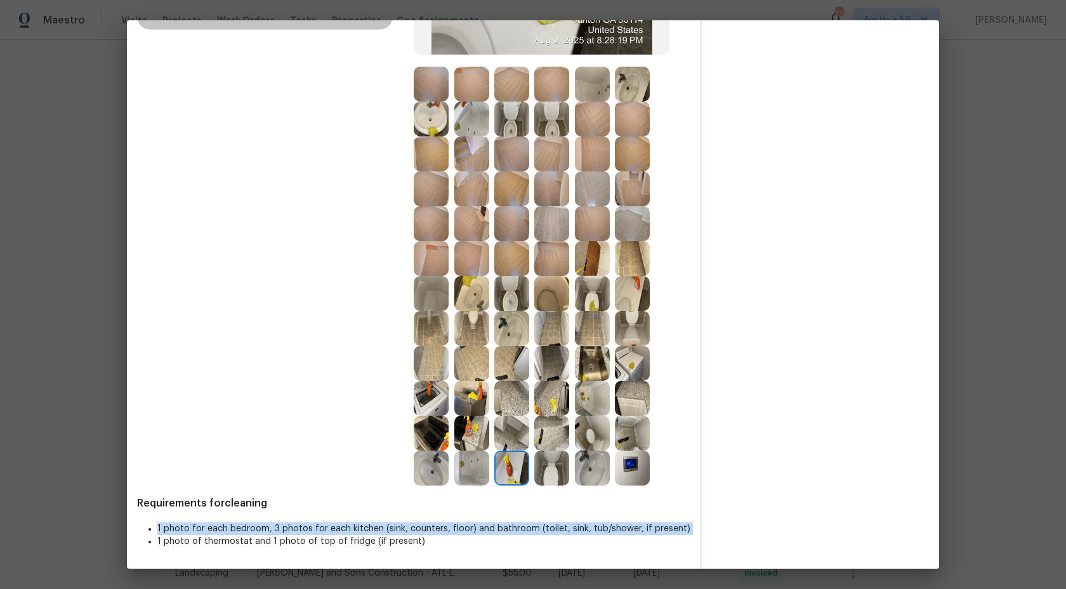
click at [549, 466] on img at bounding box center [551, 467] width 35 height 35
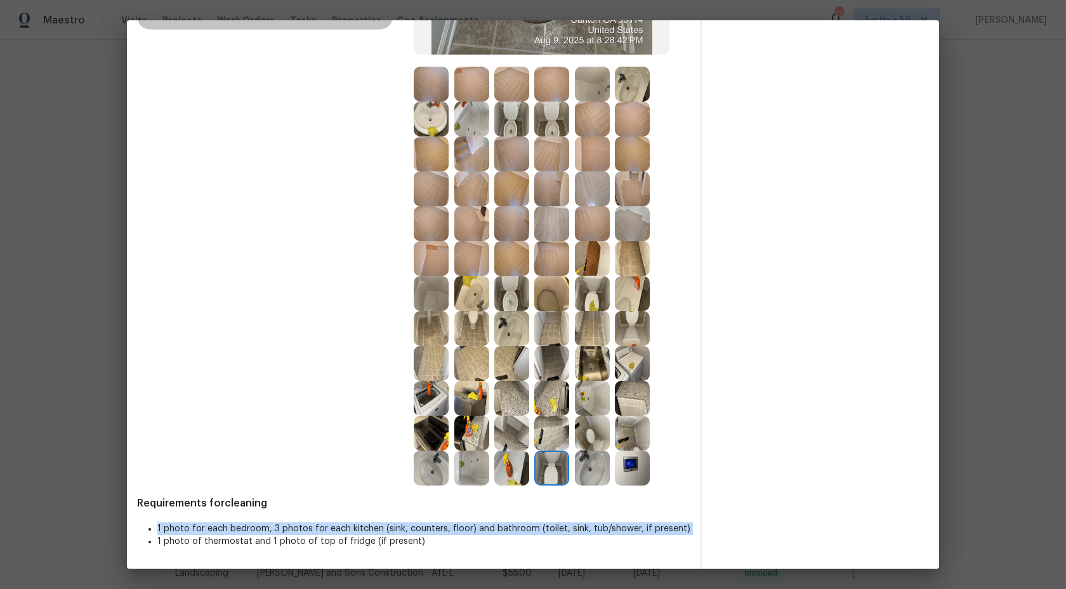
click at [592, 466] on img at bounding box center [592, 467] width 35 height 35
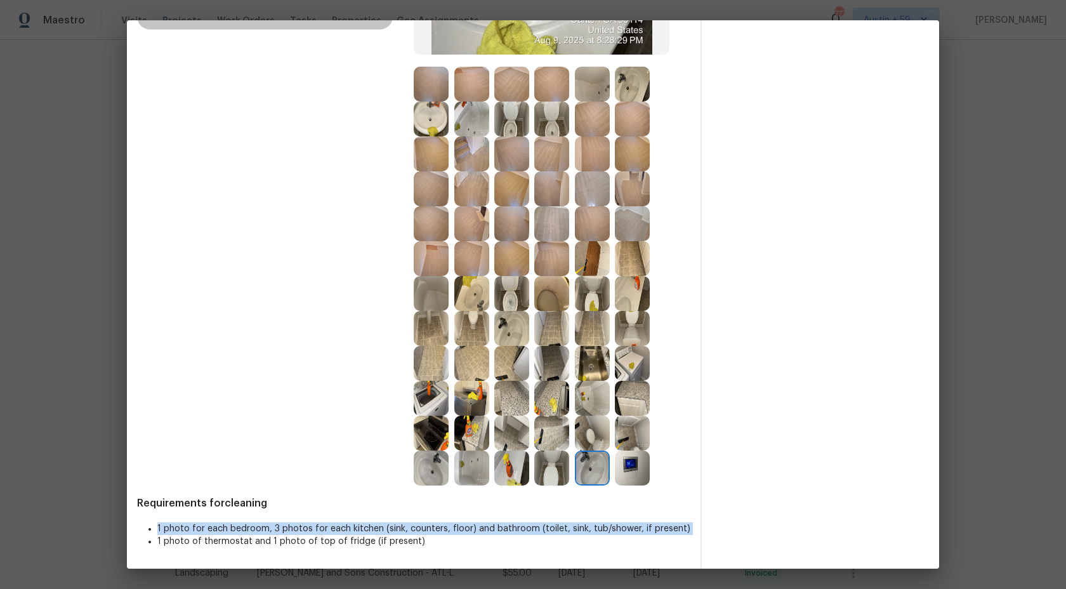
click at [641, 471] on img at bounding box center [632, 467] width 35 height 35
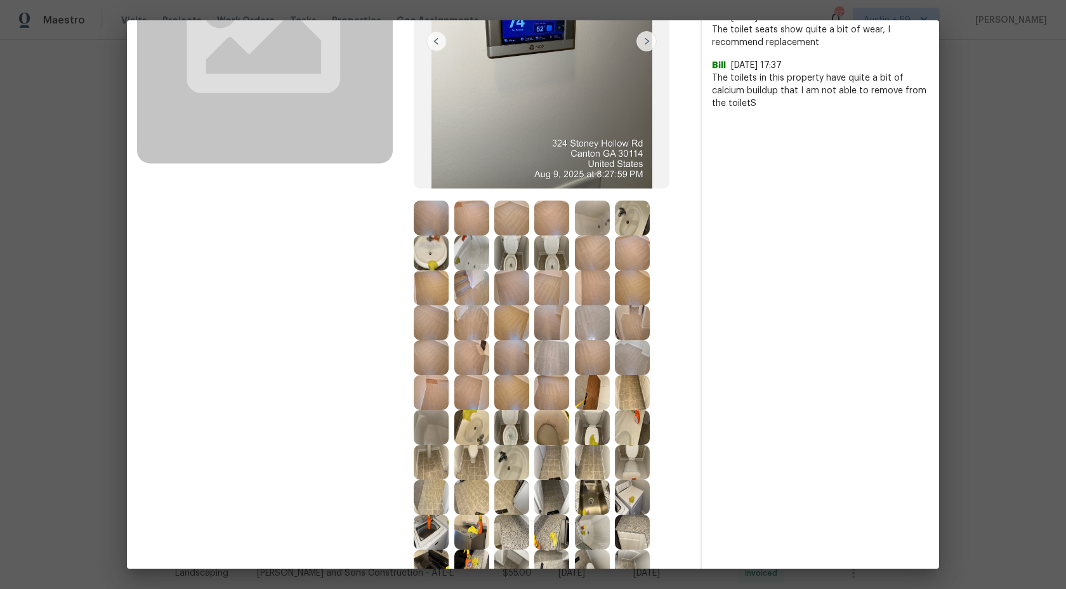
scroll to position [0, 0]
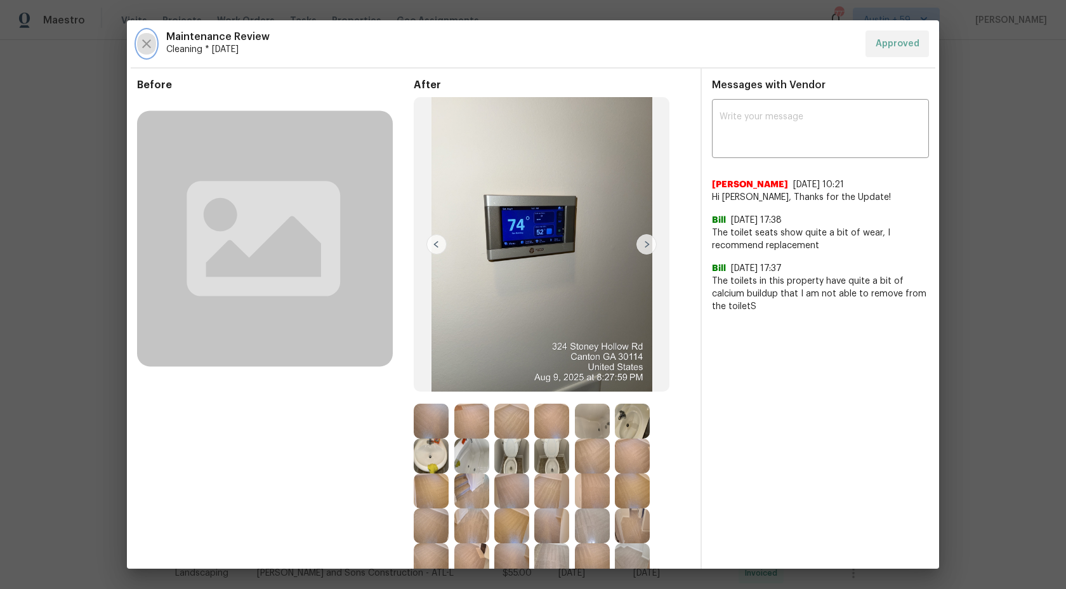
click at [141, 43] on icon "button" at bounding box center [146, 43] width 15 height 15
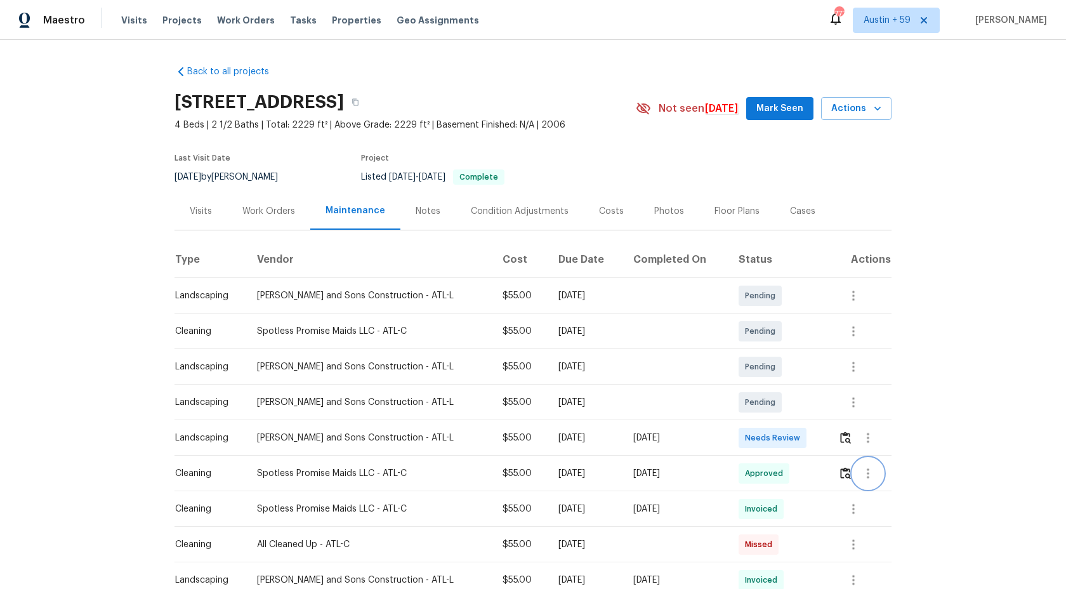
click at [867, 476] on icon "button" at bounding box center [867, 473] width 3 height 10
click at [898, 498] on li "View details" at bounding box center [895, 493] width 89 height 21
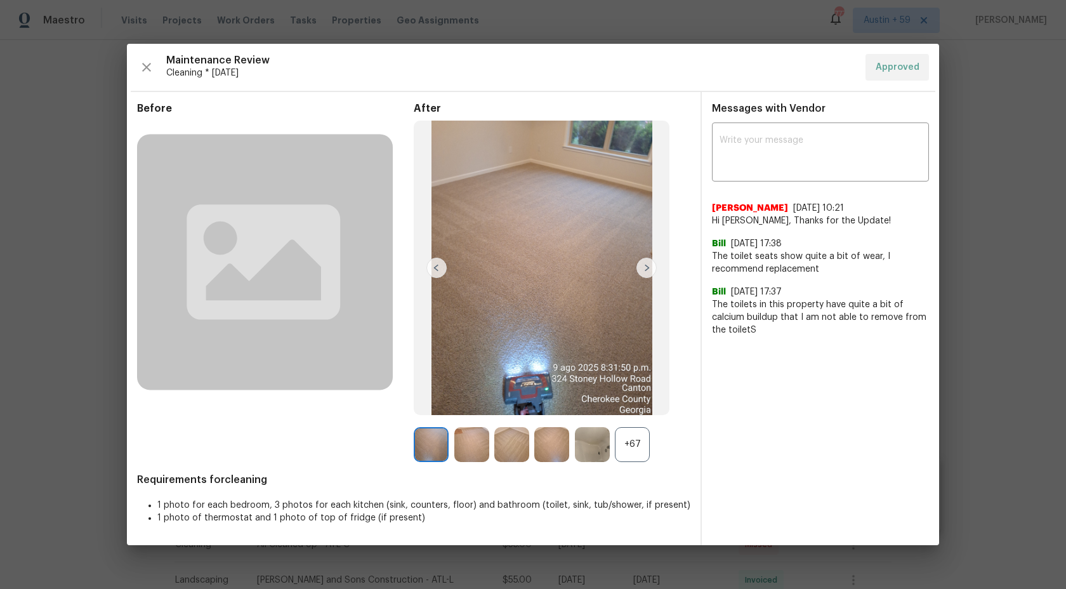
click at [646, 271] on img at bounding box center [646, 268] width 20 height 20
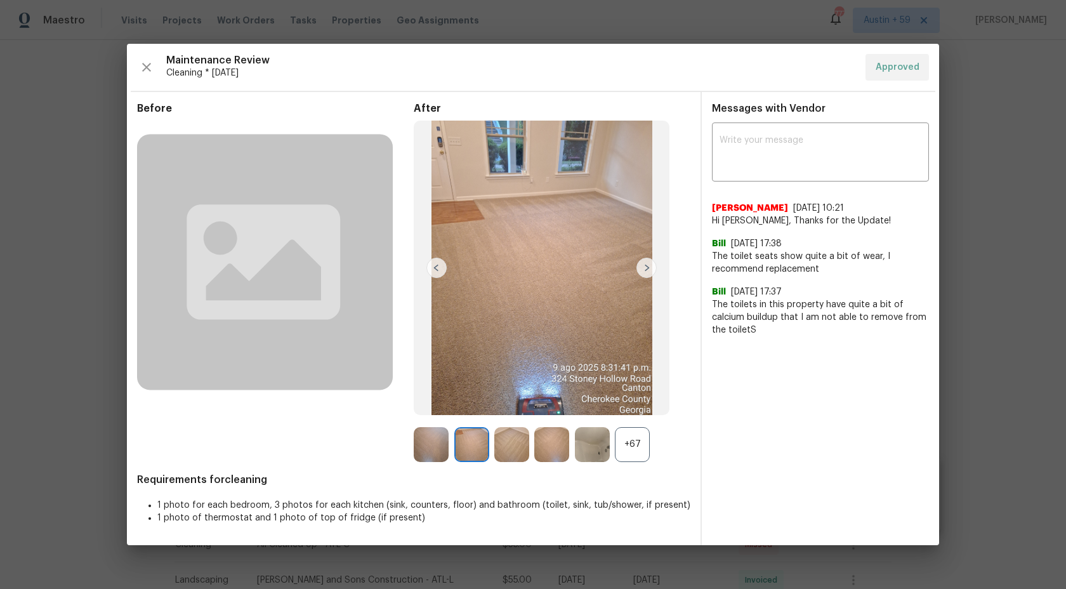
click at [646, 271] on img at bounding box center [646, 268] width 20 height 20
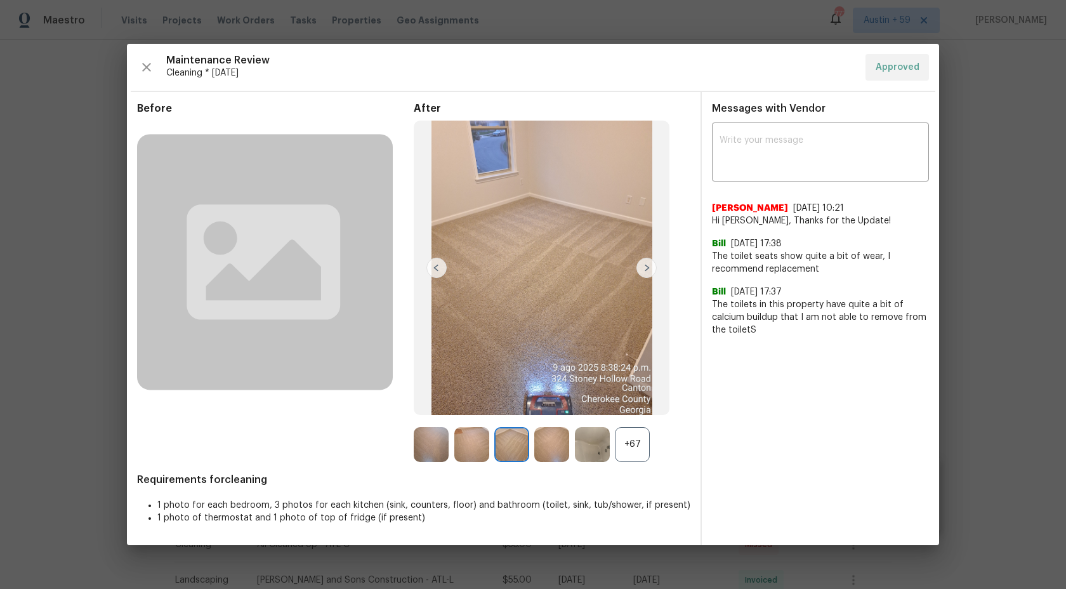
click at [646, 271] on img at bounding box center [646, 268] width 20 height 20
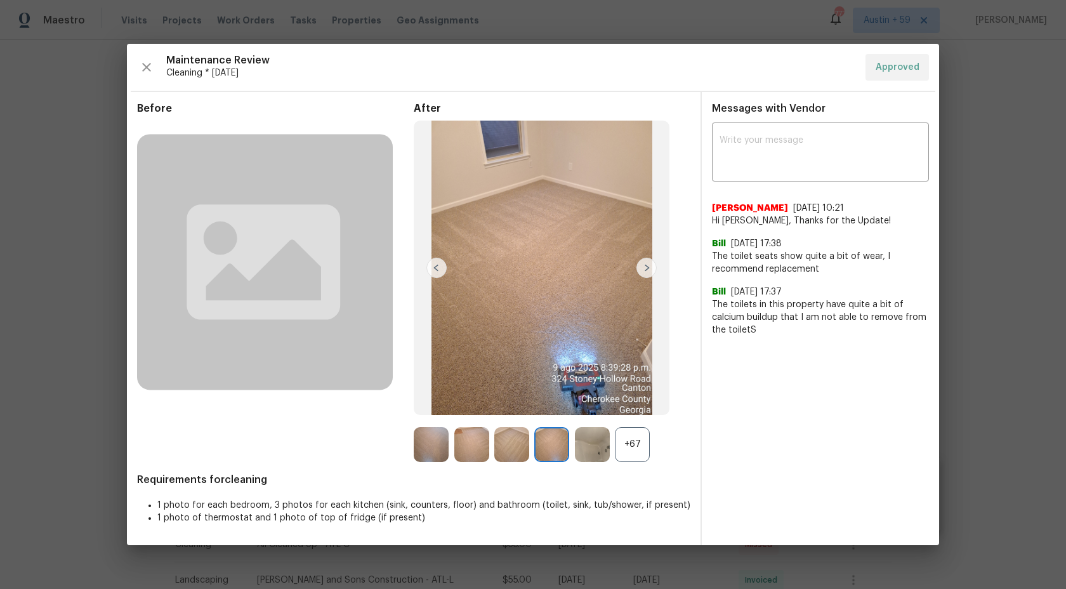
click at [646, 271] on img at bounding box center [646, 268] width 20 height 20
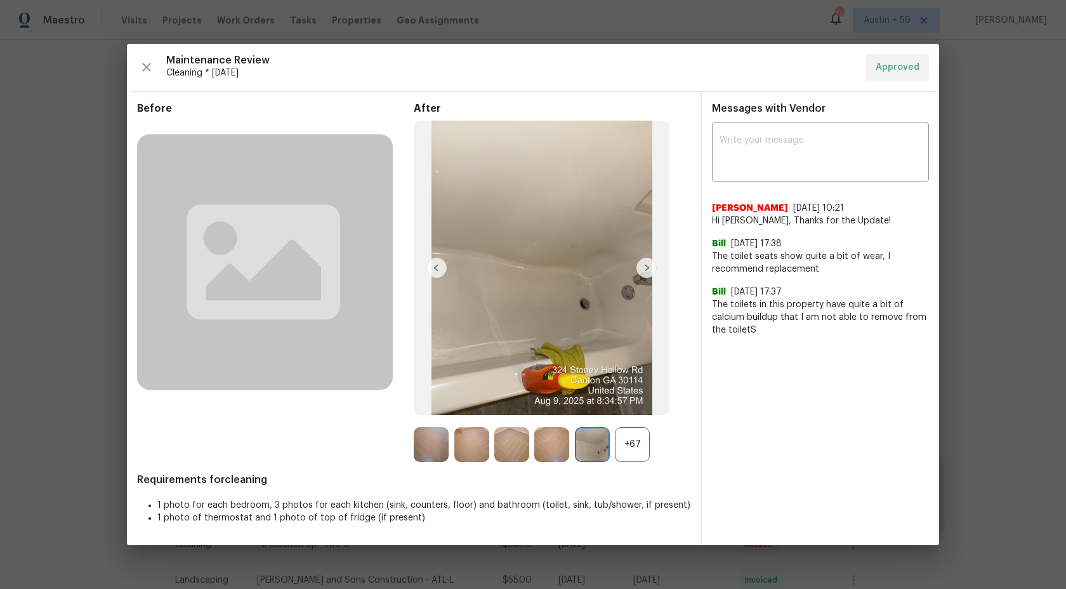
click at [646, 271] on img at bounding box center [646, 268] width 20 height 20
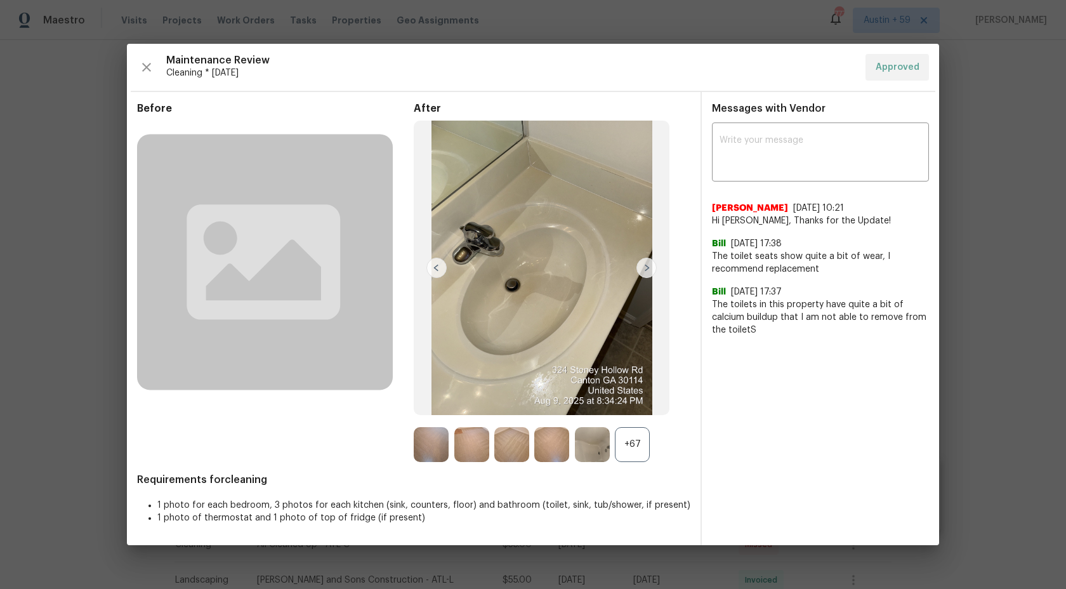
click at [646, 271] on img at bounding box center [646, 268] width 20 height 20
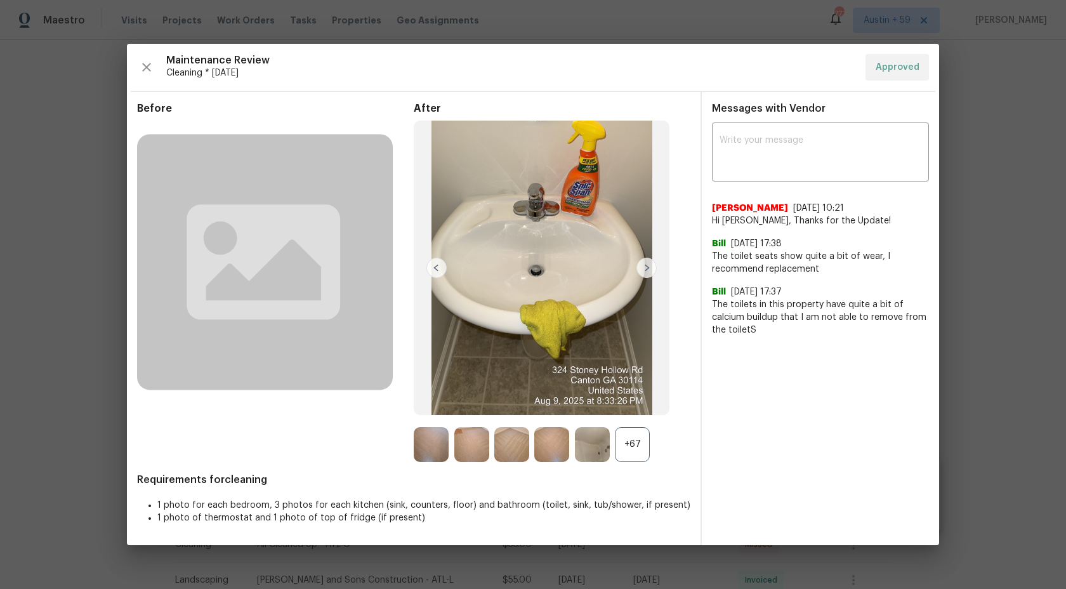
click at [646, 271] on img at bounding box center [646, 268] width 20 height 20
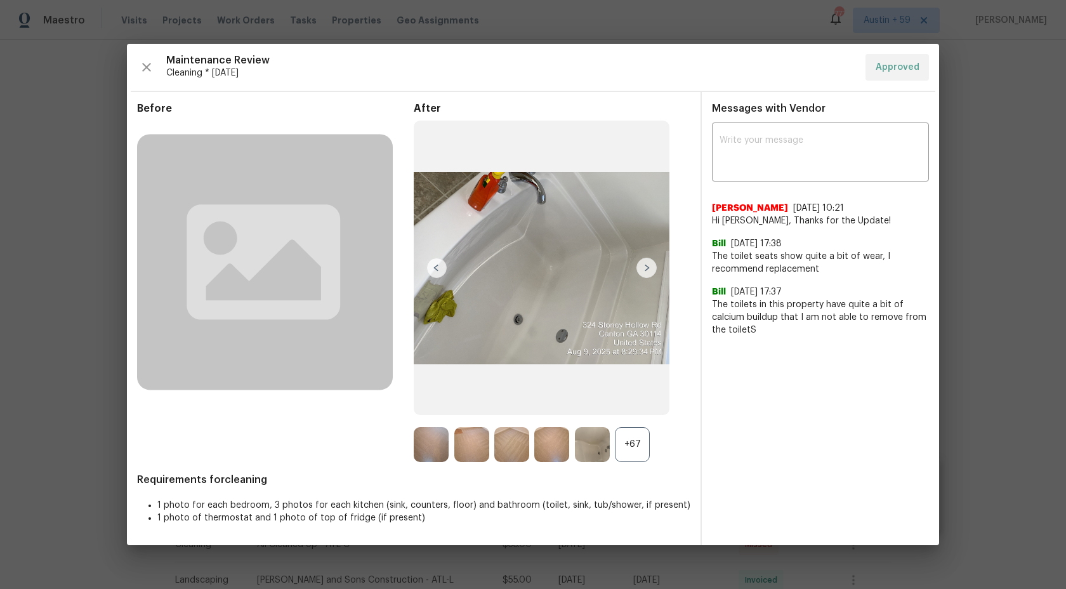
click at [646, 271] on img at bounding box center [646, 268] width 20 height 20
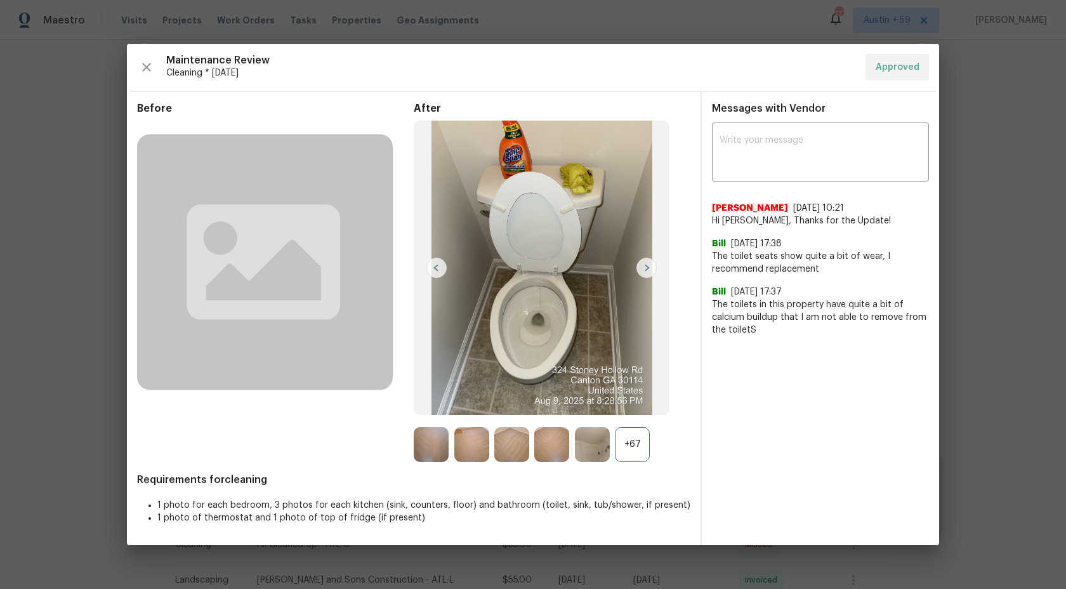
click at [646, 271] on img at bounding box center [646, 268] width 20 height 20
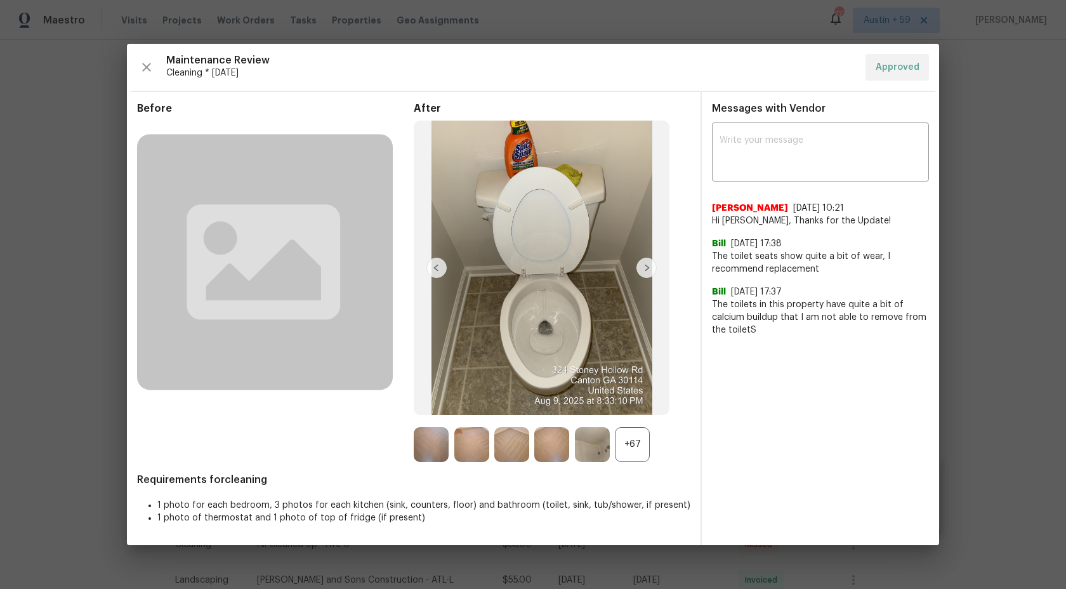
click at [646, 271] on img at bounding box center [646, 268] width 20 height 20
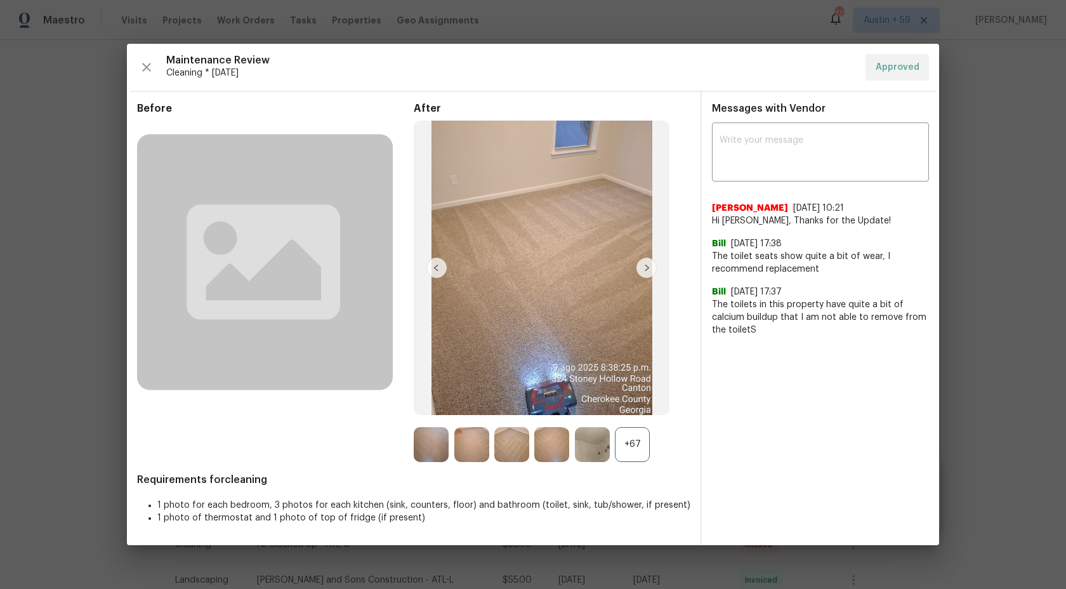
click at [646, 271] on img at bounding box center [646, 268] width 20 height 20
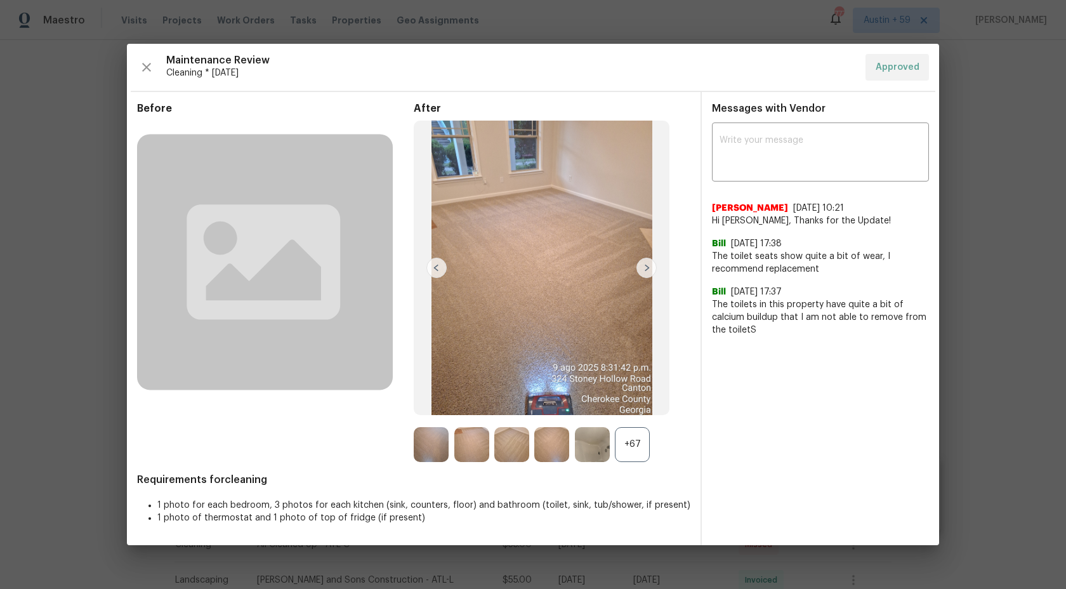
click at [646, 271] on img at bounding box center [646, 268] width 20 height 20
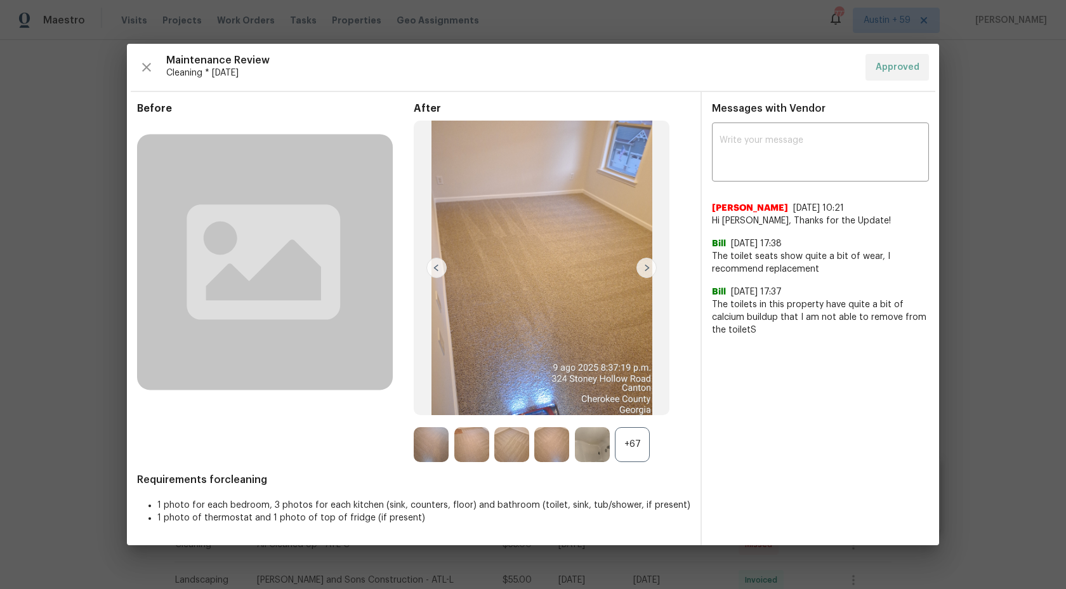
click at [646, 271] on img at bounding box center [646, 268] width 20 height 20
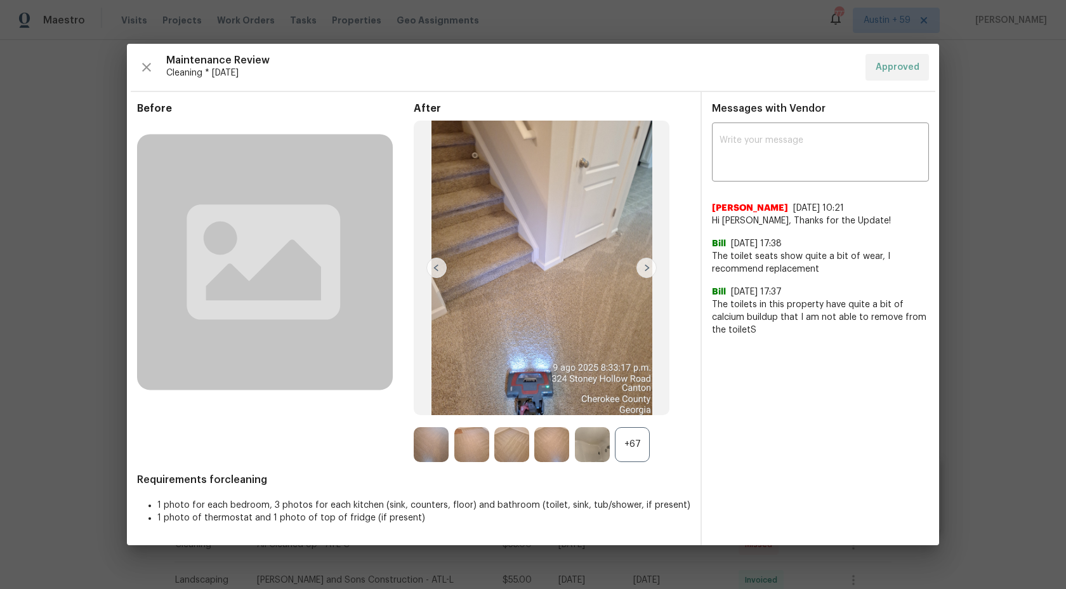
click at [646, 271] on img at bounding box center [646, 268] width 20 height 20
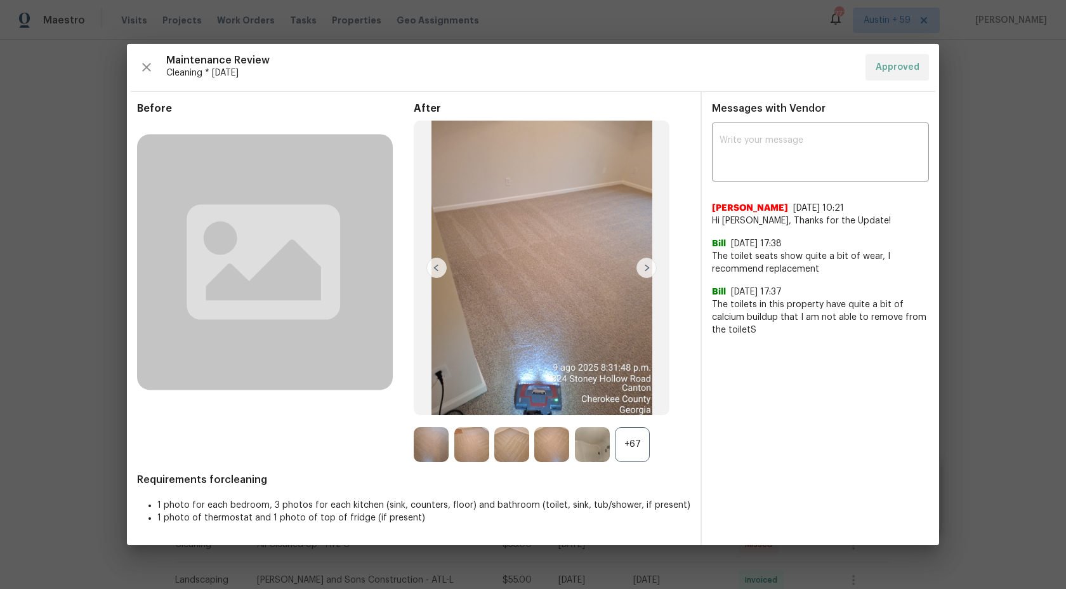
click at [646, 271] on img at bounding box center [646, 268] width 20 height 20
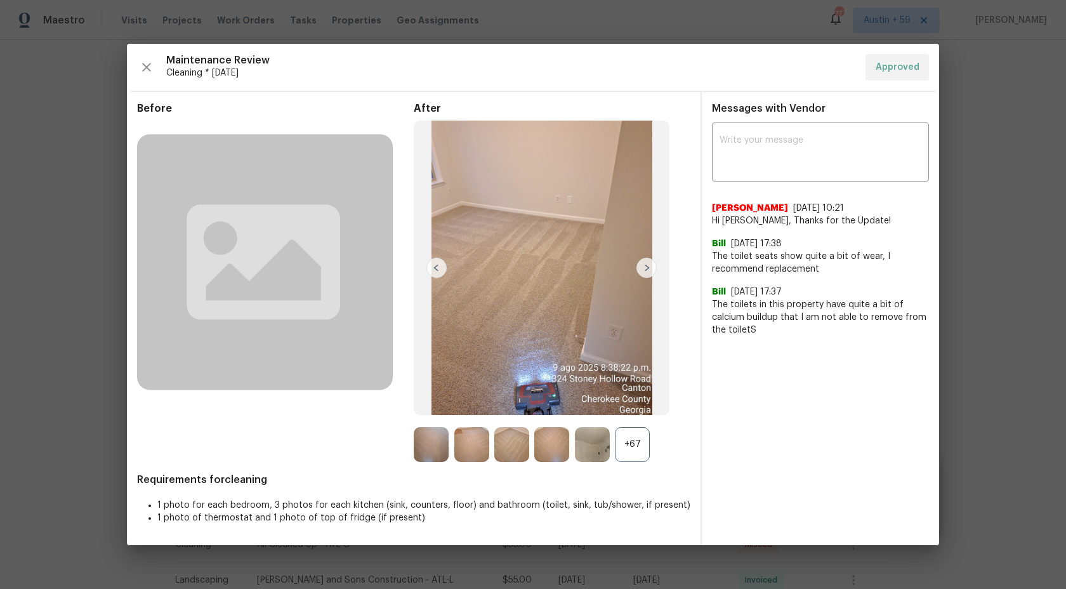
click at [646, 271] on img at bounding box center [646, 268] width 20 height 20
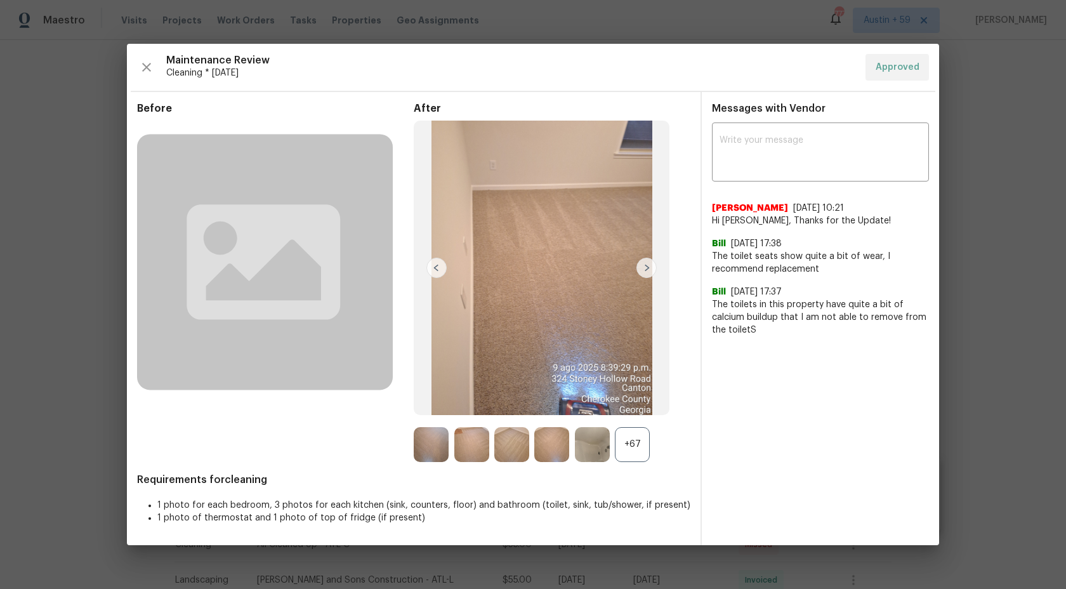
click at [646, 271] on img at bounding box center [646, 268] width 20 height 20
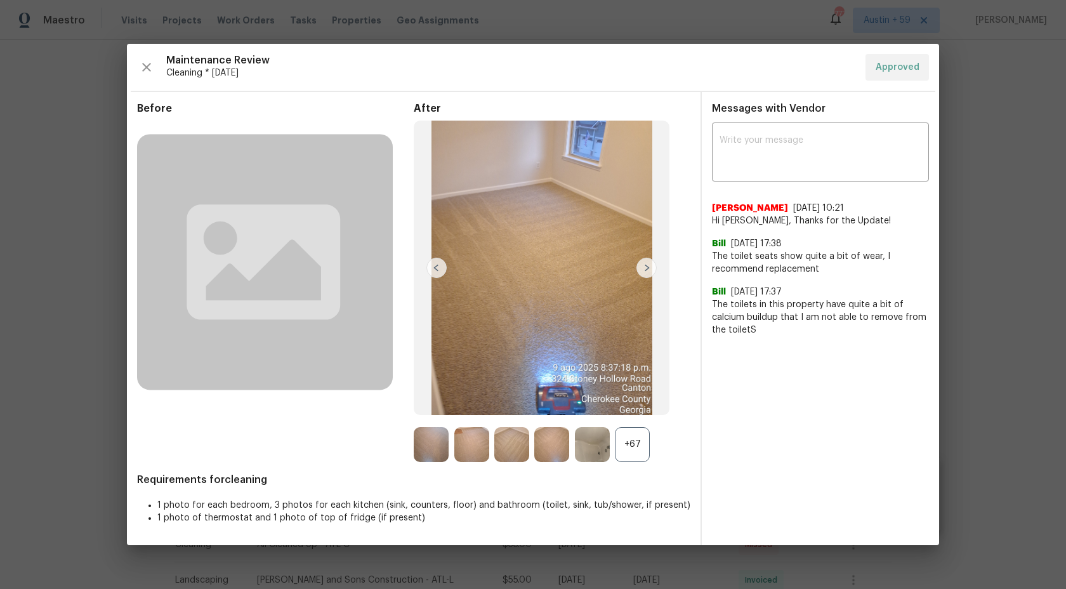
click at [646, 271] on img at bounding box center [646, 268] width 20 height 20
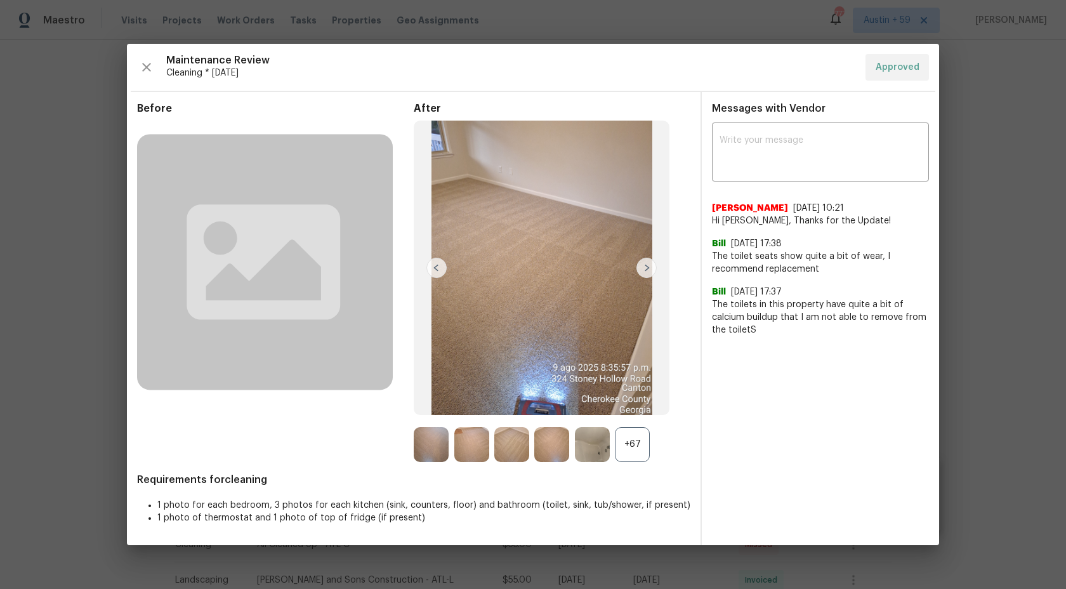
click at [646, 271] on img at bounding box center [646, 268] width 20 height 20
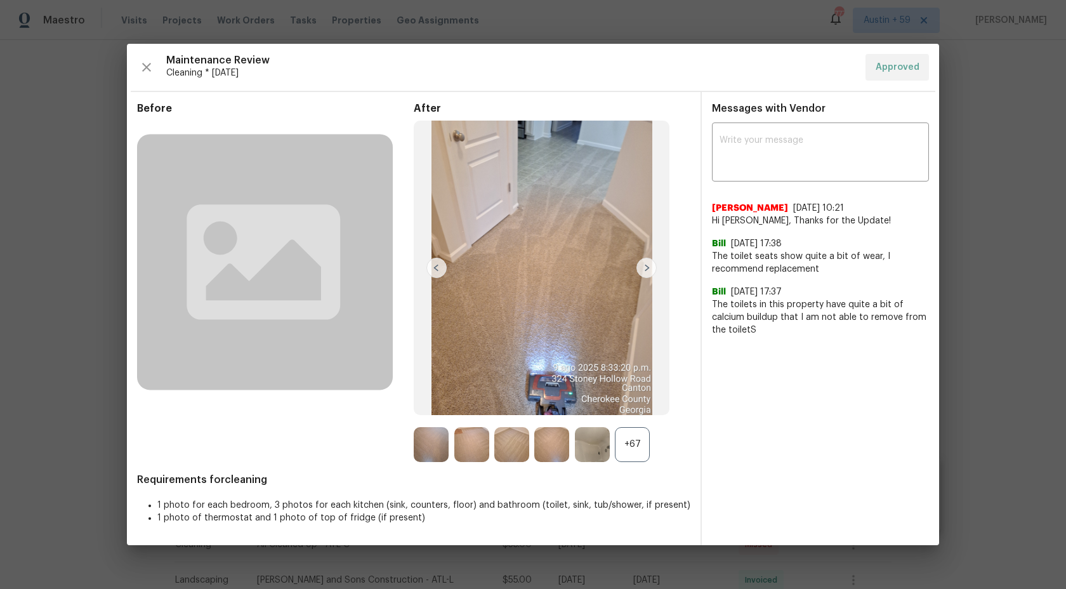
click at [646, 271] on img at bounding box center [646, 268] width 20 height 20
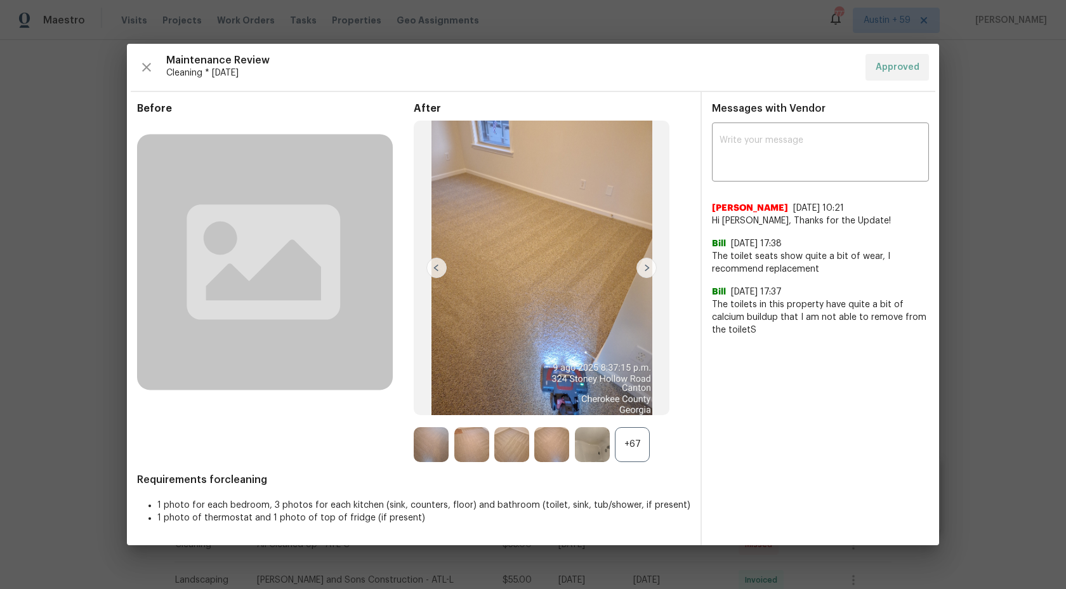
click at [634, 448] on div "+67" at bounding box center [632, 444] width 35 height 35
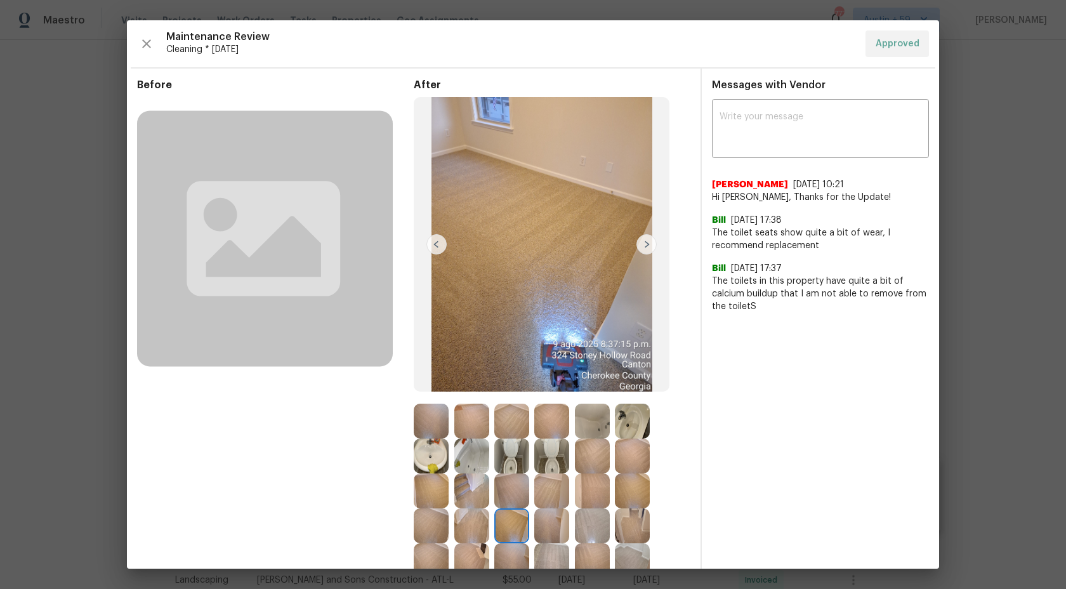
click at [647, 249] on img at bounding box center [646, 244] width 20 height 20
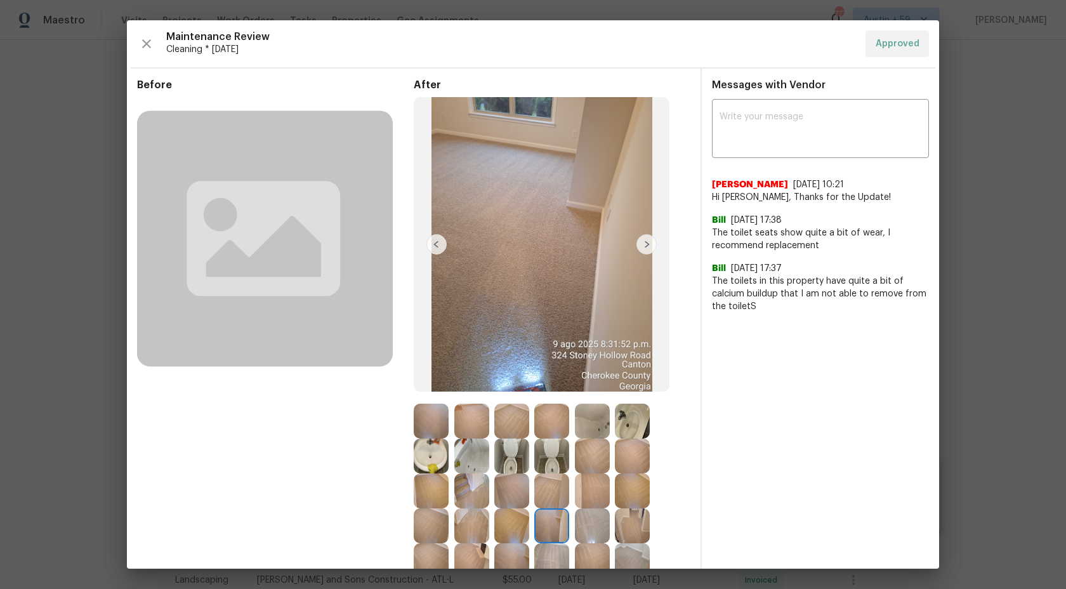
click at [647, 249] on img at bounding box center [646, 244] width 20 height 20
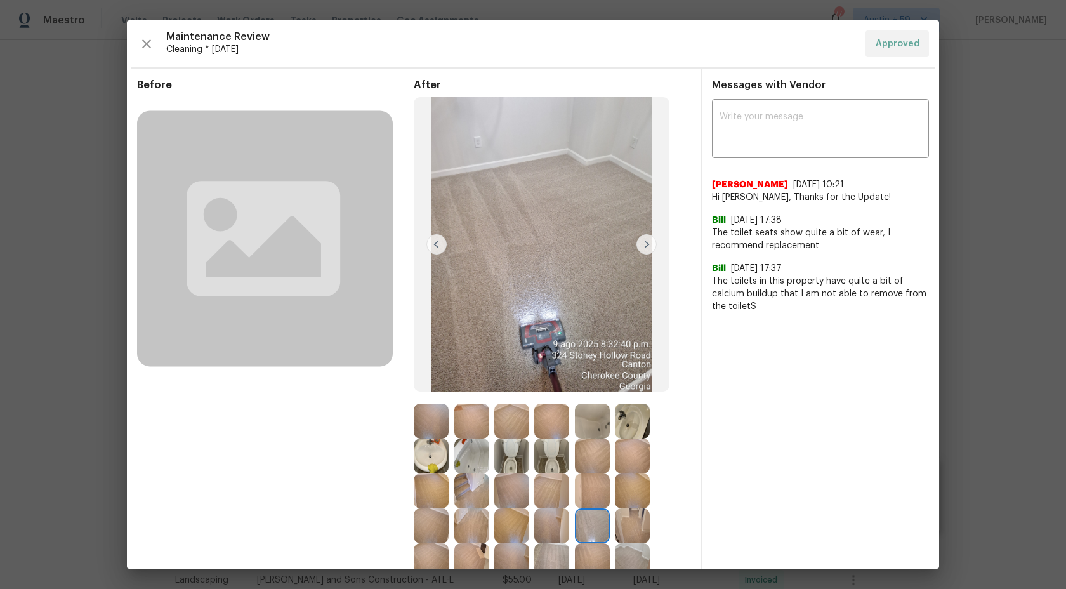
click at [647, 249] on img at bounding box center [646, 244] width 20 height 20
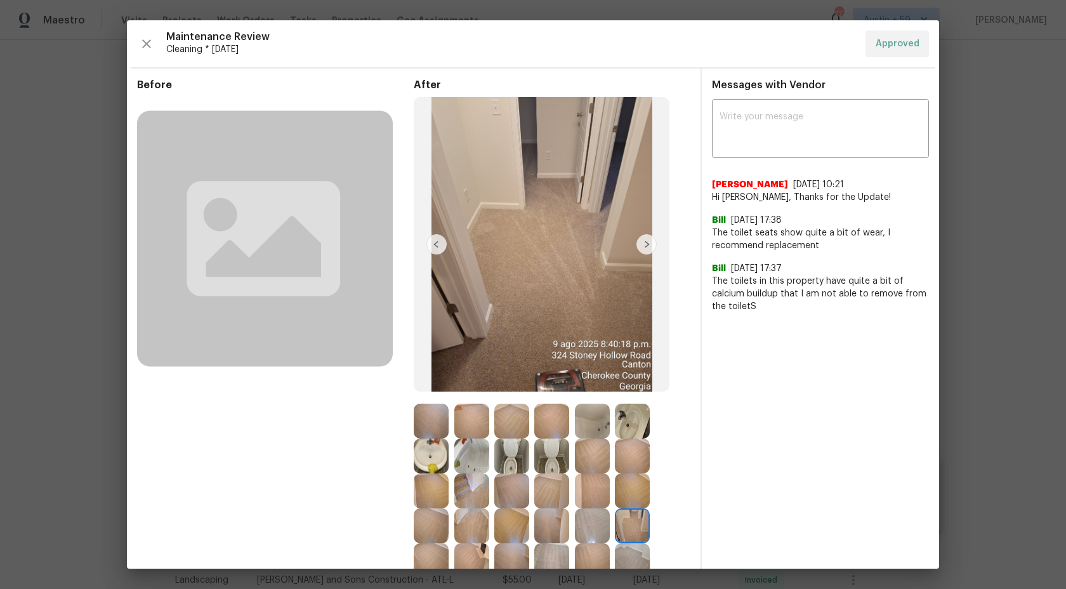
click at [647, 249] on img at bounding box center [646, 244] width 20 height 20
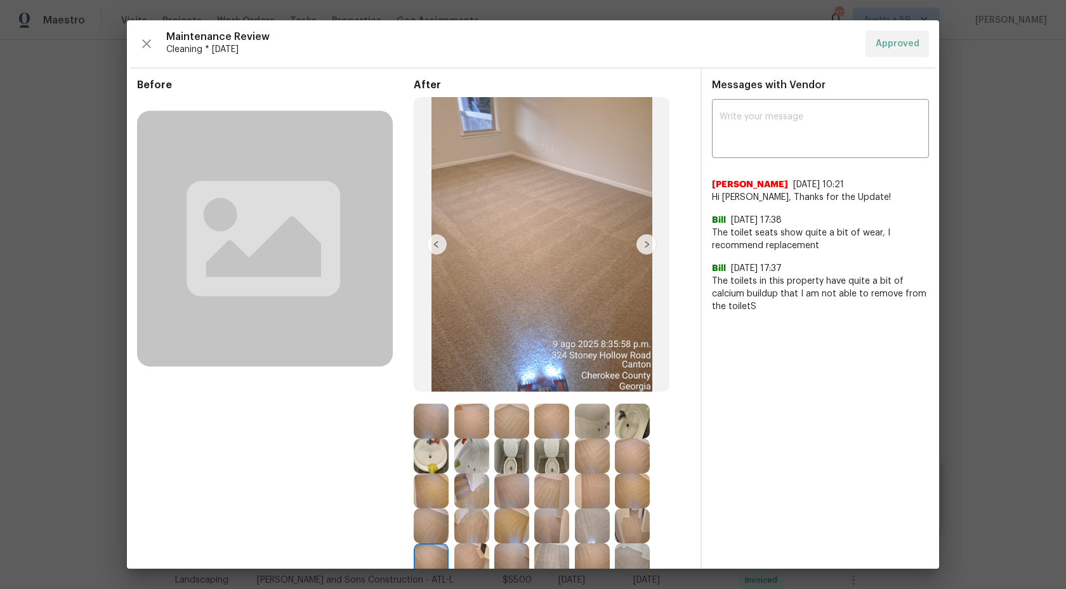
click at [647, 249] on img at bounding box center [646, 244] width 20 height 20
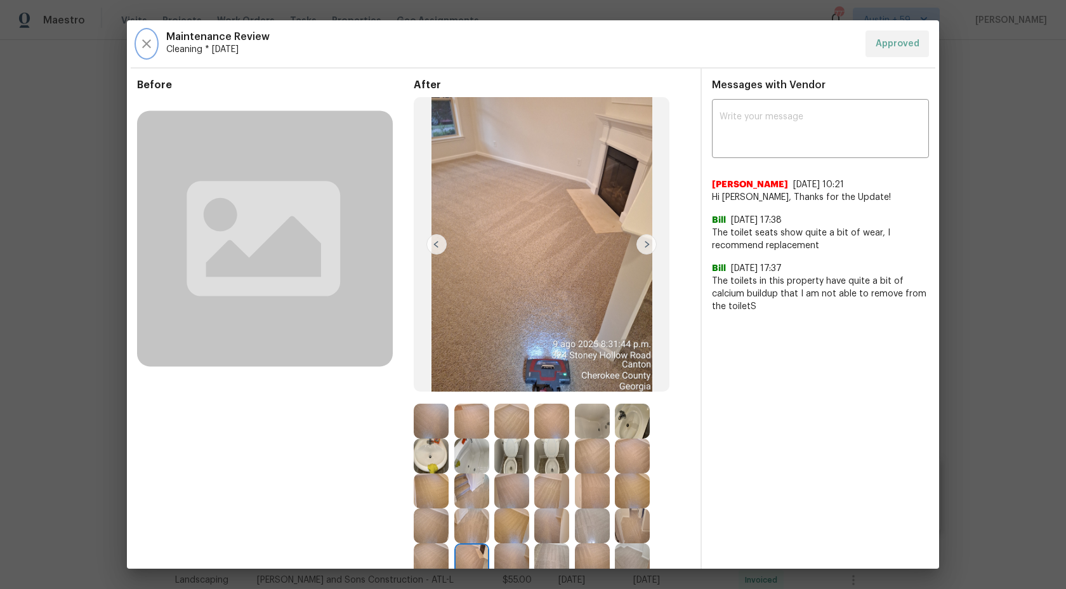
click at [145, 42] on icon "button" at bounding box center [146, 43] width 9 height 9
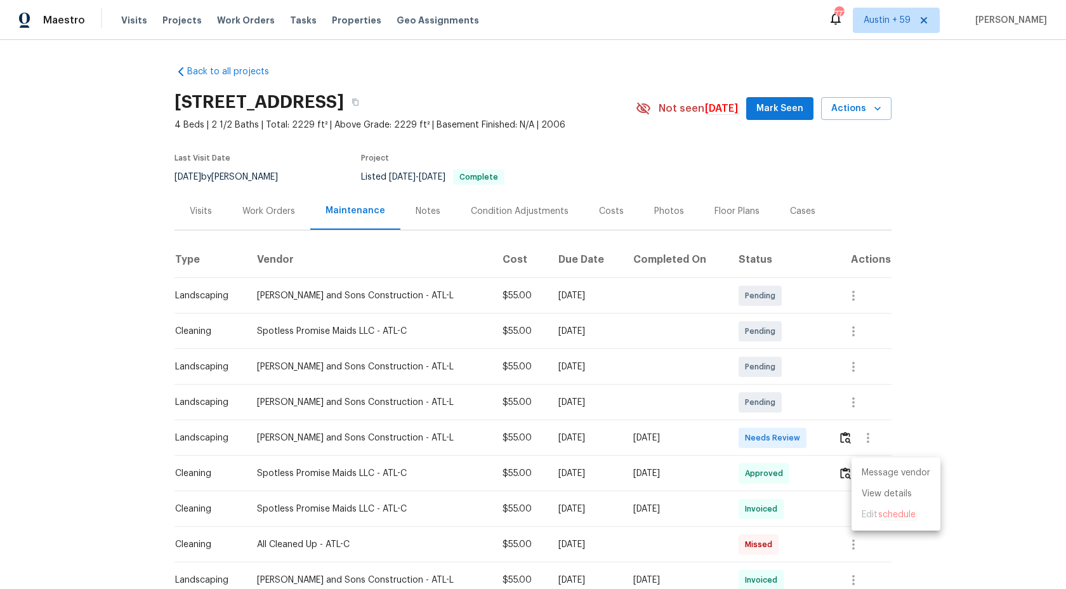
click at [974, 423] on div at bounding box center [533, 294] width 1066 height 589
click at [359, 102] on icon "button" at bounding box center [355, 102] width 8 height 8
click at [367, 103] on button "button" at bounding box center [355, 102] width 23 height 23
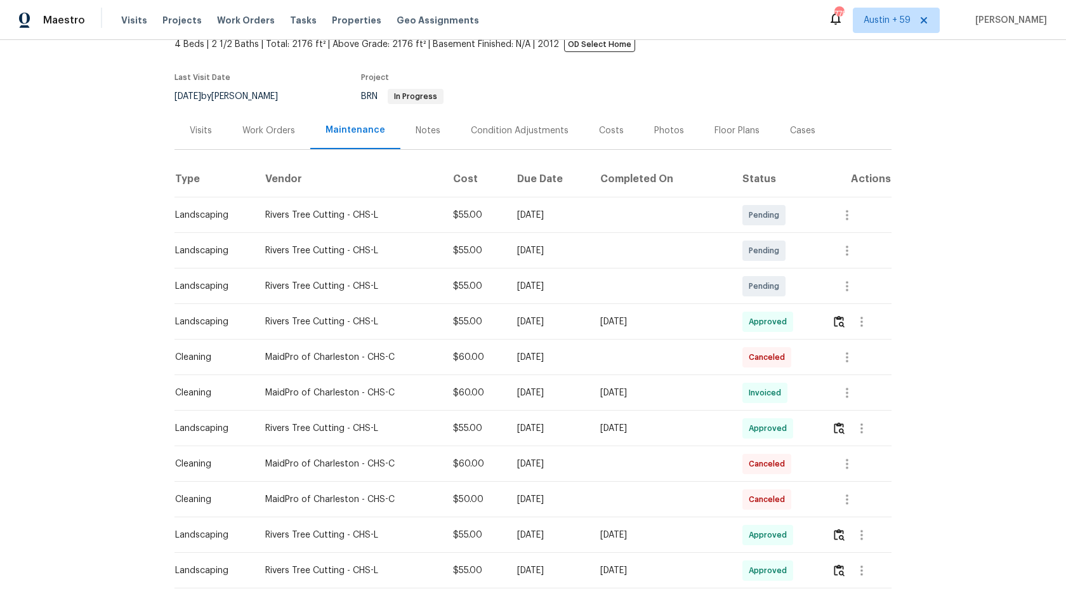
scroll to position [105, 0]
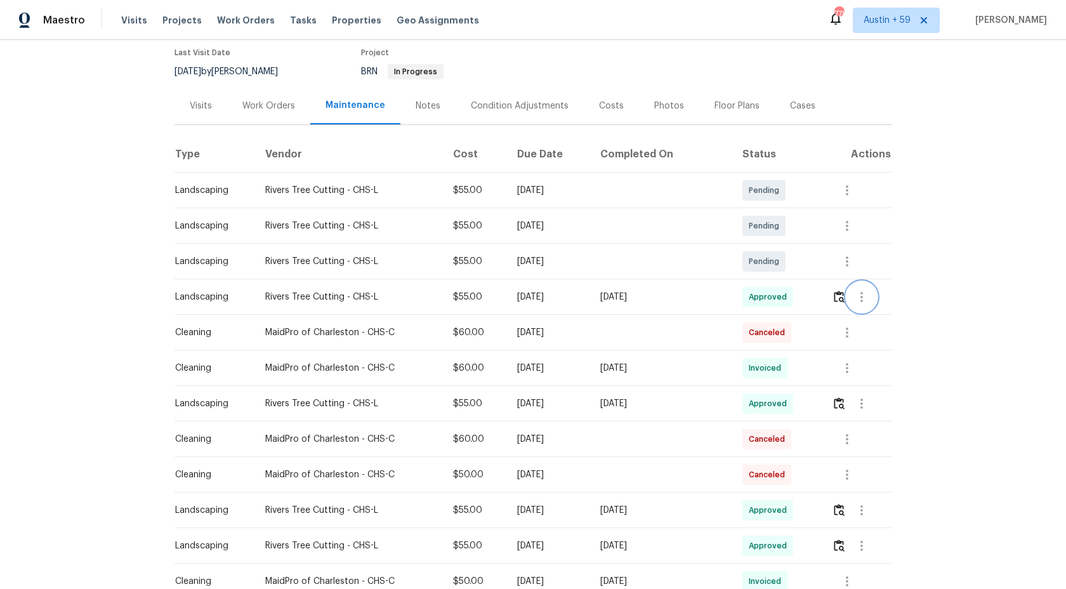
click at [865, 292] on icon "button" at bounding box center [861, 296] width 15 height 15
click at [899, 317] on li "View details" at bounding box center [891, 318] width 89 height 21
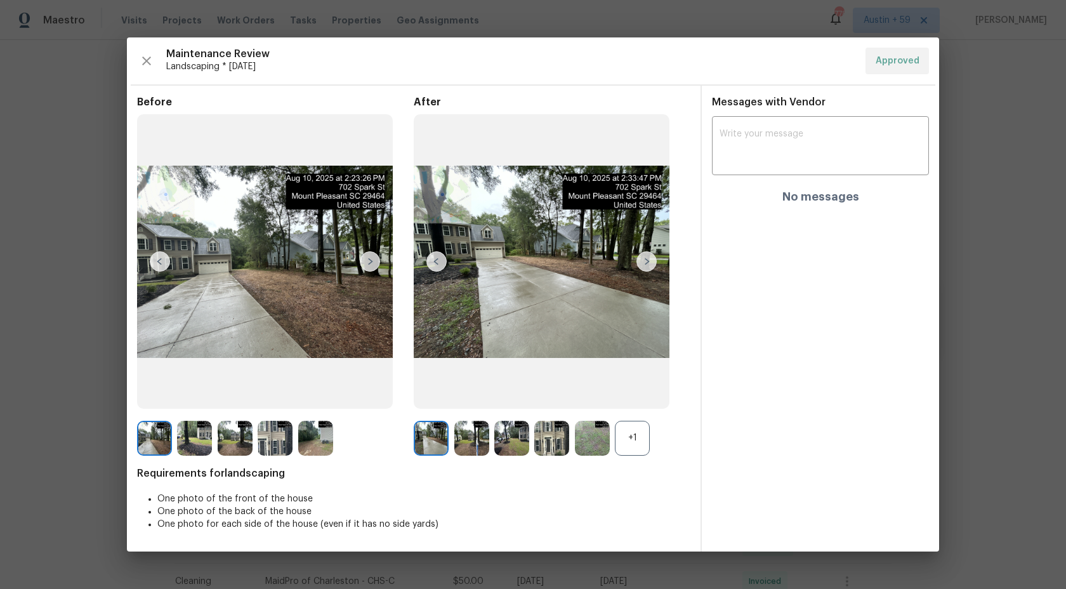
click at [372, 261] on img at bounding box center [370, 261] width 20 height 20
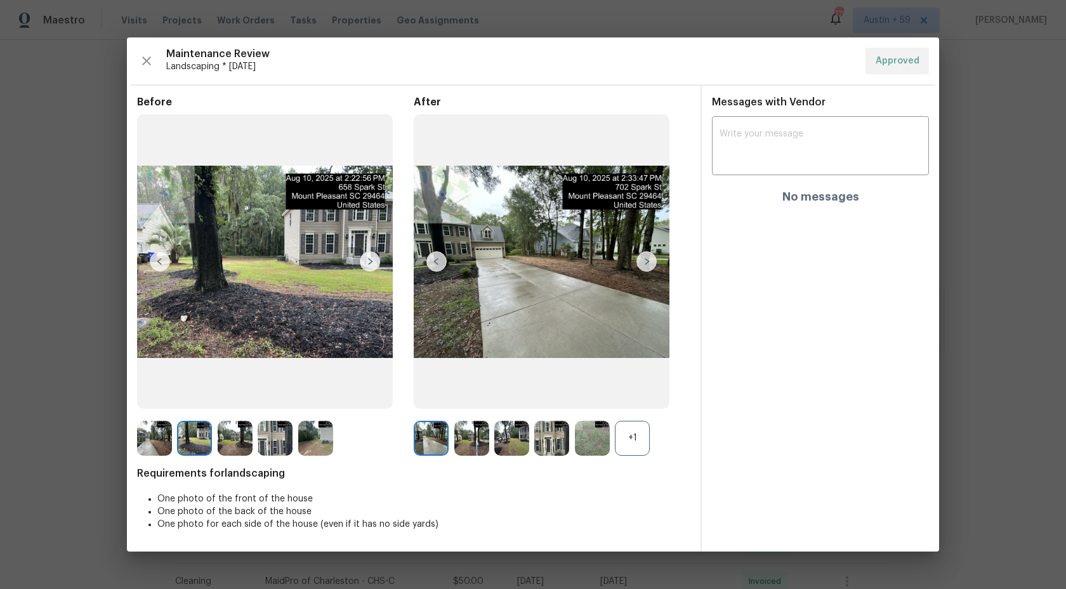
click at [370, 261] on img at bounding box center [370, 261] width 20 height 20
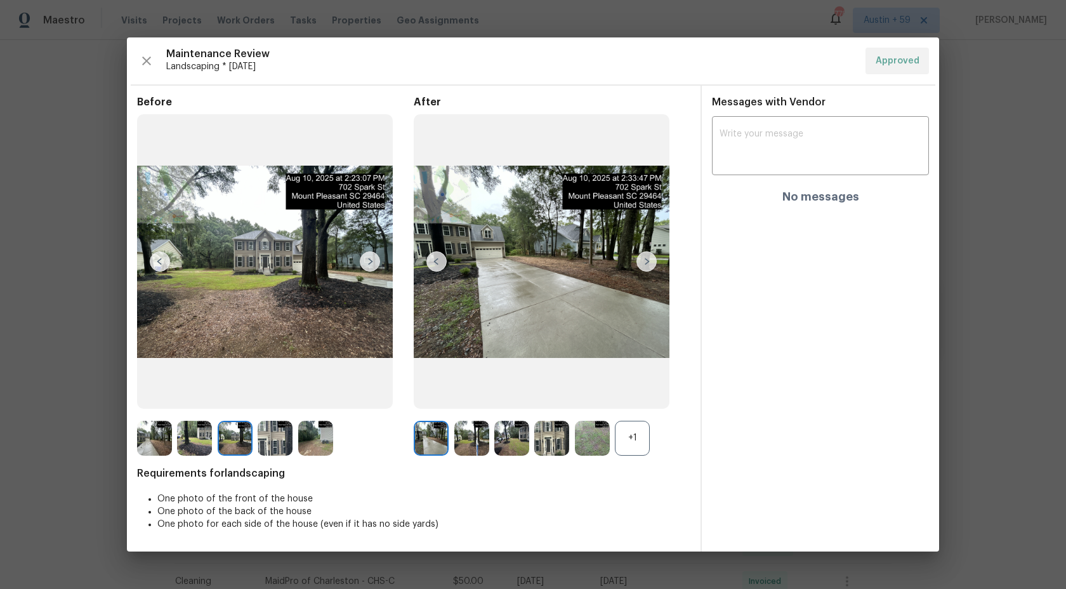
click at [198, 437] on img at bounding box center [194, 438] width 35 height 35
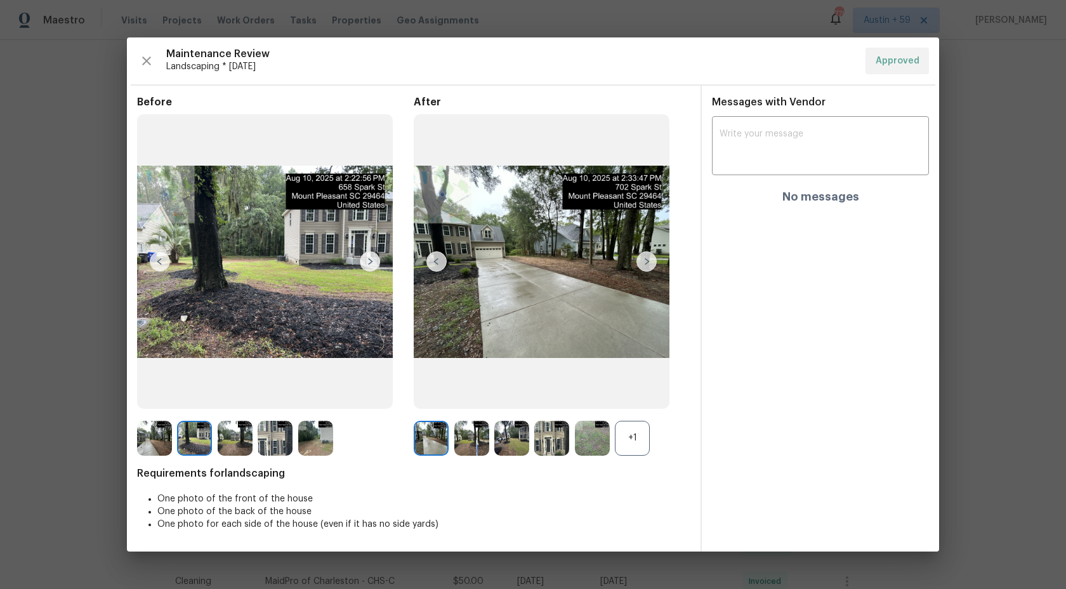
click at [644, 263] on img at bounding box center [646, 261] width 20 height 20
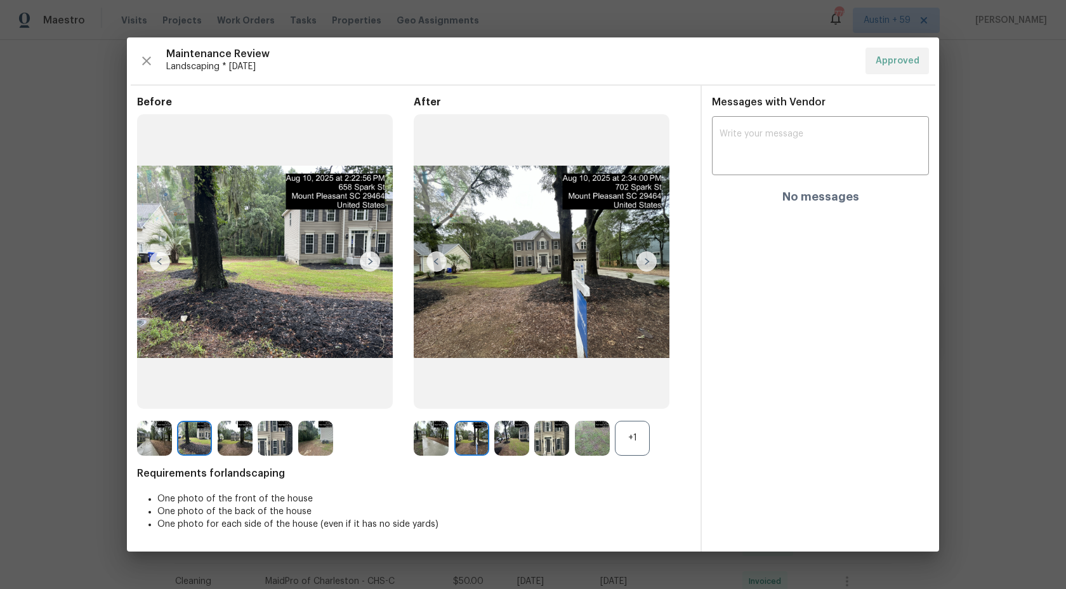
click at [475, 433] on img at bounding box center [471, 438] width 35 height 35
click at [235, 431] on img at bounding box center [235, 438] width 35 height 35
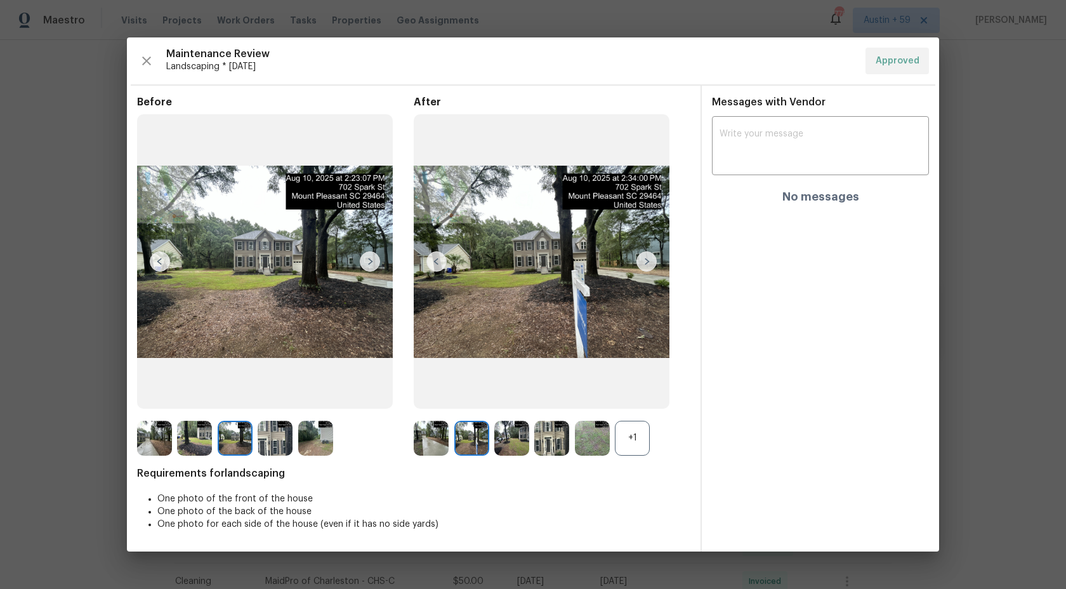
click at [511, 438] on img at bounding box center [511, 438] width 35 height 35
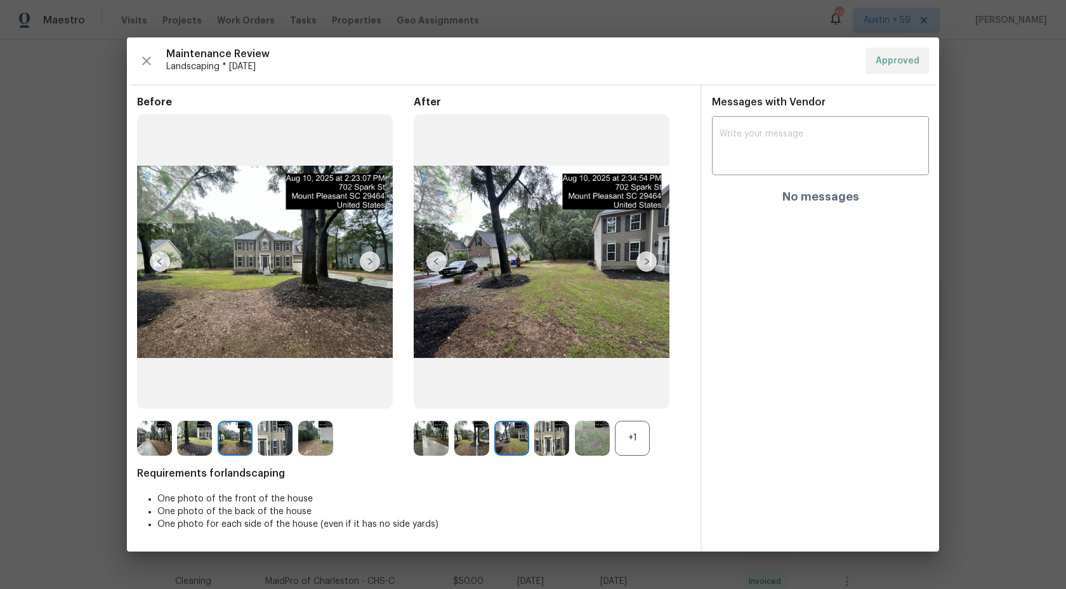
click at [283, 440] on img at bounding box center [275, 438] width 35 height 35
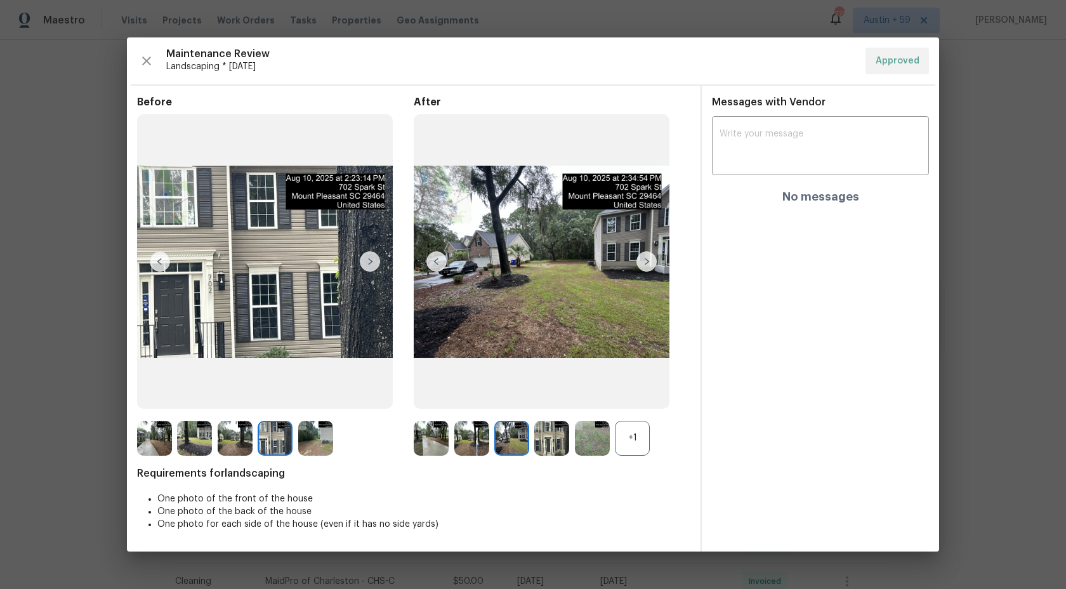
click at [554, 438] on img at bounding box center [551, 438] width 35 height 35
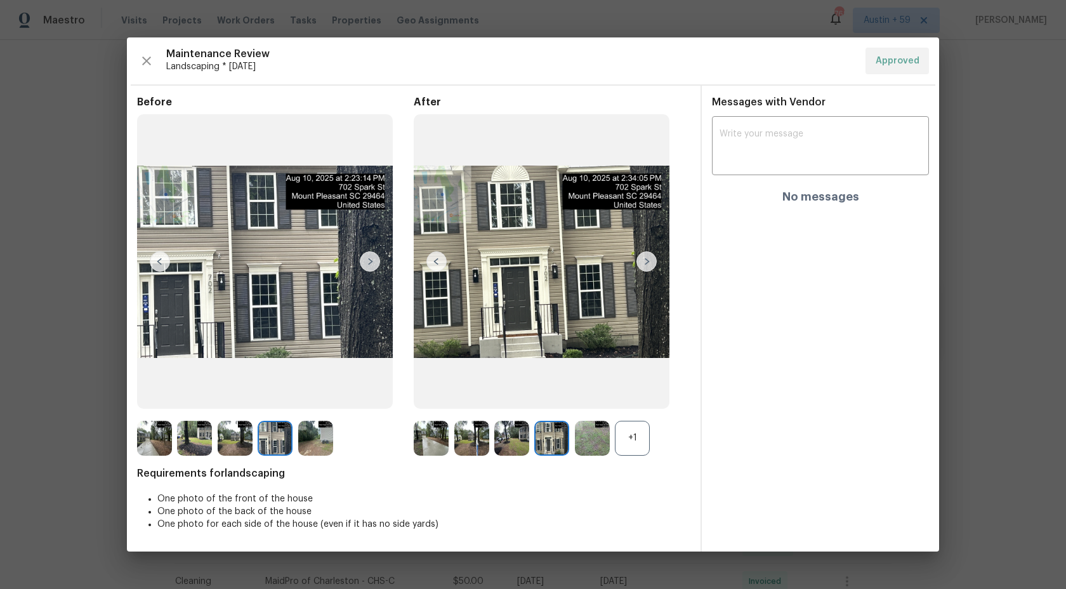
click at [315, 440] on img at bounding box center [315, 438] width 35 height 35
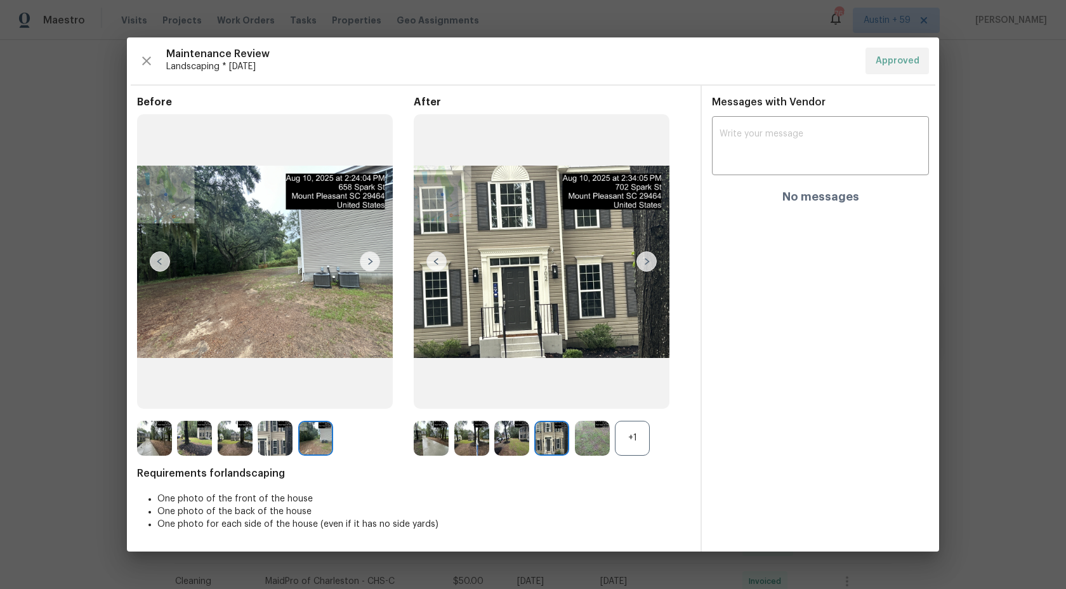
click at [594, 437] on img at bounding box center [592, 438] width 35 height 35
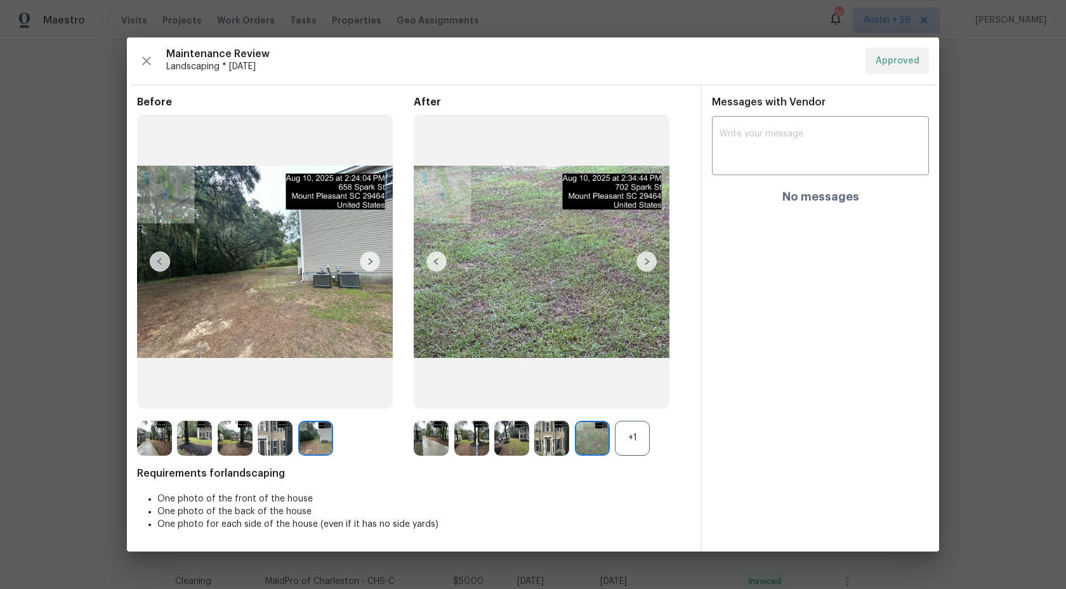
click at [595, 434] on img at bounding box center [592, 438] width 35 height 35
click at [632, 436] on div "+1" at bounding box center [632, 438] width 35 height 35
click at [629, 440] on img at bounding box center [632, 438] width 35 height 35
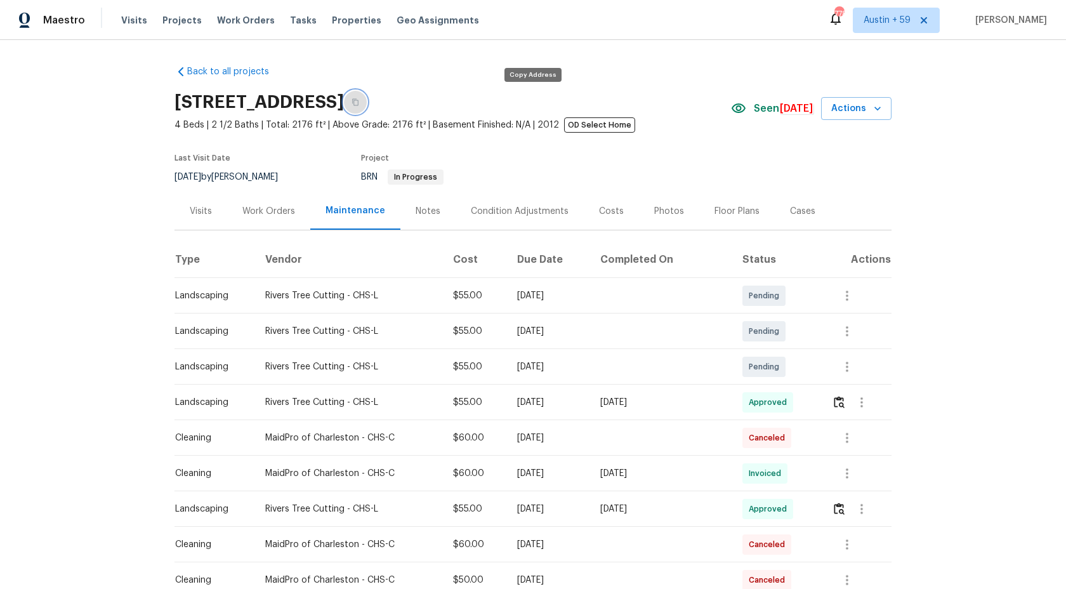
click at [359, 104] on icon "button" at bounding box center [355, 102] width 8 height 8
